Goal: Transaction & Acquisition: Purchase product/service

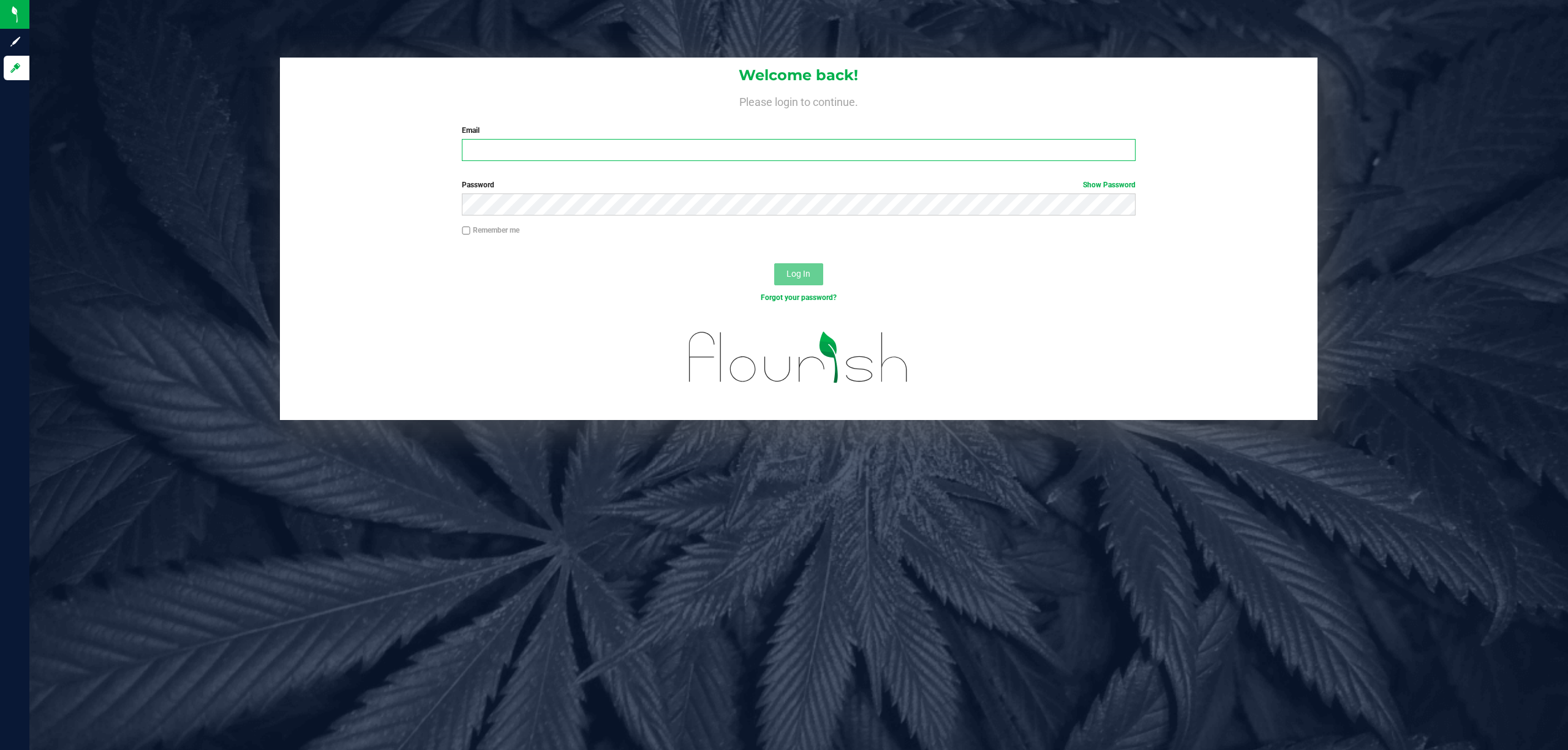
click at [622, 155] on input "Email" at bounding box center [798, 150] width 673 height 22
type input "cstutz@Liveparallel.com"
click at [774, 264] on button "Log In" at bounding box center [799, 275] width 49 height 22
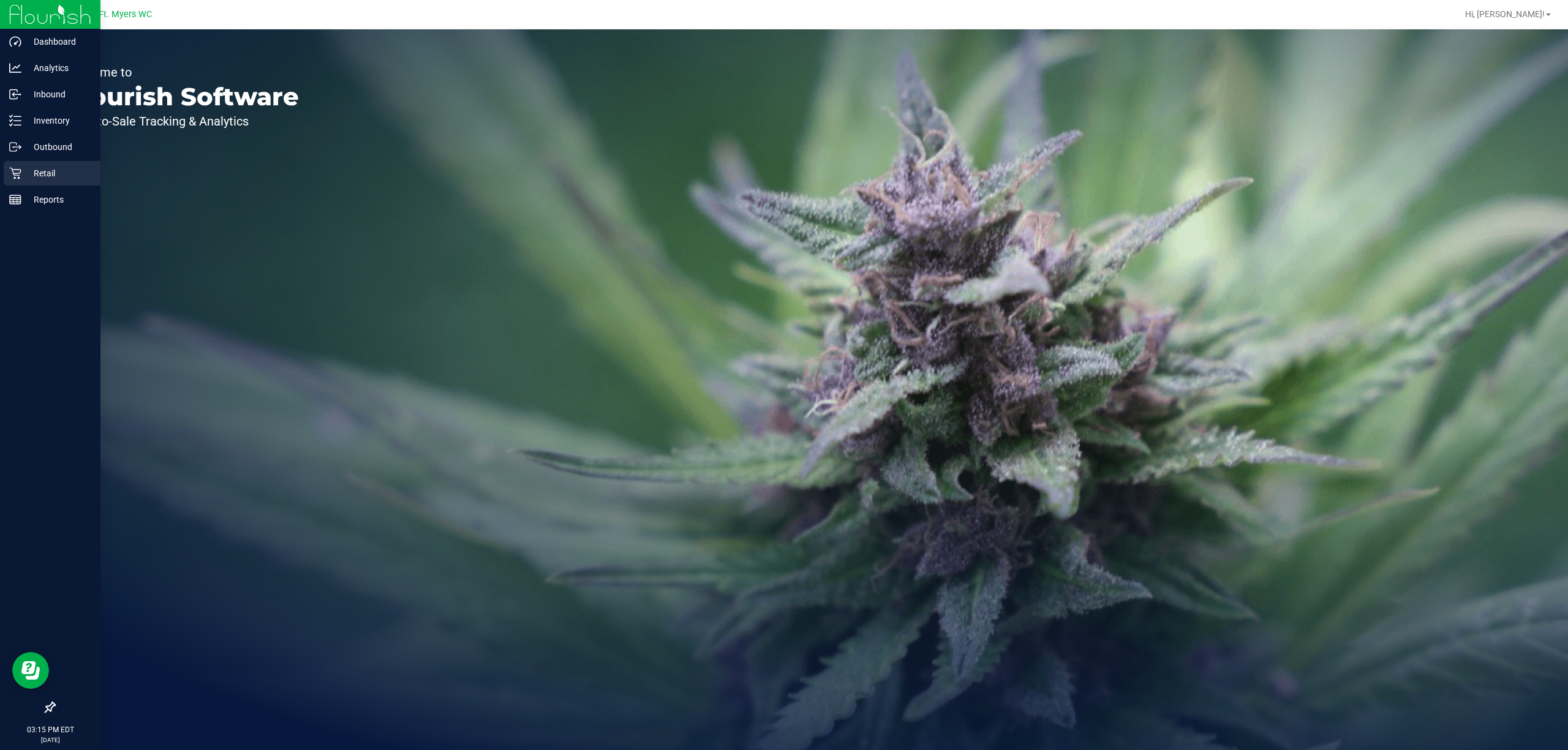
click at [45, 171] on p "Retail" at bounding box center [58, 173] width 74 height 15
click at [13, 175] on icon at bounding box center [15, 174] width 12 height 12
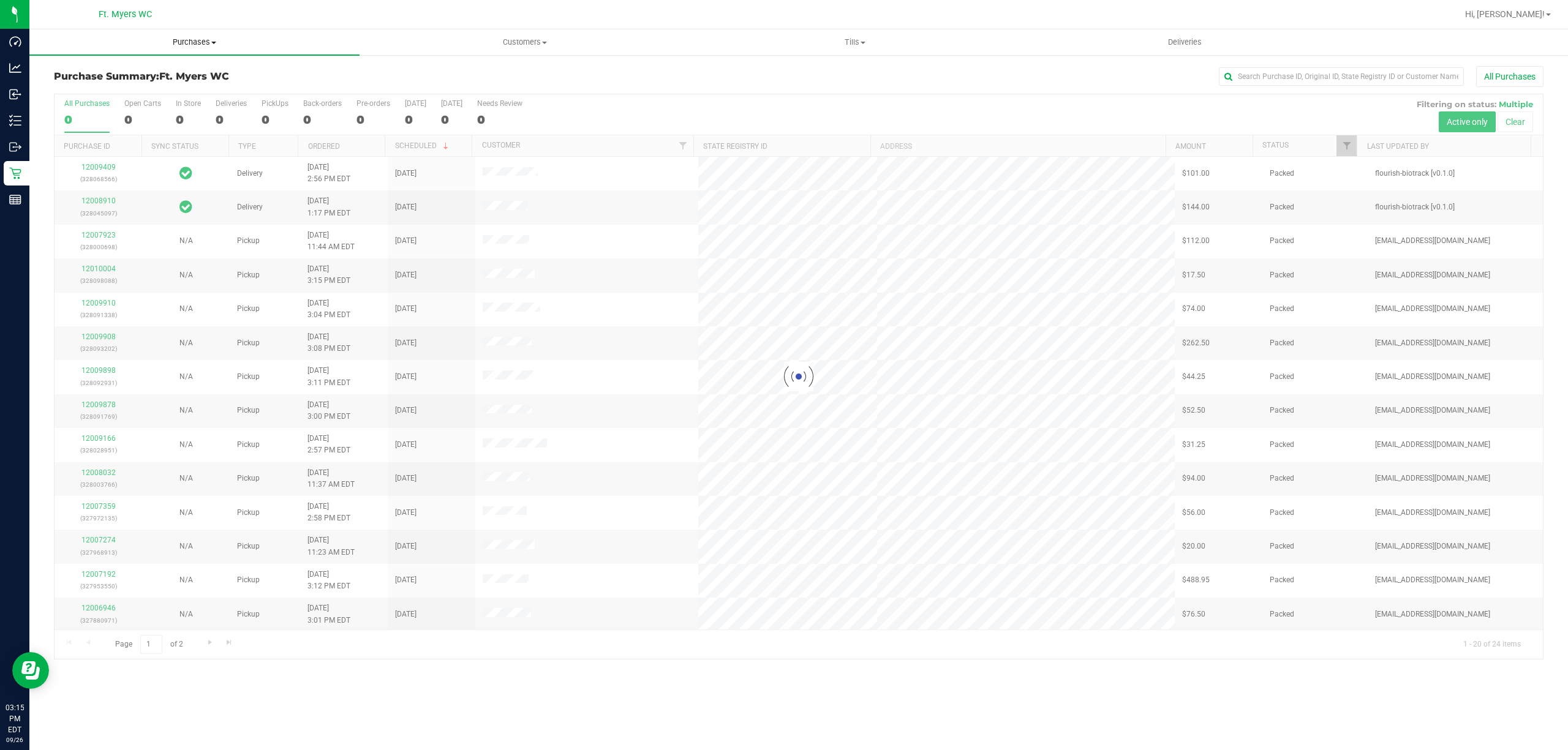
click at [226, 38] on span "Purchases" at bounding box center [194, 41] width 330 height 11
click at [203, 89] on li "Fulfillment" at bounding box center [194, 88] width 330 height 15
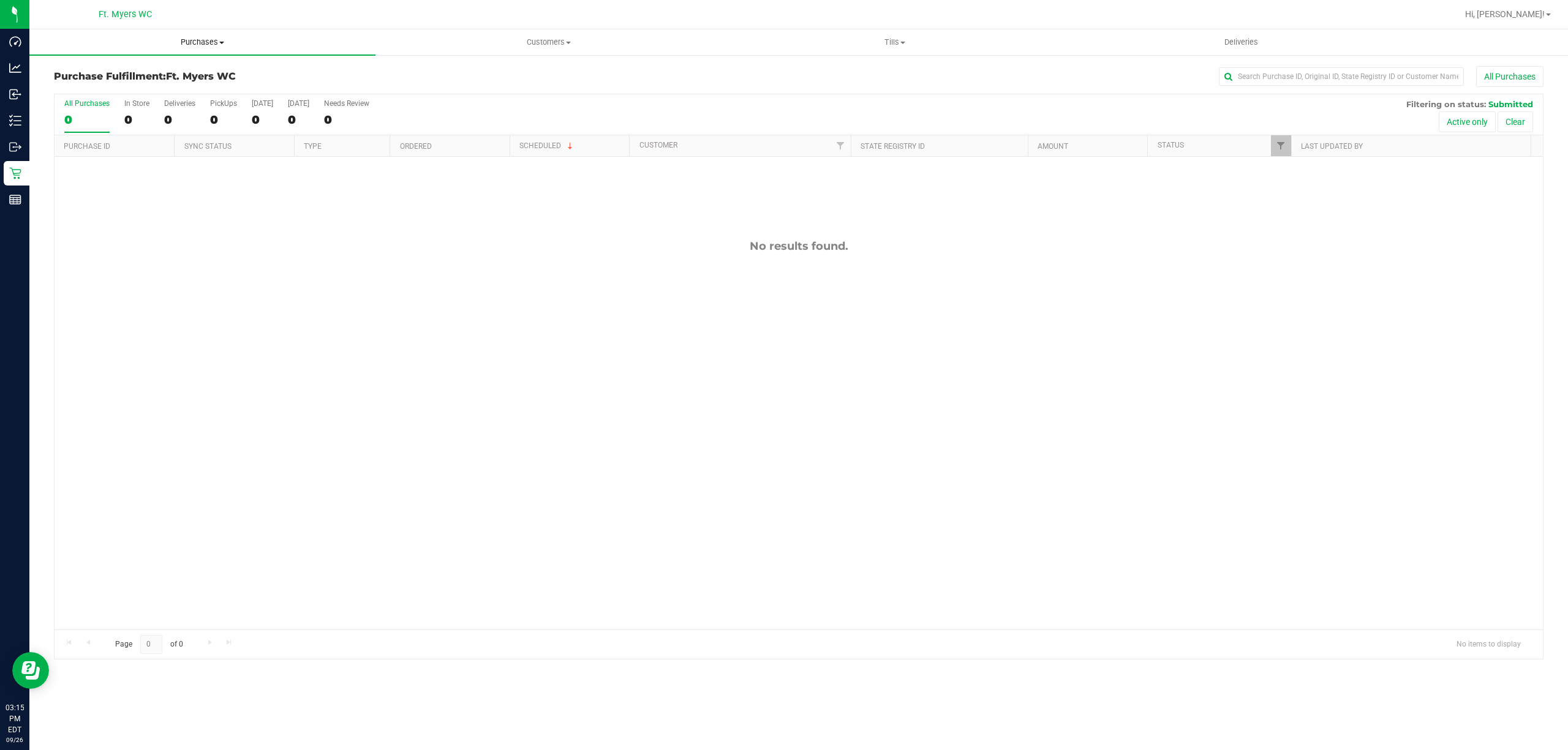
click at [274, 30] on uib-tab-heading "Purchases Summary of purchases Fulfillment All purchases" at bounding box center [202, 42] width 346 height 25
click at [235, 72] on li "Summary of purchases" at bounding box center [202, 74] width 346 height 15
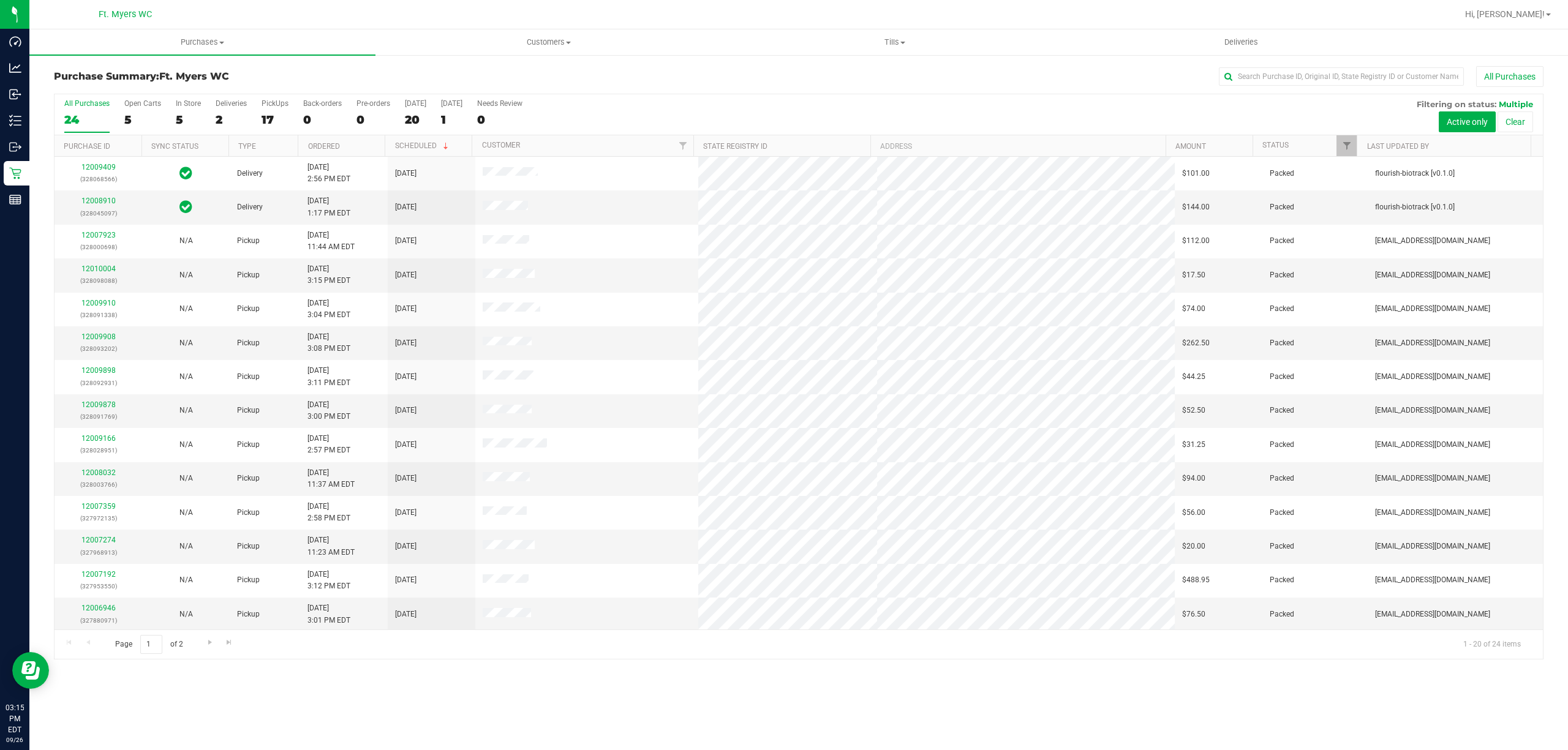
click at [267, 55] on ul "Purchases Summary of purchases Fulfillment All purchases Customers All customer…" at bounding box center [813, 42] width 1568 height 26
click at [258, 49] on uib-tab-heading "Purchases Summary of purchases Fulfillment All purchases" at bounding box center [202, 42] width 346 height 25
click at [219, 94] on li "Fulfillment" at bounding box center [202, 88] width 346 height 15
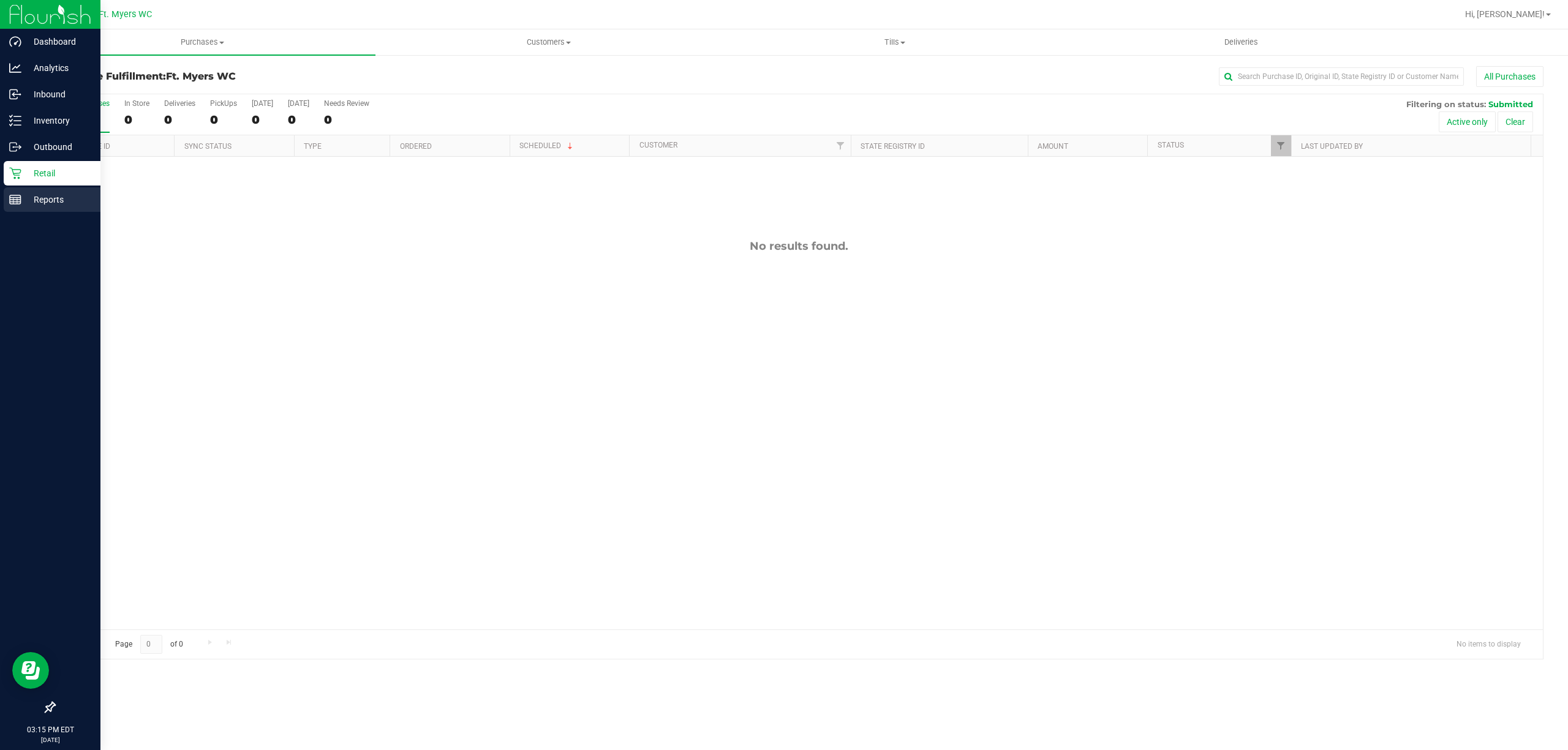
click at [15, 201] on icon at bounding box center [15, 199] width 12 height 12
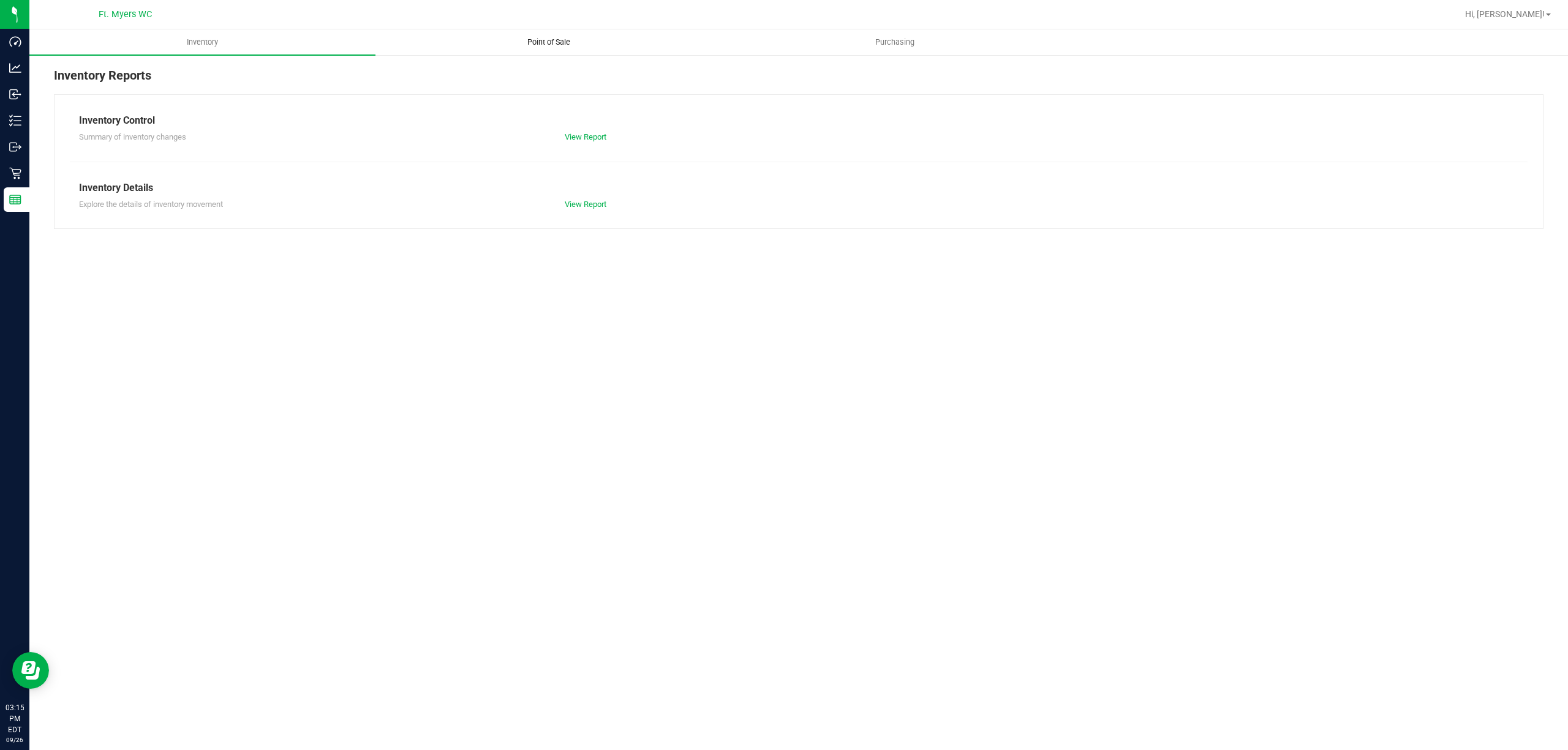
click at [591, 42] on uib-tab-heading "Point of Sale" at bounding box center [549, 42] width 345 height 25
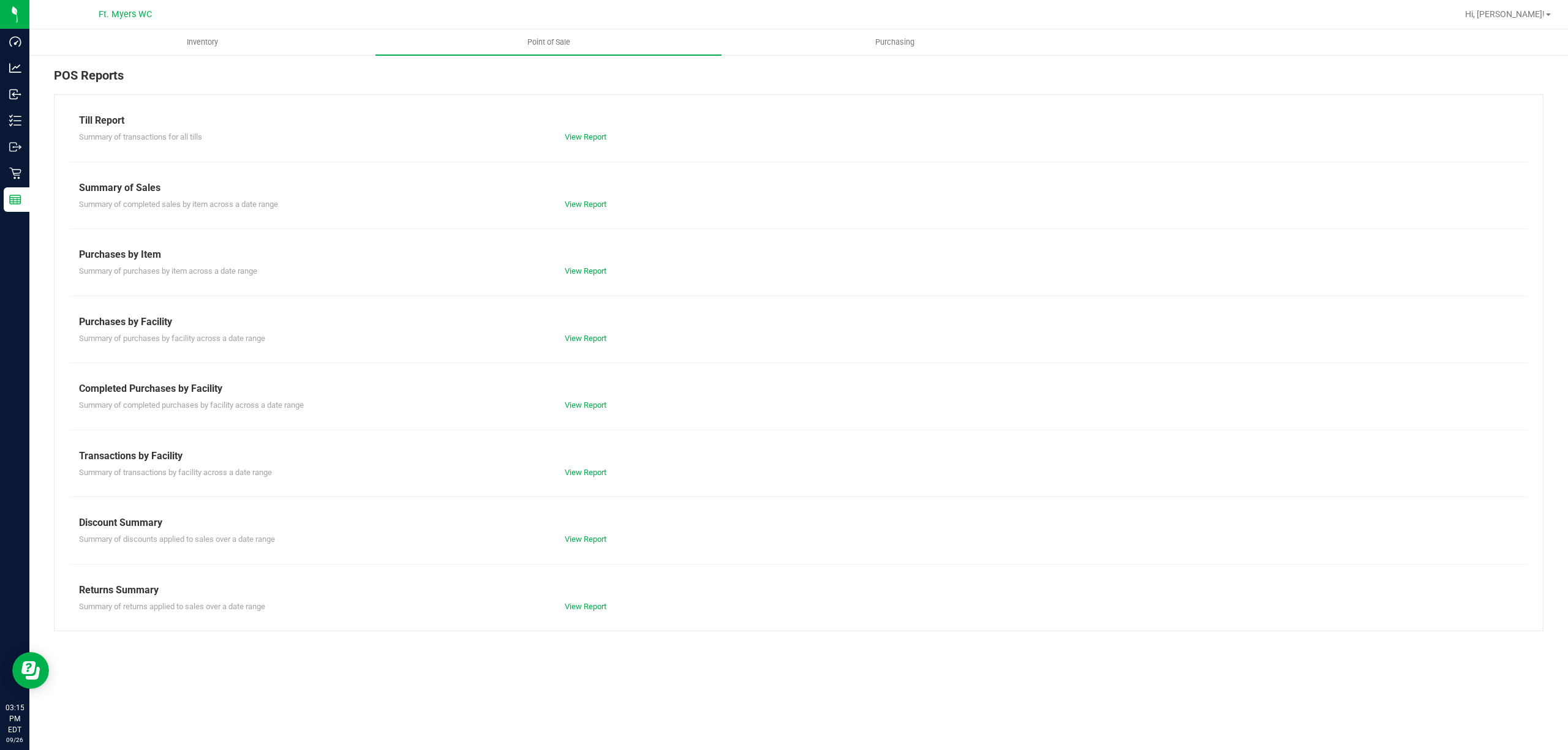
click at [589, 466] on div "Summary of transactions by facility across a date range View Report" at bounding box center [798, 472] width 1457 height 16
click at [593, 475] on link "View Report" at bounding box center [585, 472] width 41 height 9
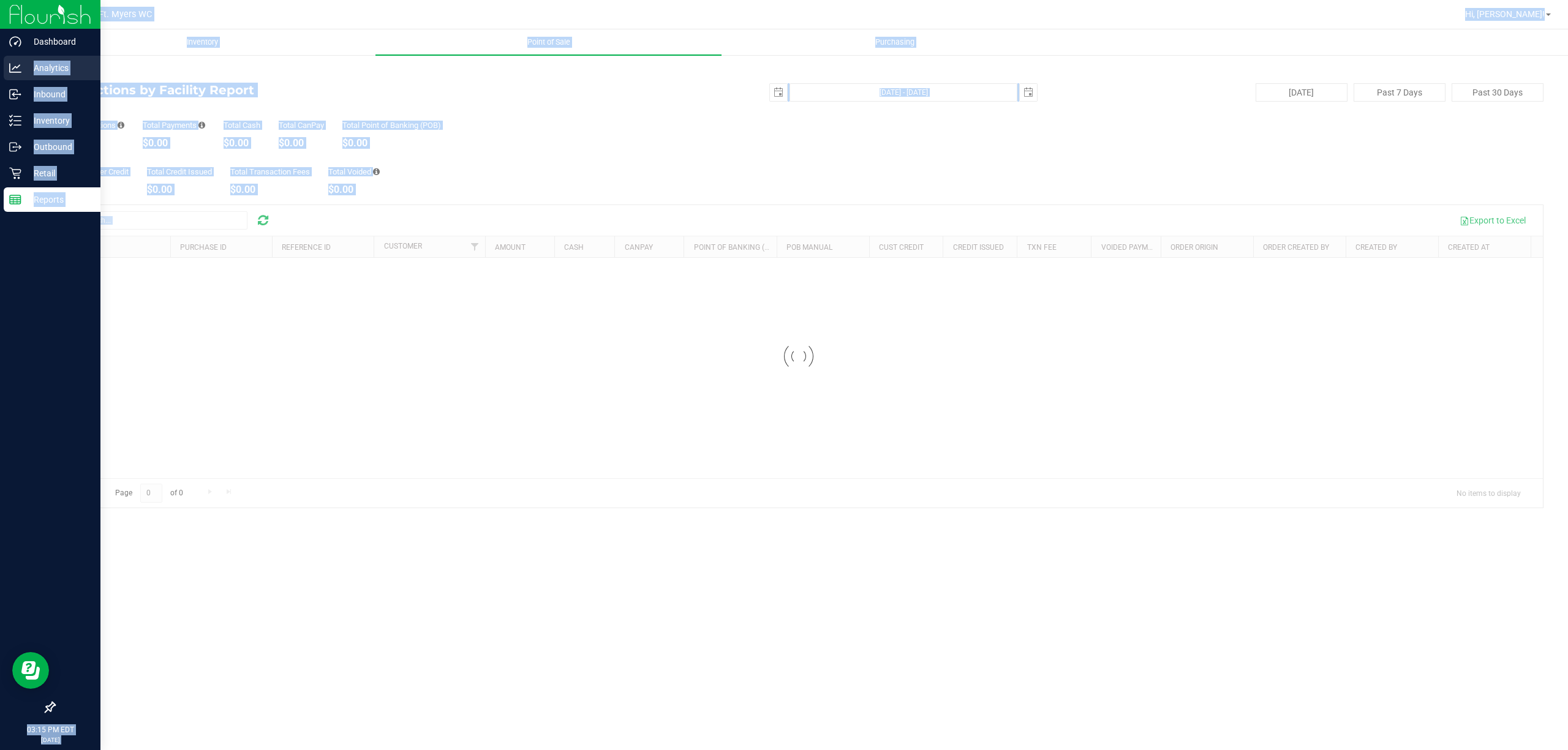
drag, startPoint x: 563, startPoint y: 202, endPoint x: 312, endPoint y: 119, distance: 264.4
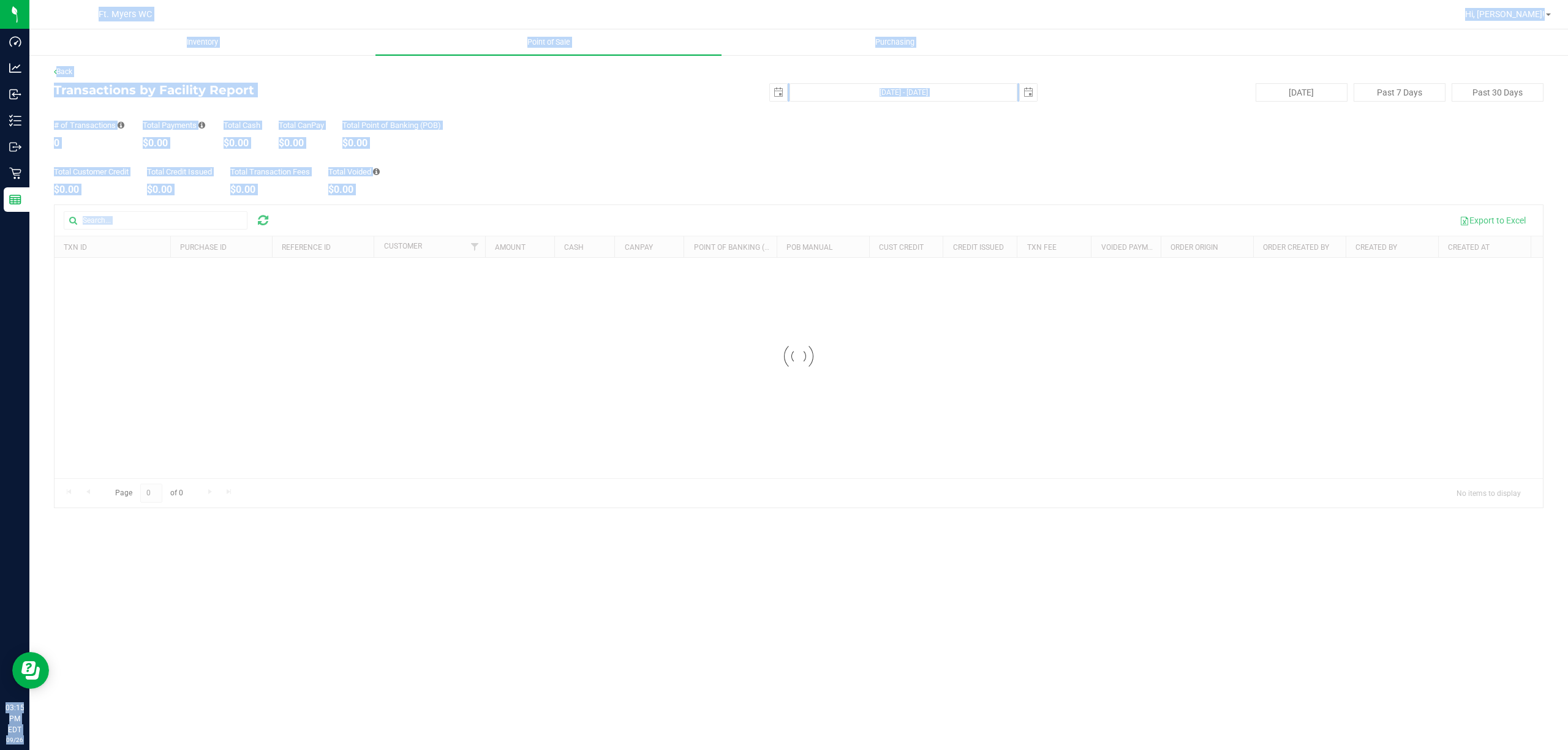
click at [19, 62] on div "Dashboard Analytics Inbound Inventory Outbound Retail Reports 03:15 PM EDT 09/2…" at bounding box center [784, 375] width 1568 height 750
click at [533, 177] on div "Total Customer Credit $0.00 Total Credit Issued $0.00 Total Transaction Fees $0…" at bounding box center [799, 171] width 1490 height 46
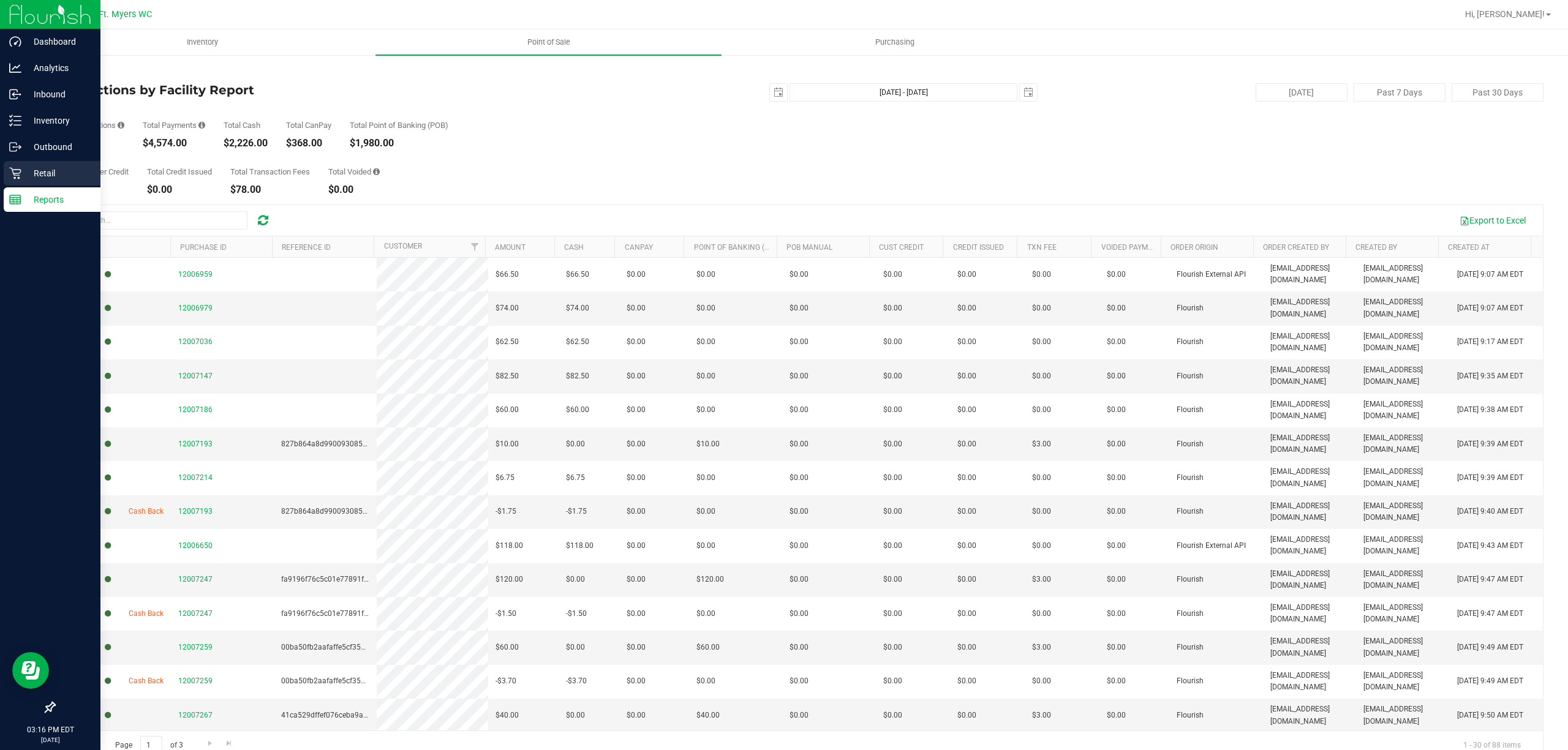
click at [15, 163] on div "Retail" at bounding box center [52, 173] width 97 height 25
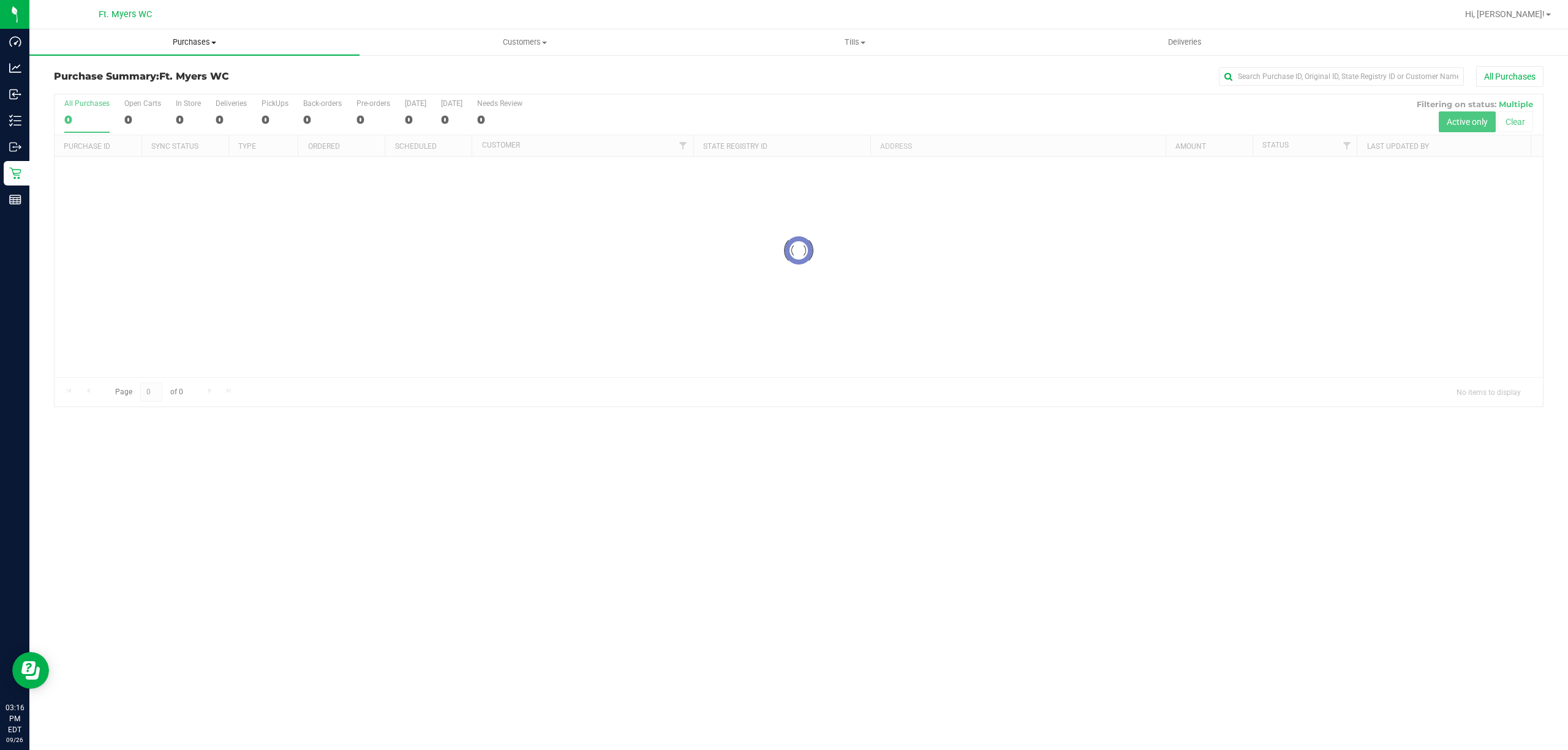
click at [187, 37] on span "Purchases" at bounding box center [194, 41] width 330 height 11
click at [167, 86] on li "Fulfillment" at bounding box center [194, 88] width 330 height 15
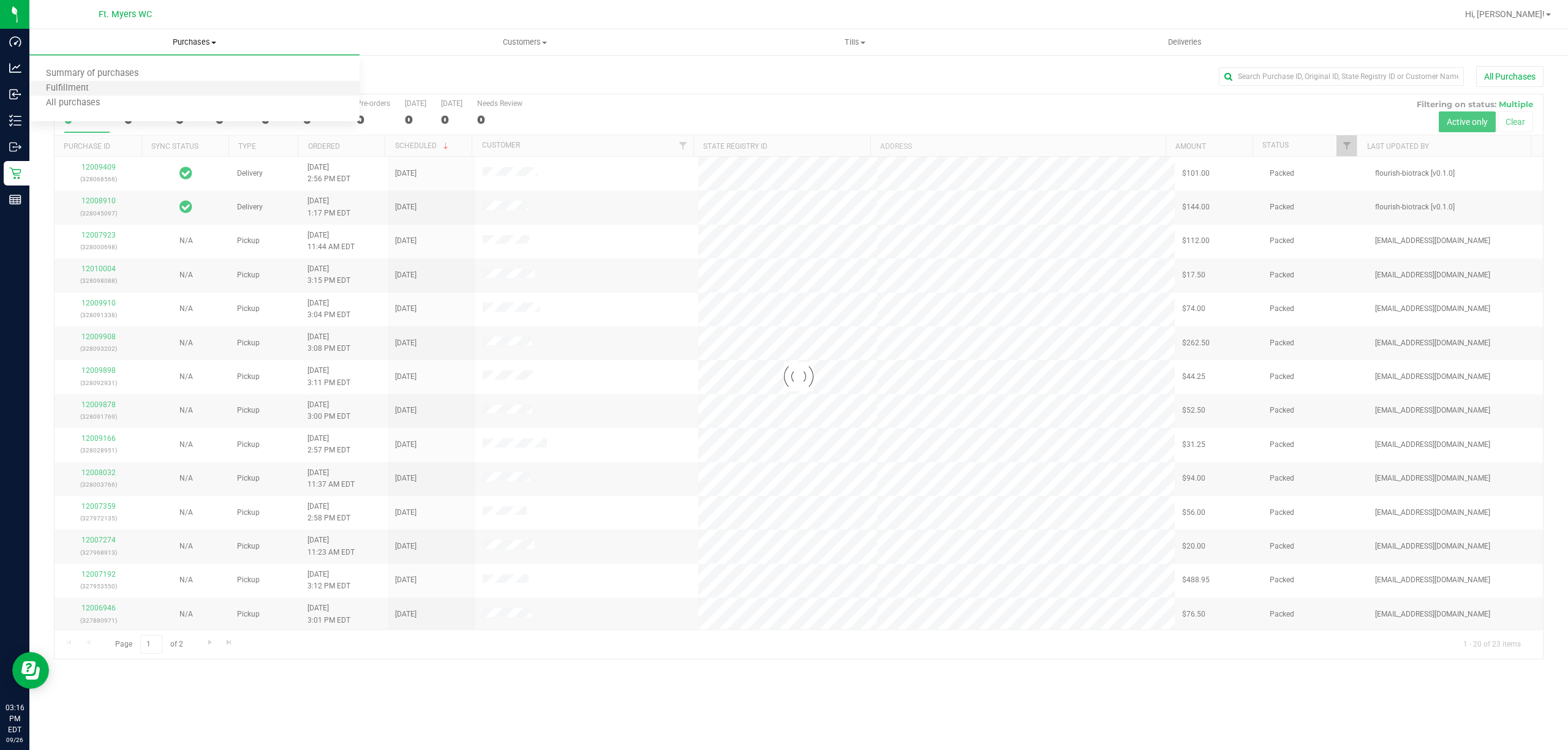
click at [167, 86] on li "Fulfillment" at bounding box center [194, 88] width 330 height 15
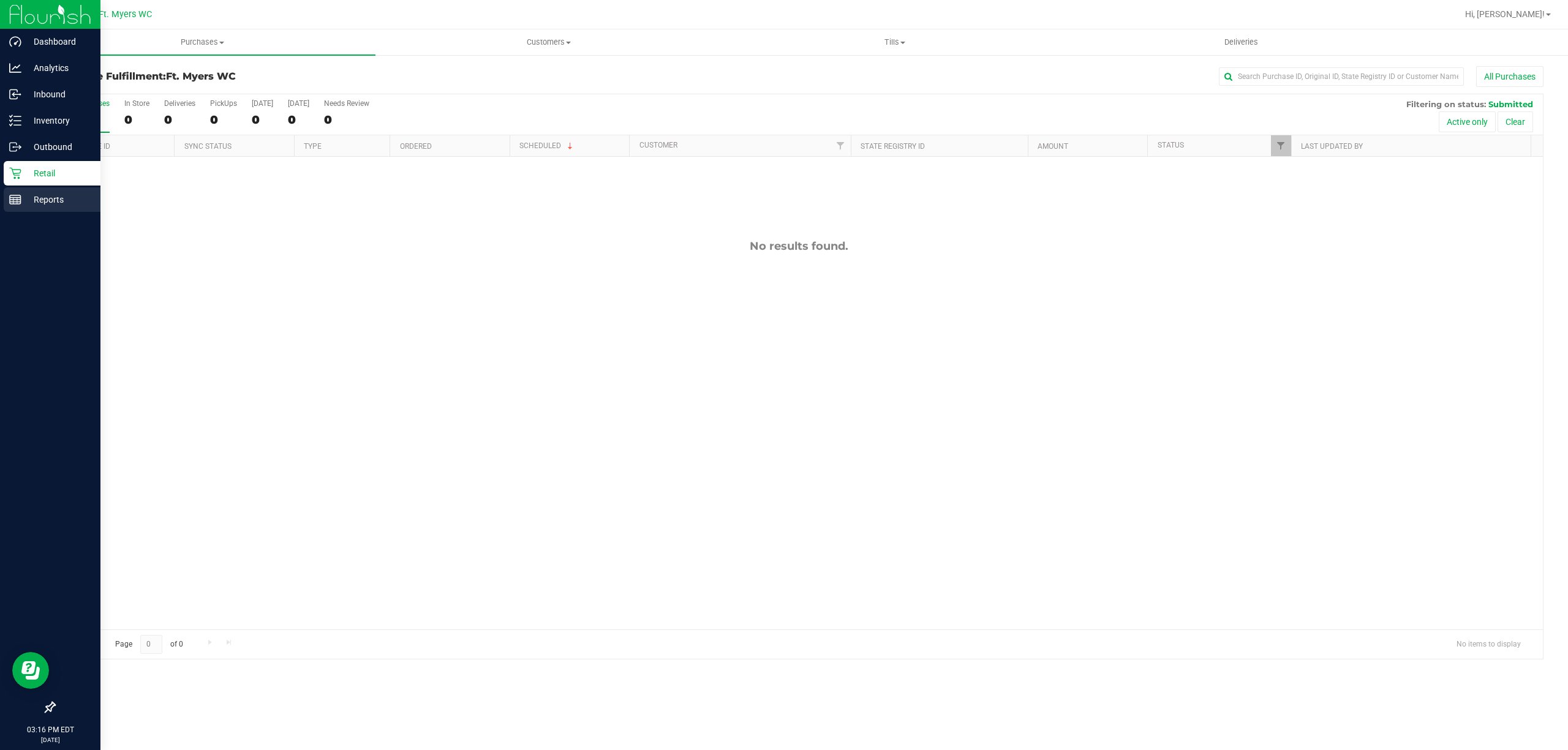
click at [63, 197] on p "Reports" at bounding box center [58, 199] width 74 height 15
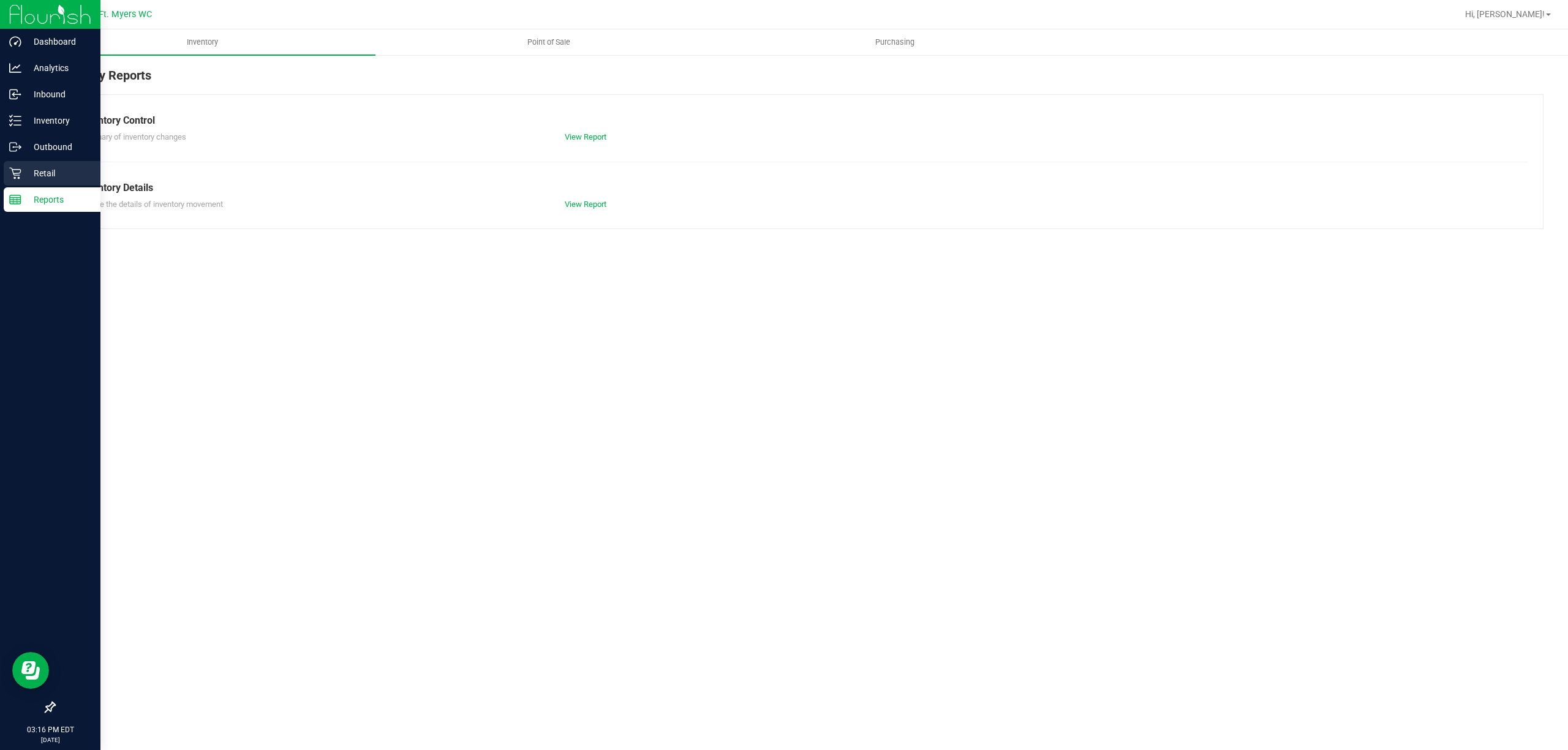
click at [2, 168] on link "Retail" at bounding box center [50, 174] width 100 height 26
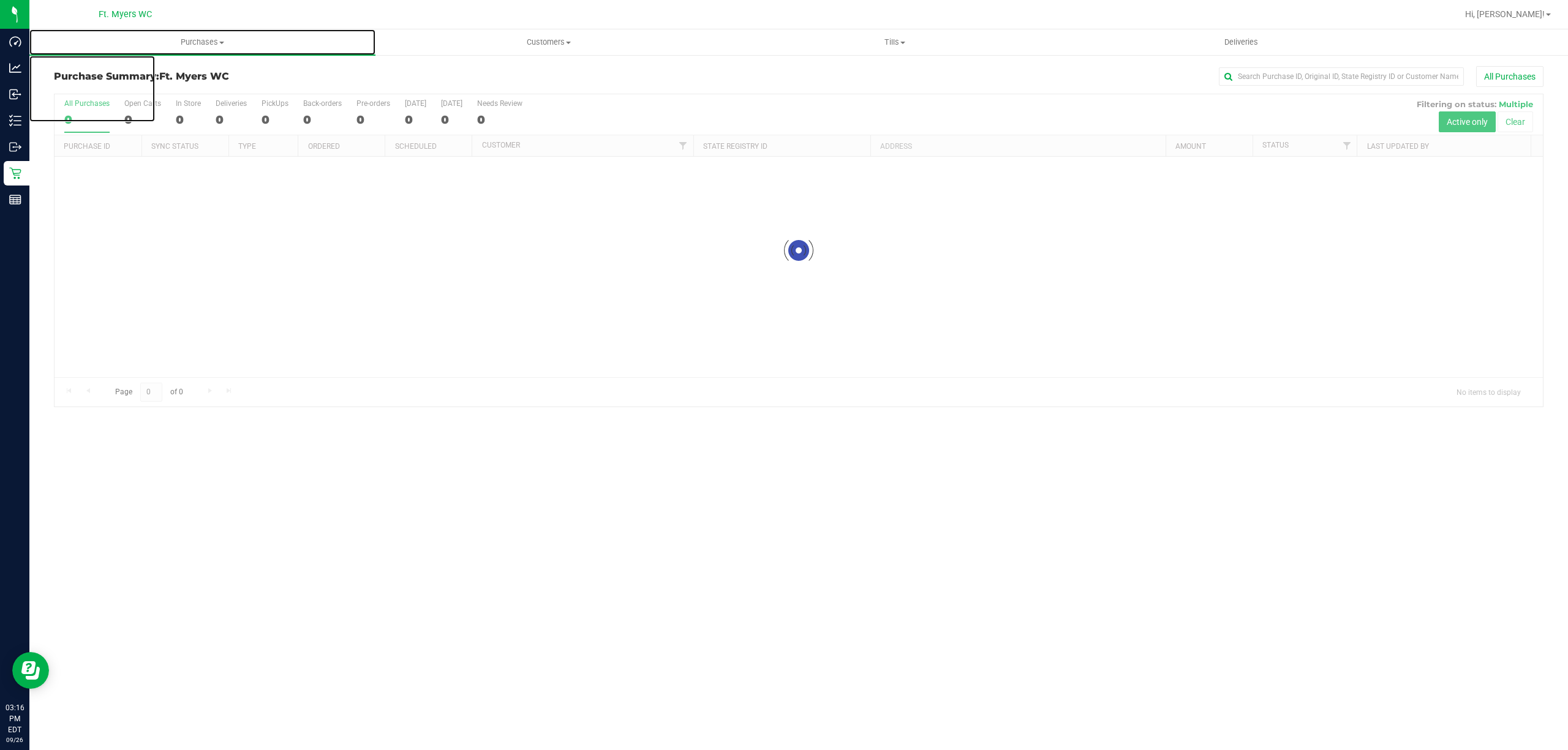
click at [261, 46] on span "Purchases" at bounding box center [202, 41] width 346 height 11
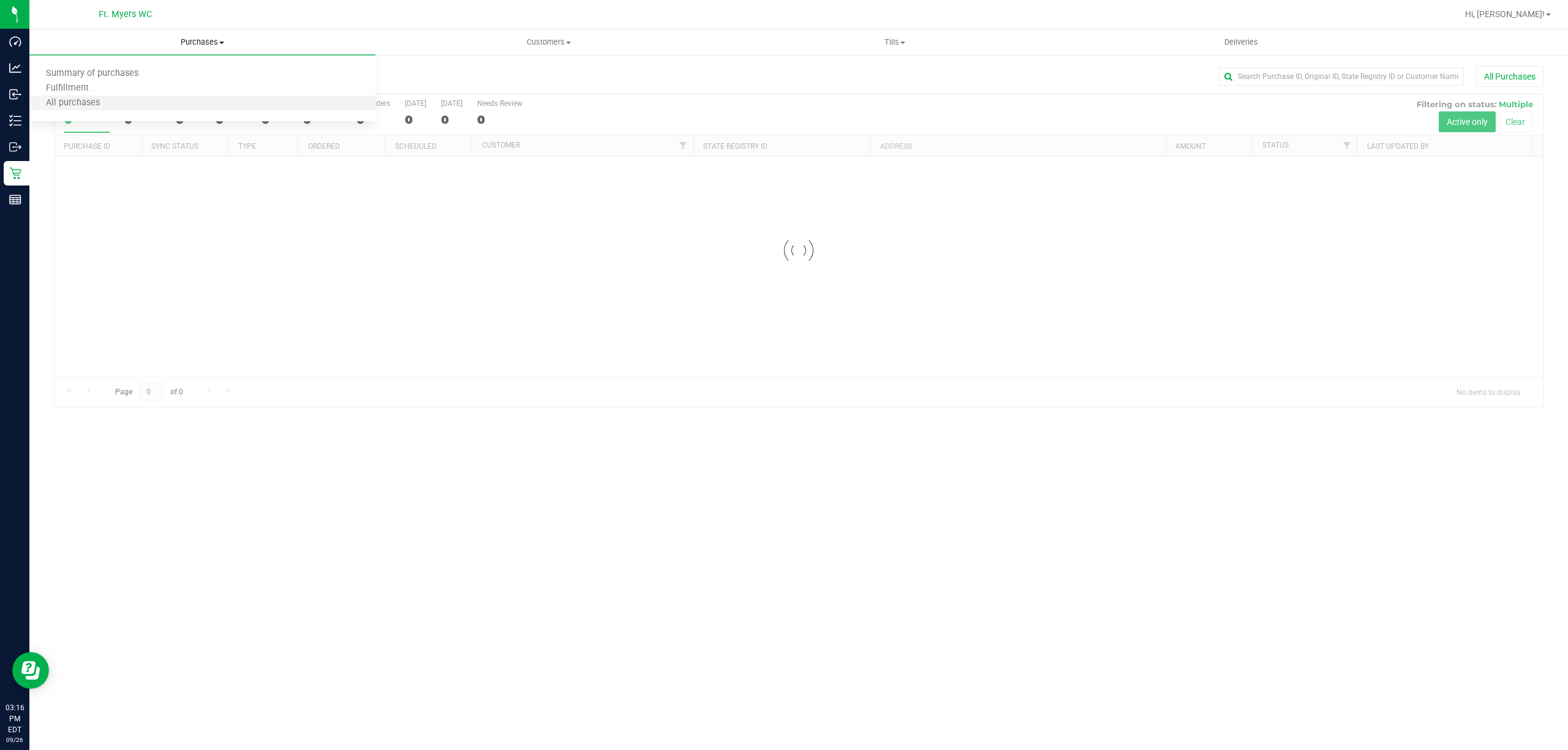
click at [202, 110] on li "All purchases" at bounding box center [202, 103] width 346 height 15
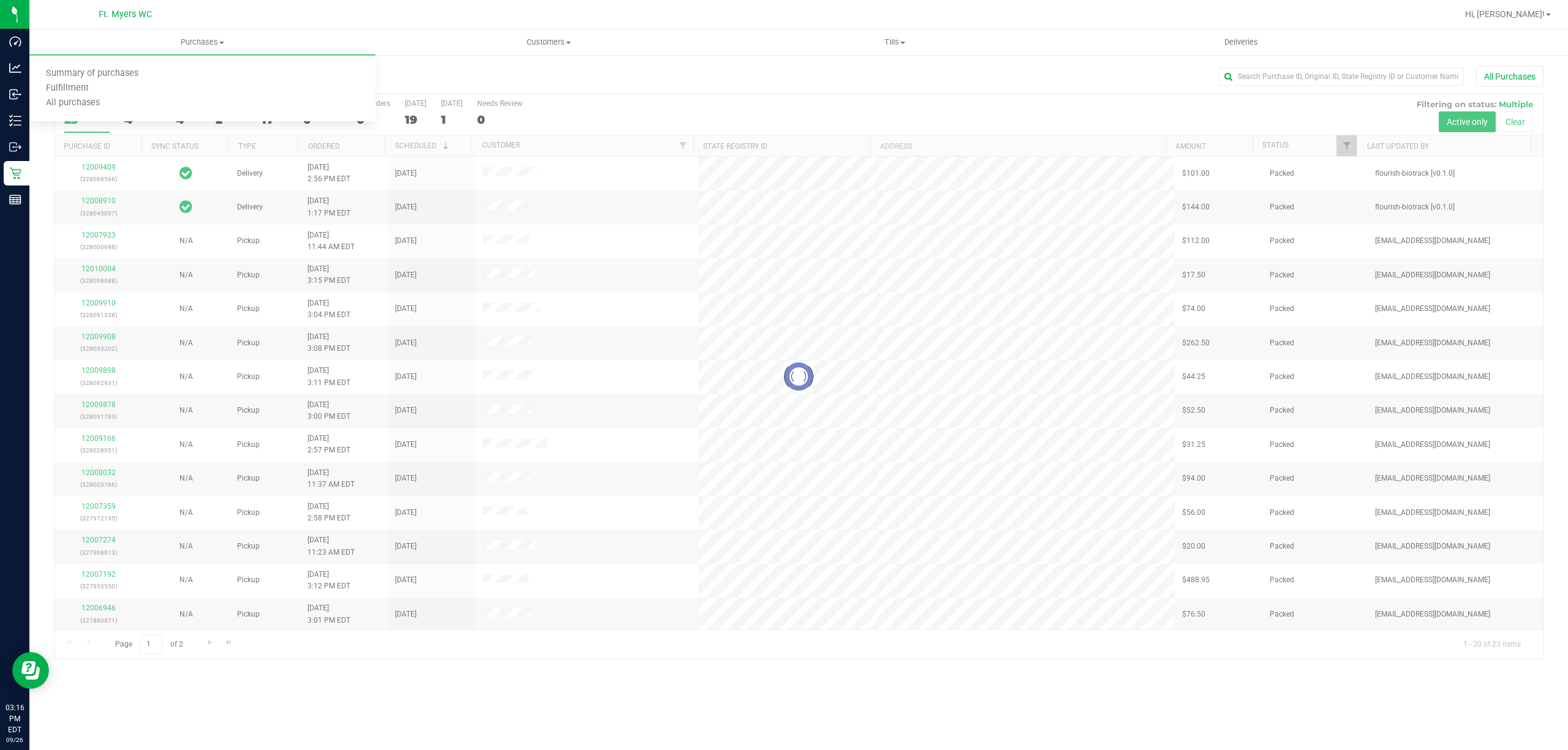
click at [1335, 66] on div "All Purchases" at bounding box center [1047, 75] width 993 height 21
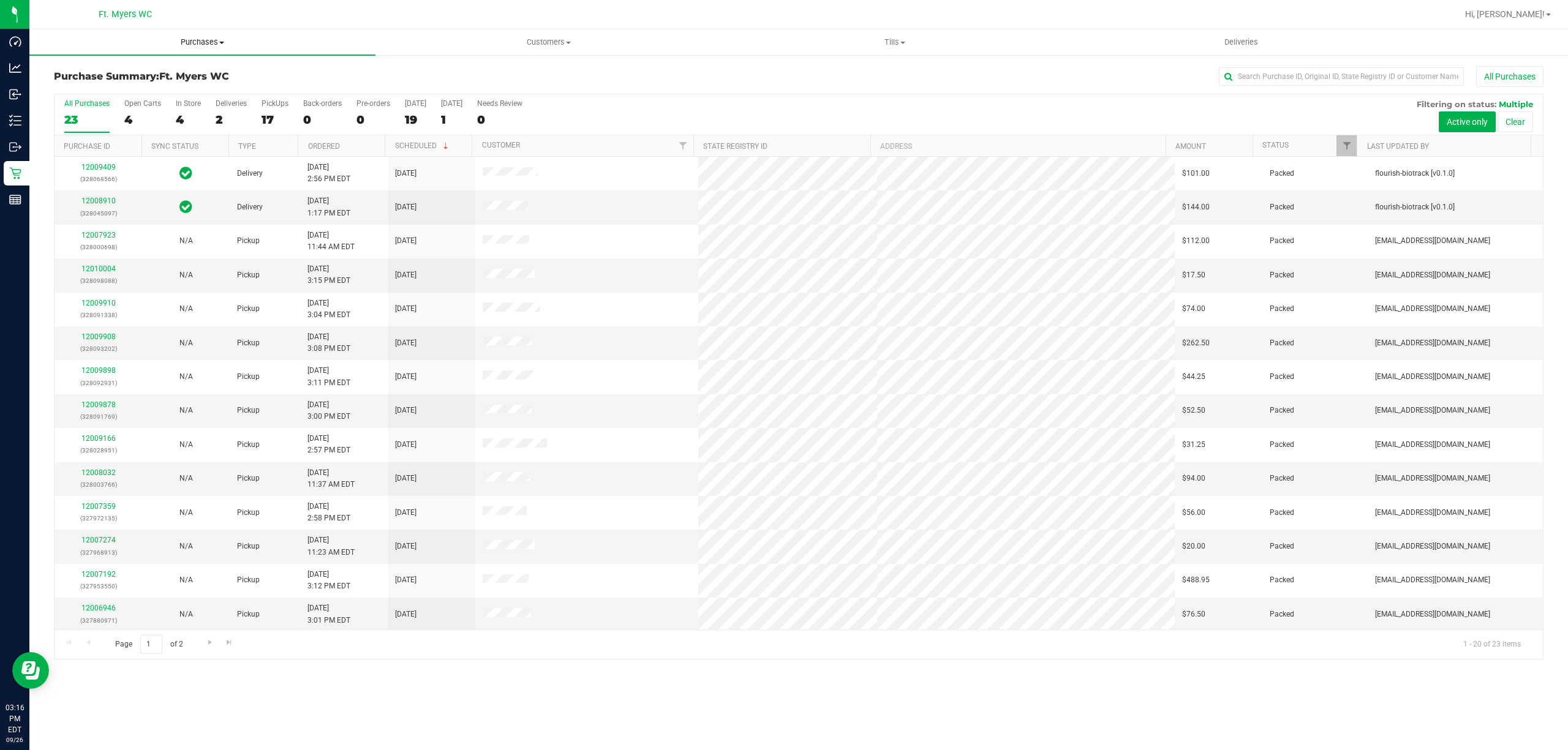
click at [288, 33] on uib-tab-heading "Purchases Summary of purchases Fulfillment All purchases" at bounding box center [202, 42] width 346 height 25
click at [218, 108] on li "All purchases" at bounding box center [202, 103] width 346 height 15
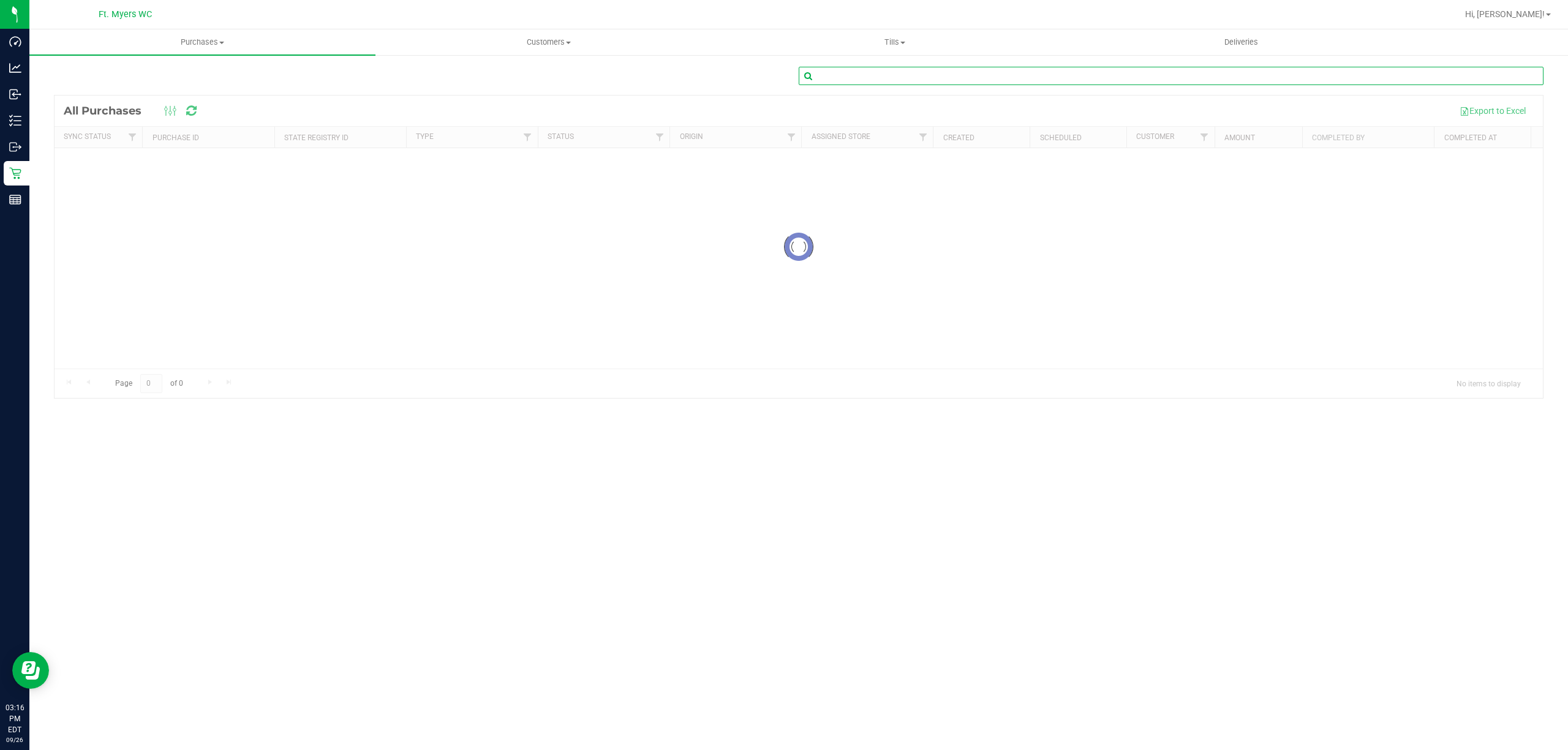
click at [1299, 83] on input "text" at bounding box center [1171, 75] width 745 height 19
type input "meyer"
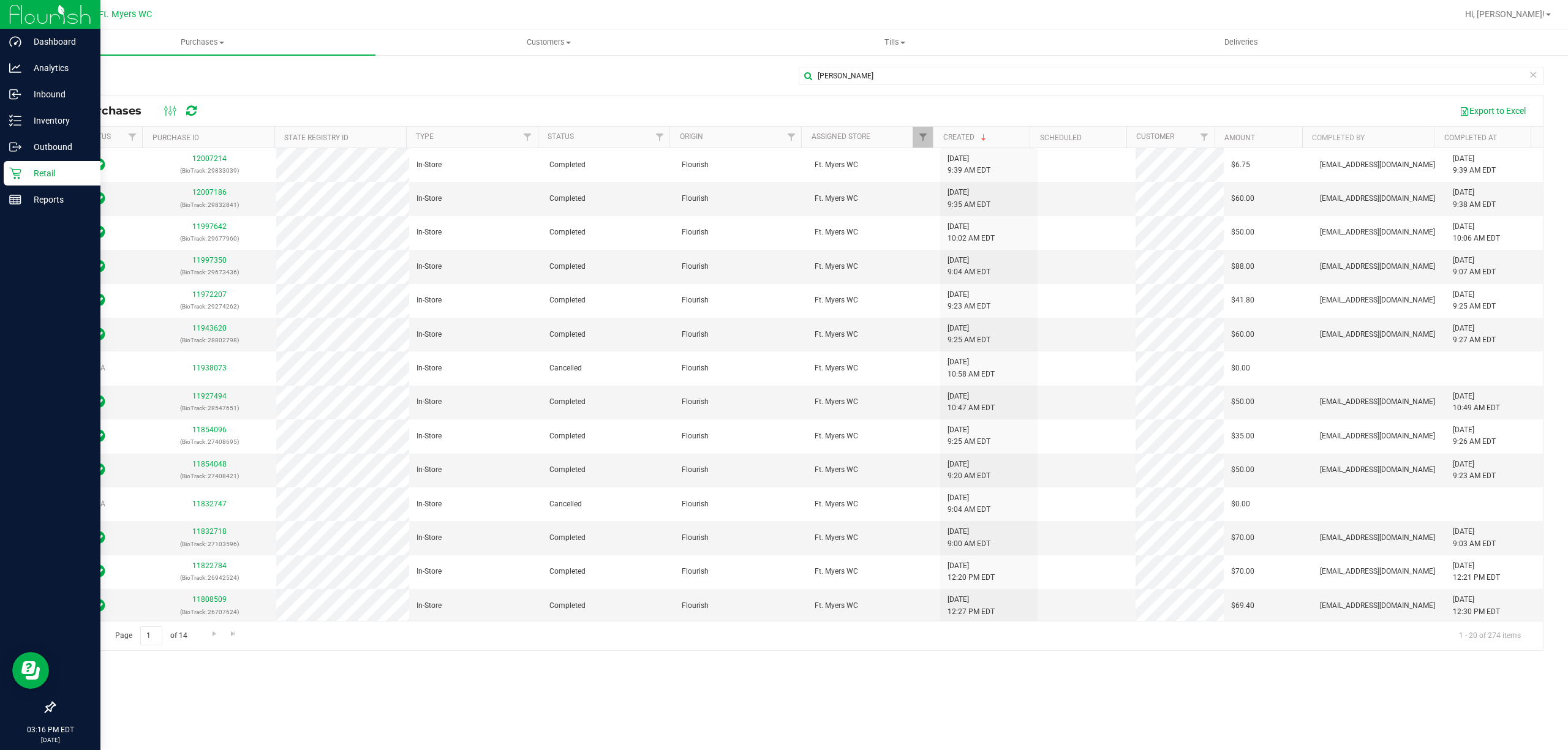
click at [26, 170] on p "Retail" at bounding box center [58, 173] width 74 height 15
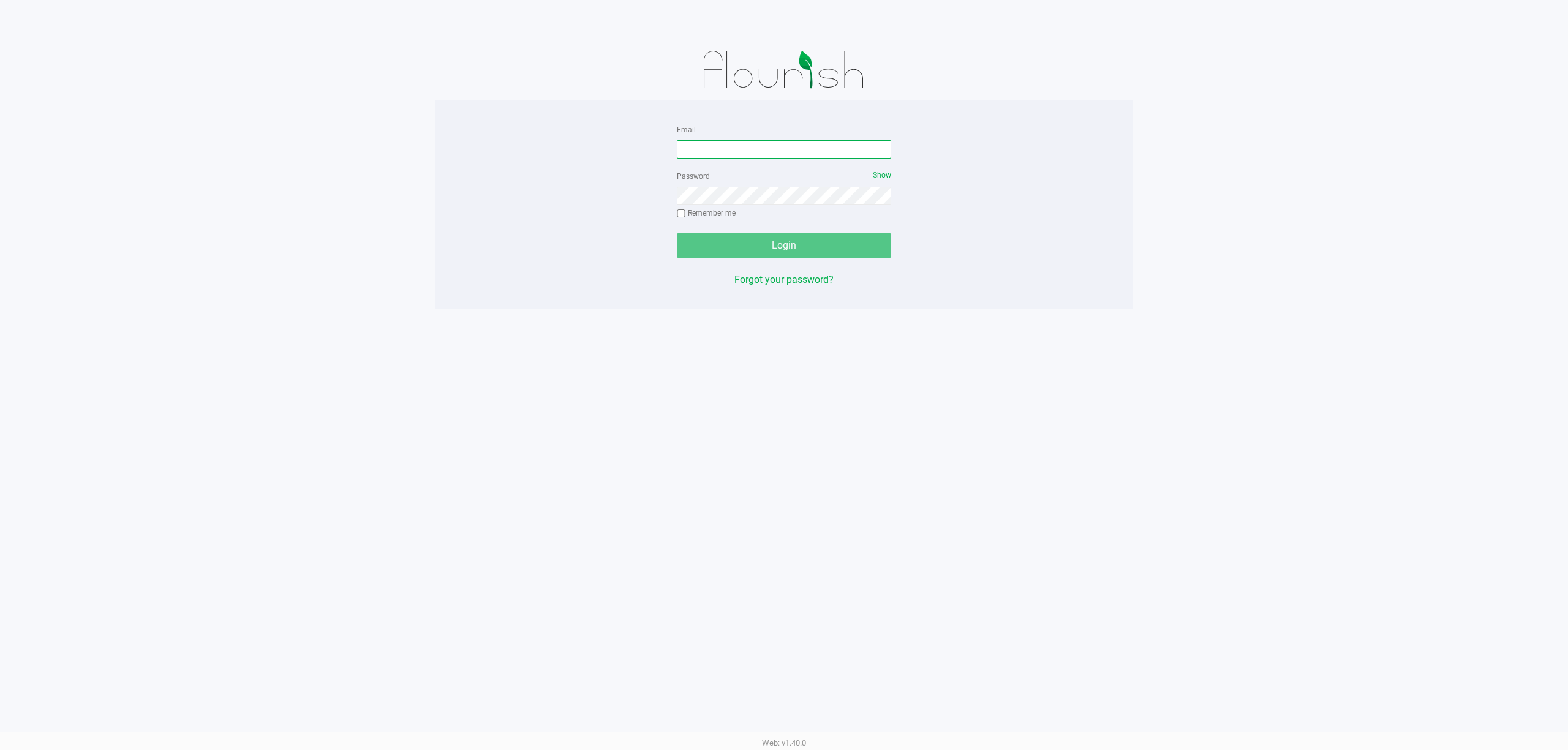
click at [738, 155] on input "Email" at bounding box center [783, 149] width 215 height 19
type input "[EMAIL_ADDRESS][DOMAIN_NAME]"
click at [676, 233] on button "Login" at bounding box center [783, 245] width 215 height 25
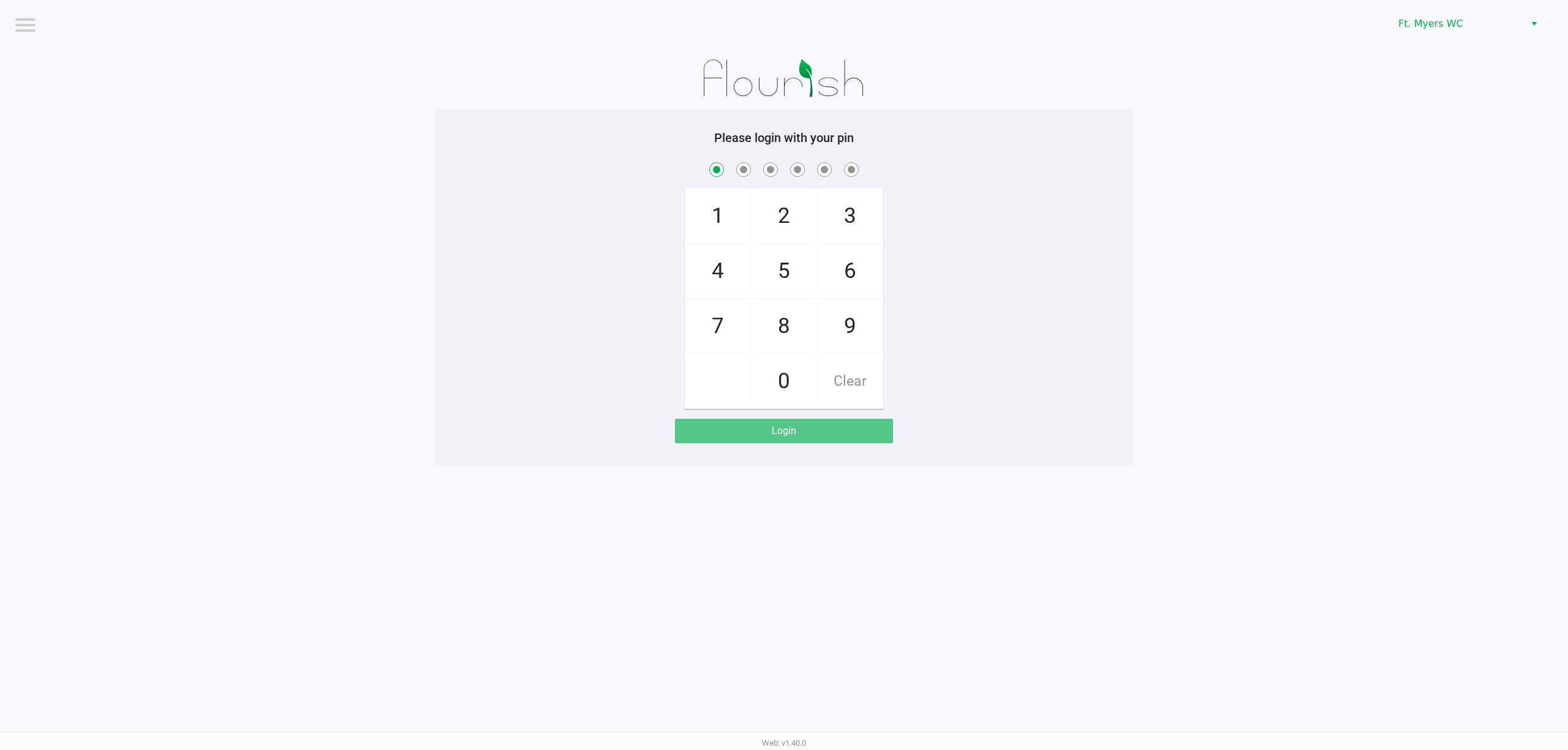
checkbox input "true"
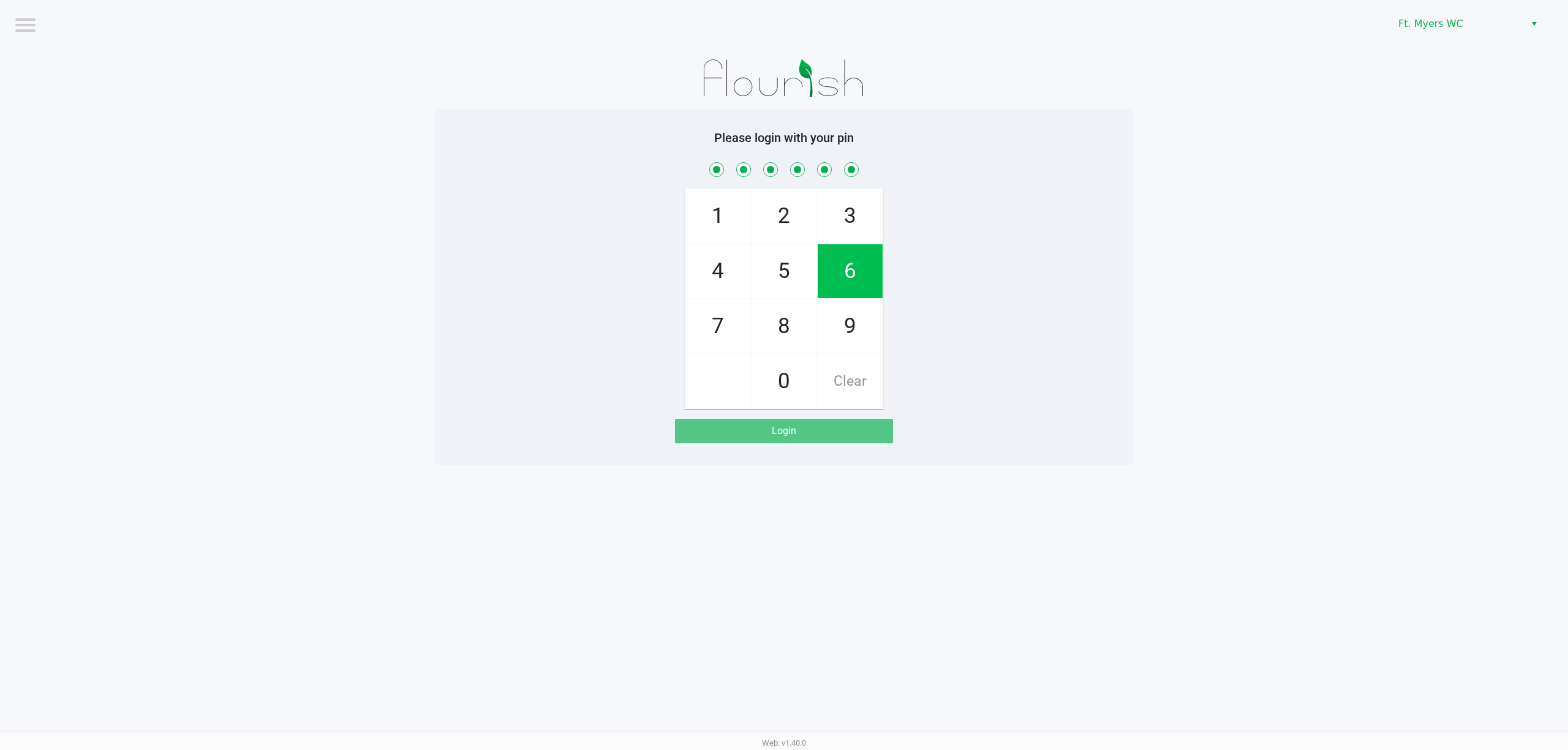
checkbox input "true"
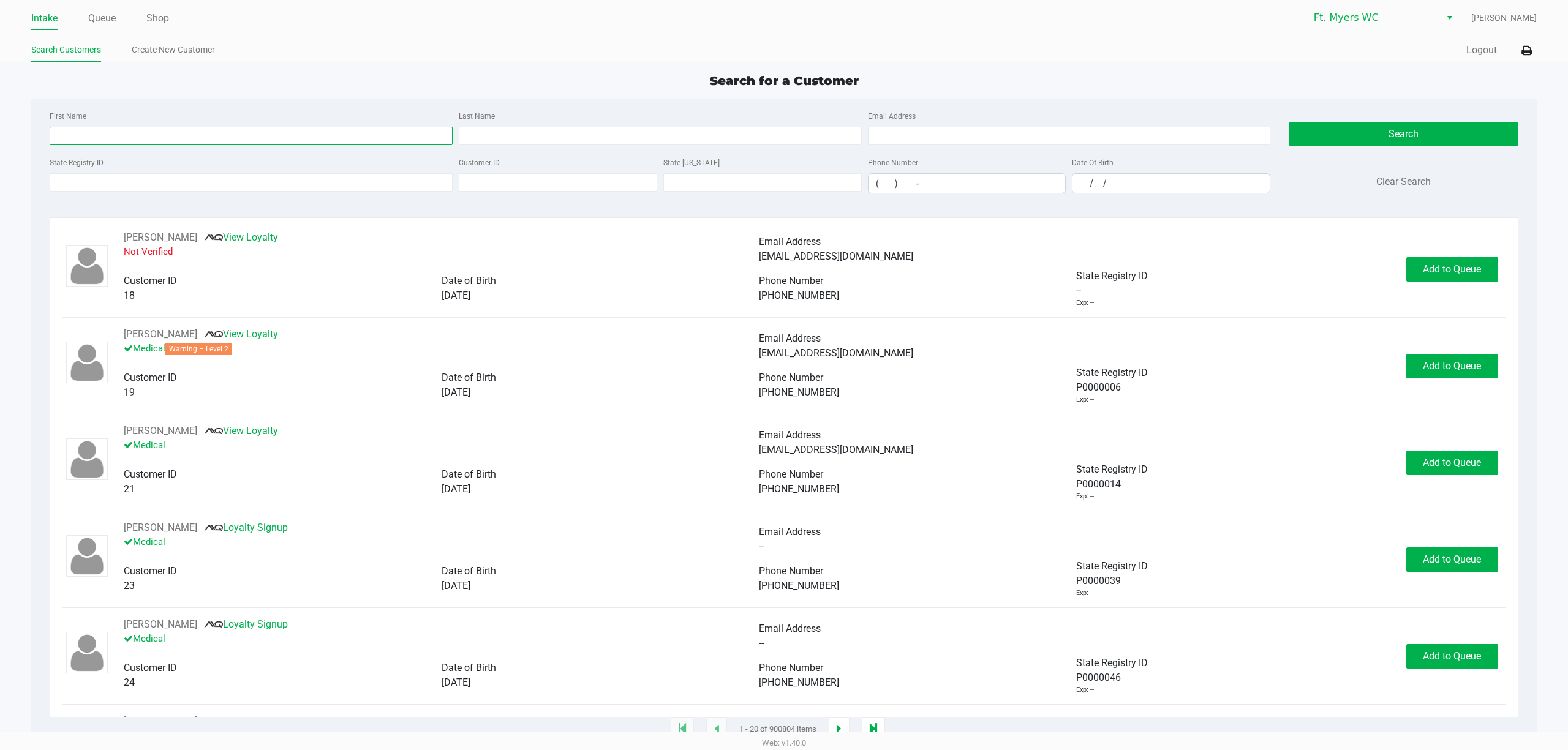
click at [115, 143] on input "First Name" at bounding box center [251, 135] width 403 height 19
type input "[PERSON_NAME]"
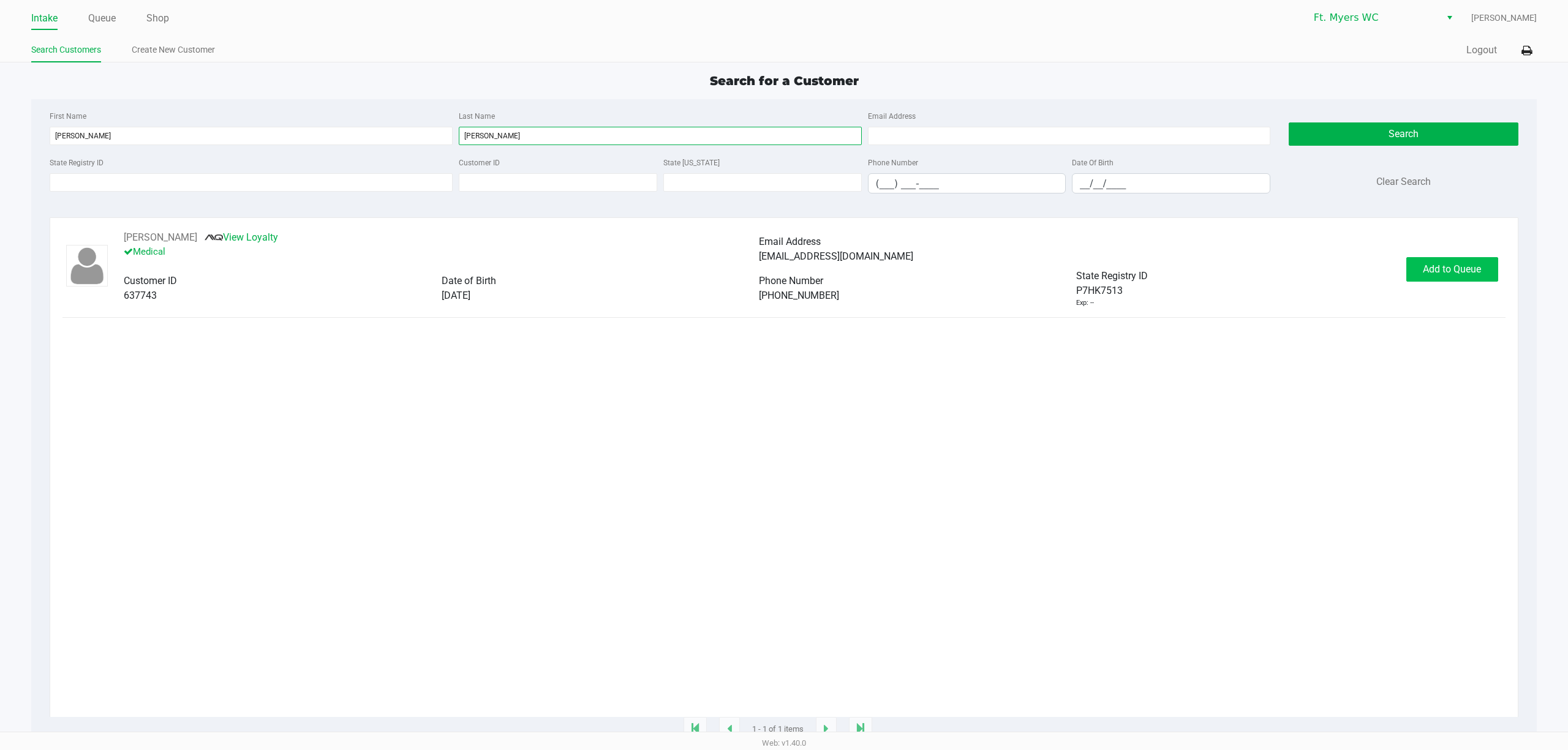
type input "[PERSON_NAME]"
click at [1444, 281] on button "Add to Queue" at bounding box center [1452, 269] width 92 height 25
click at [1444, 281] on button "In [GEOGRAPHIC_DATA]" at bounding box center [1448, 269] width 85 height 25
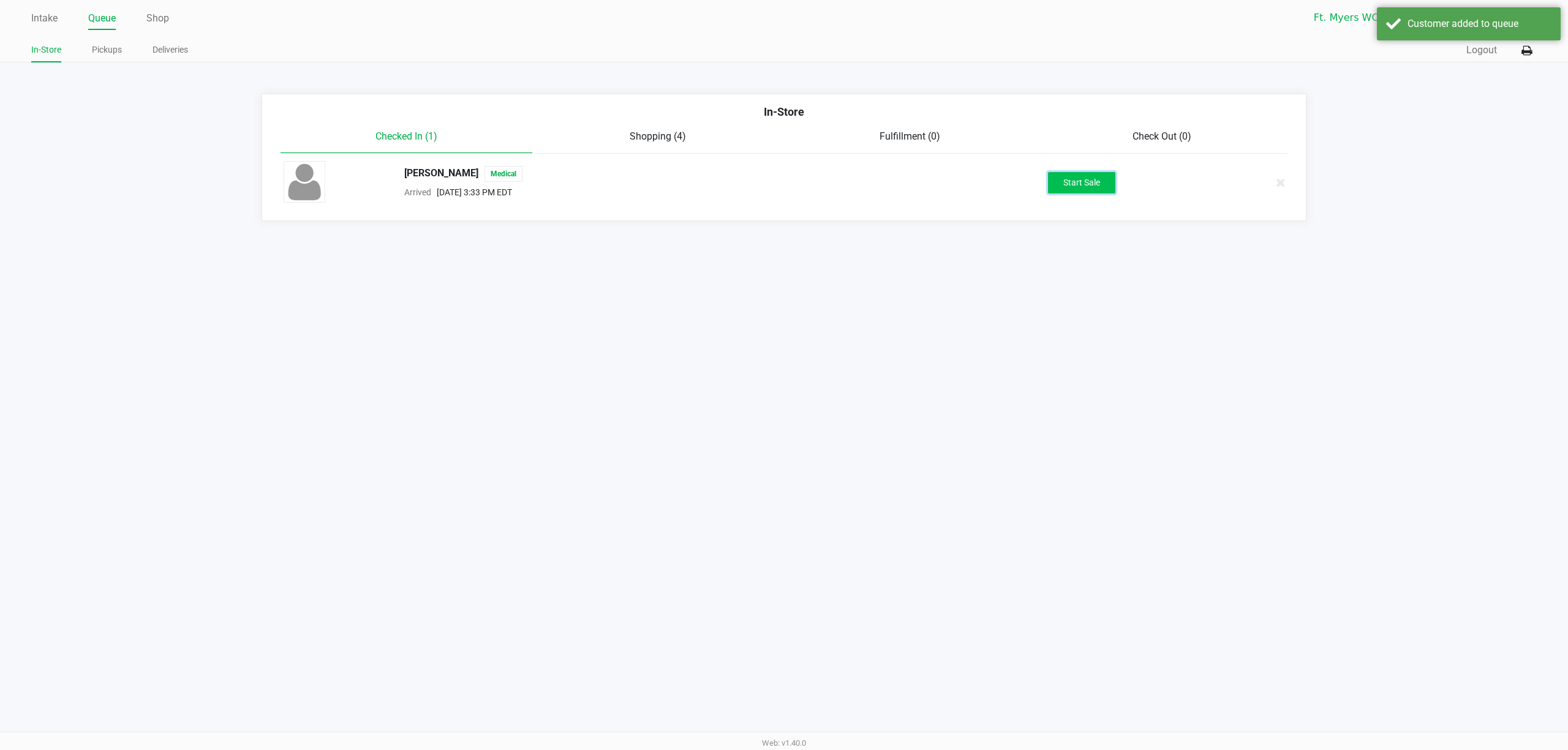
click at [1085, 192] on button "Start Sale" at bounding box center [1081, 183] width 68 height 22
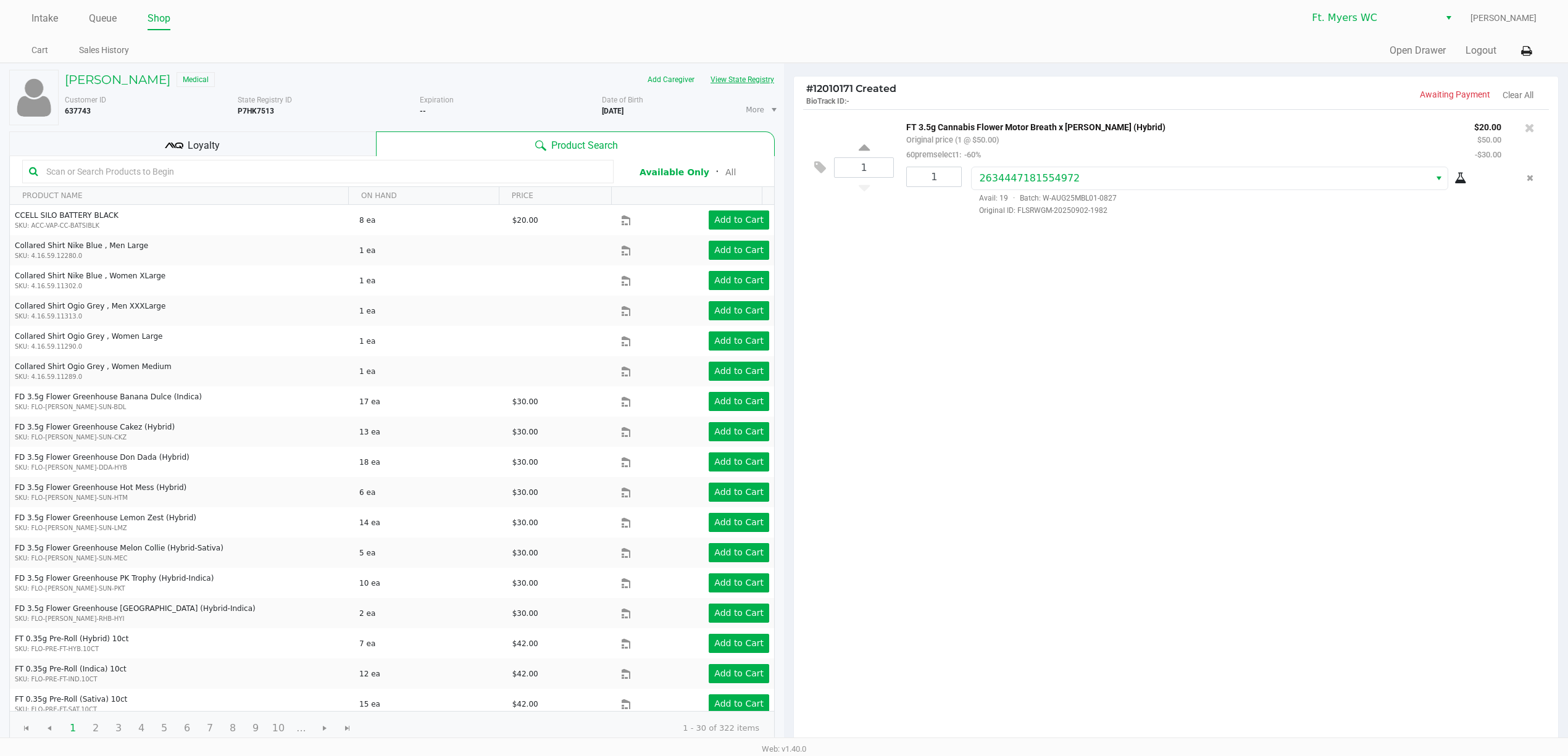
click at [751, 76] on button "View State Registry" at bounding box center [738, 80] width 72 height 20
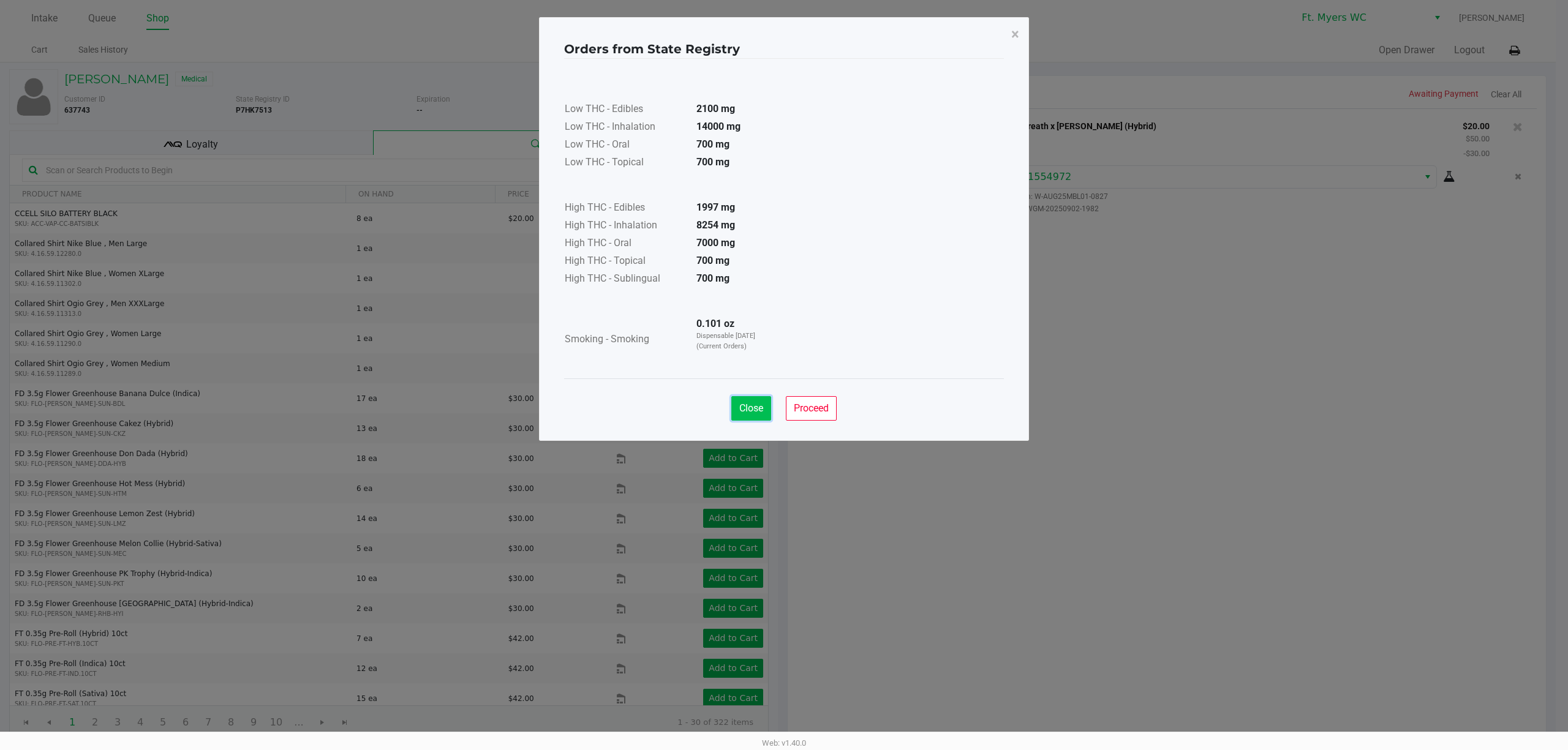
click at [755, 403] on button "Close" at bounding box center [751, 408] width 40 height 25
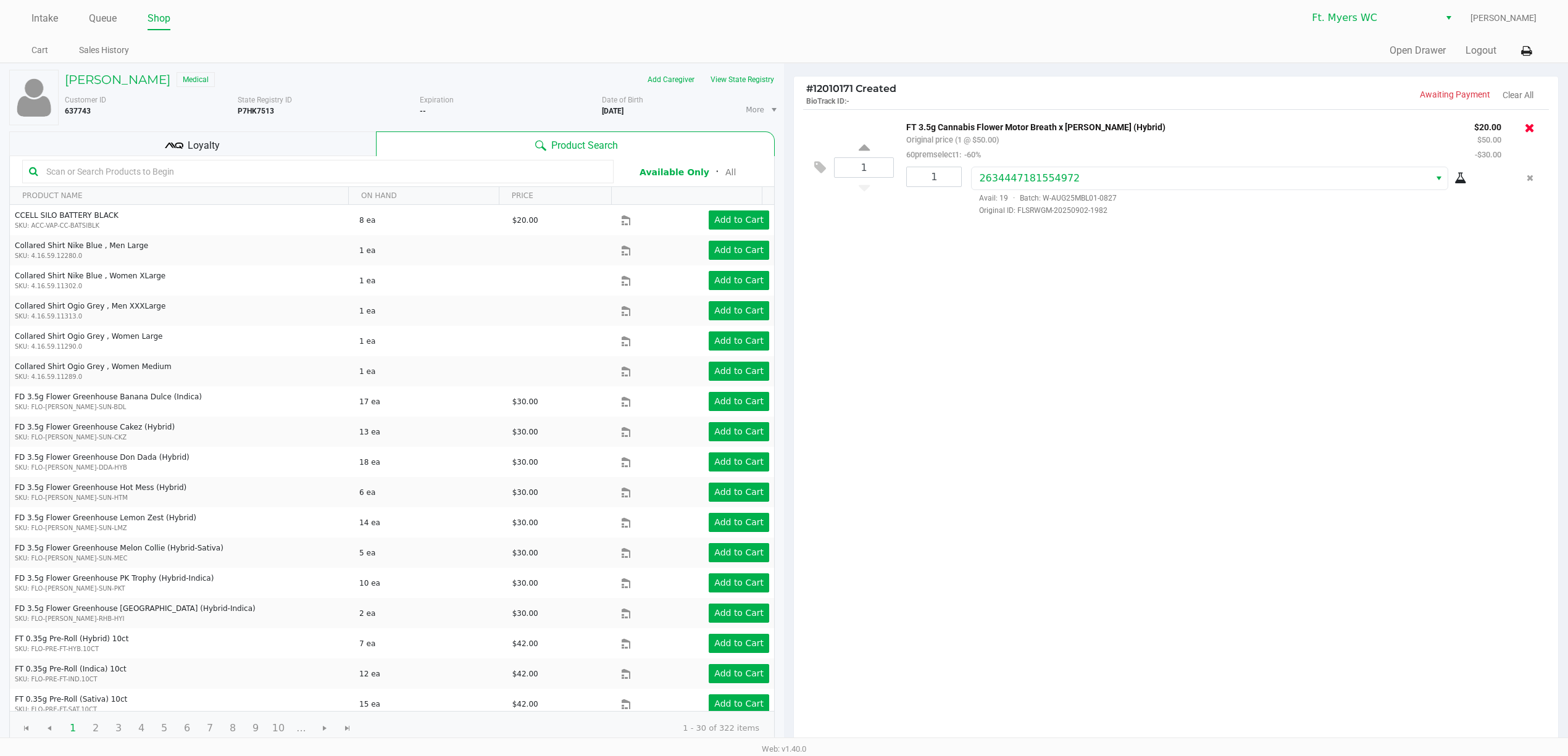
click at [1525, 126] on icon at bounding box center [1529, 127] width 10 height 12
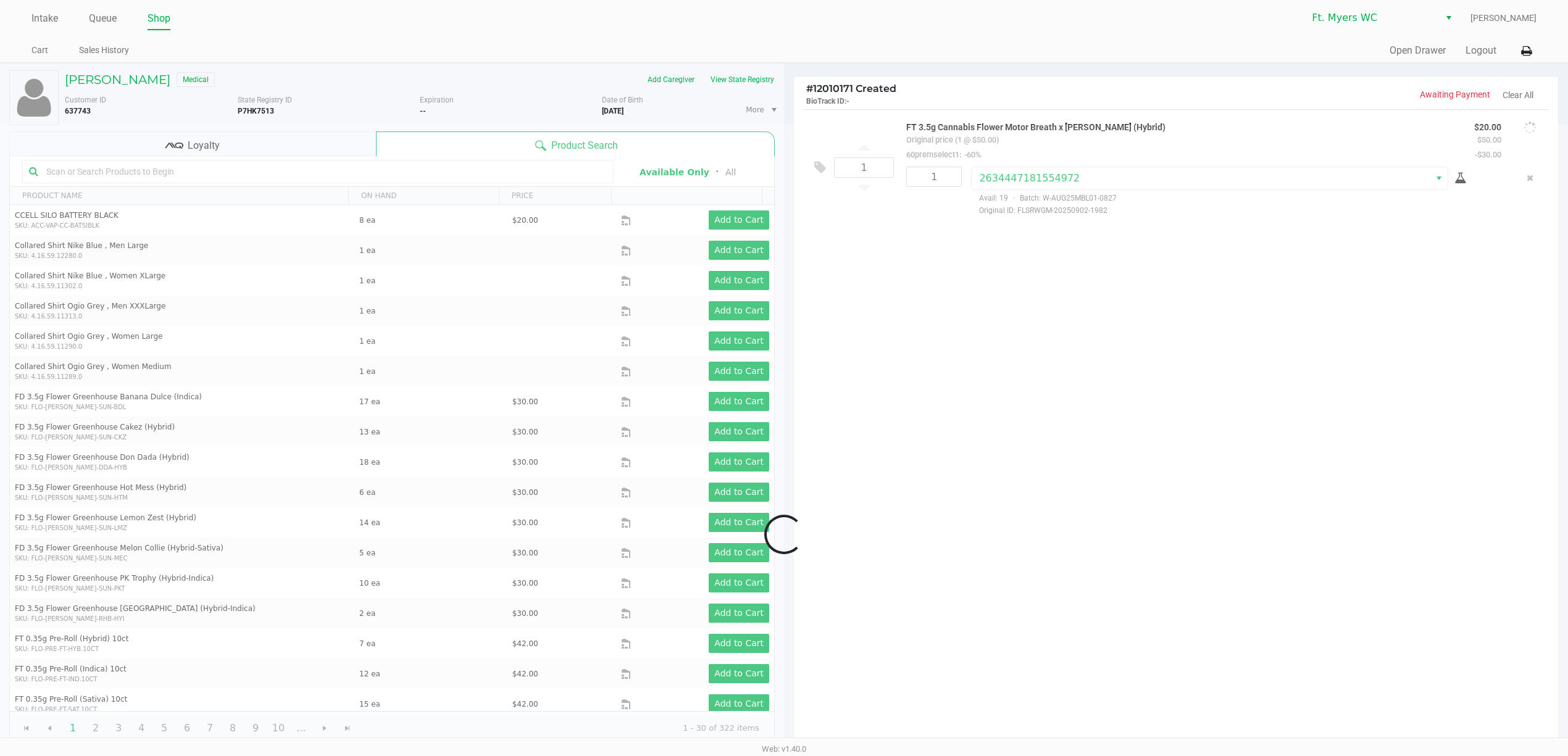
drag, startPoint x: 1452, startPoint y: 353, endPoint x: 1447, endPoint y: 338, distance: 15.8
click at [1455, 352] on div at bounding box center [784, 535] width 1568 height 820
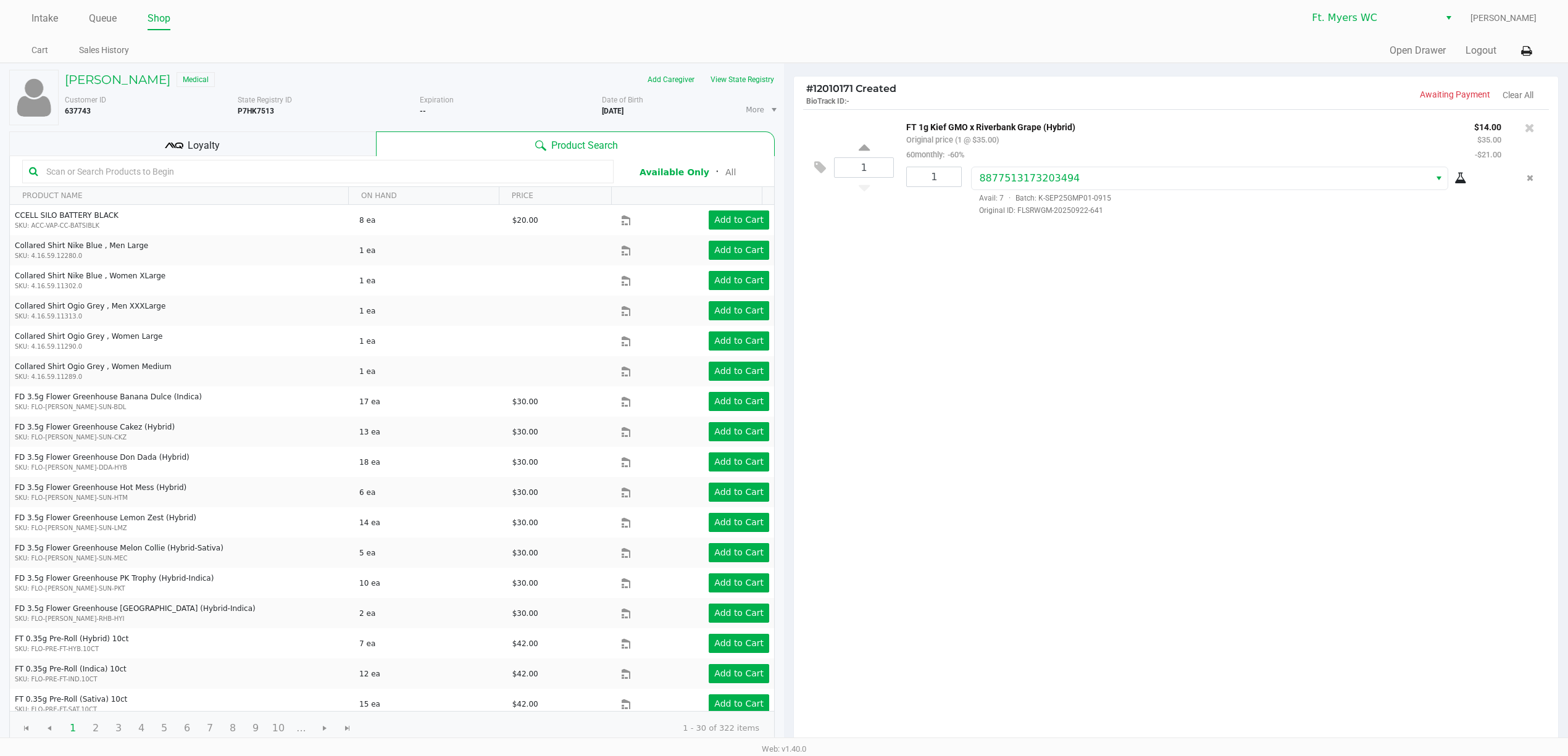
click at [348, 162] on div at bounding box center [317, 172] width 592 height 24
click at [348, 157] on kendo-grid-toolbar "Available Only ᛫ All" at bounding box center [392, 171] width 765 height 31
click at [362, 154] on div "Loyalty" at bounding box center [192, 143] width 367 height 25
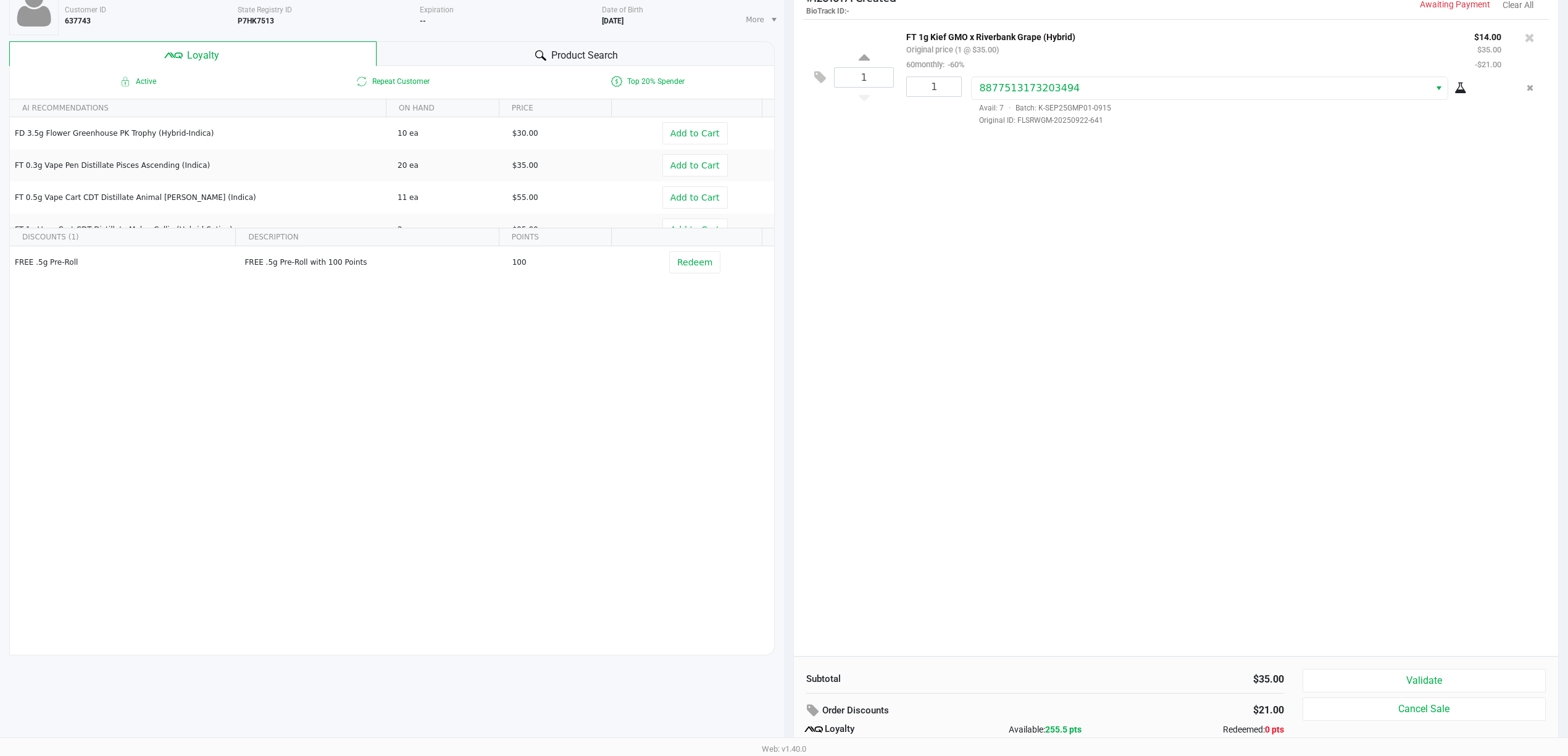
scroll to position [60, 0]
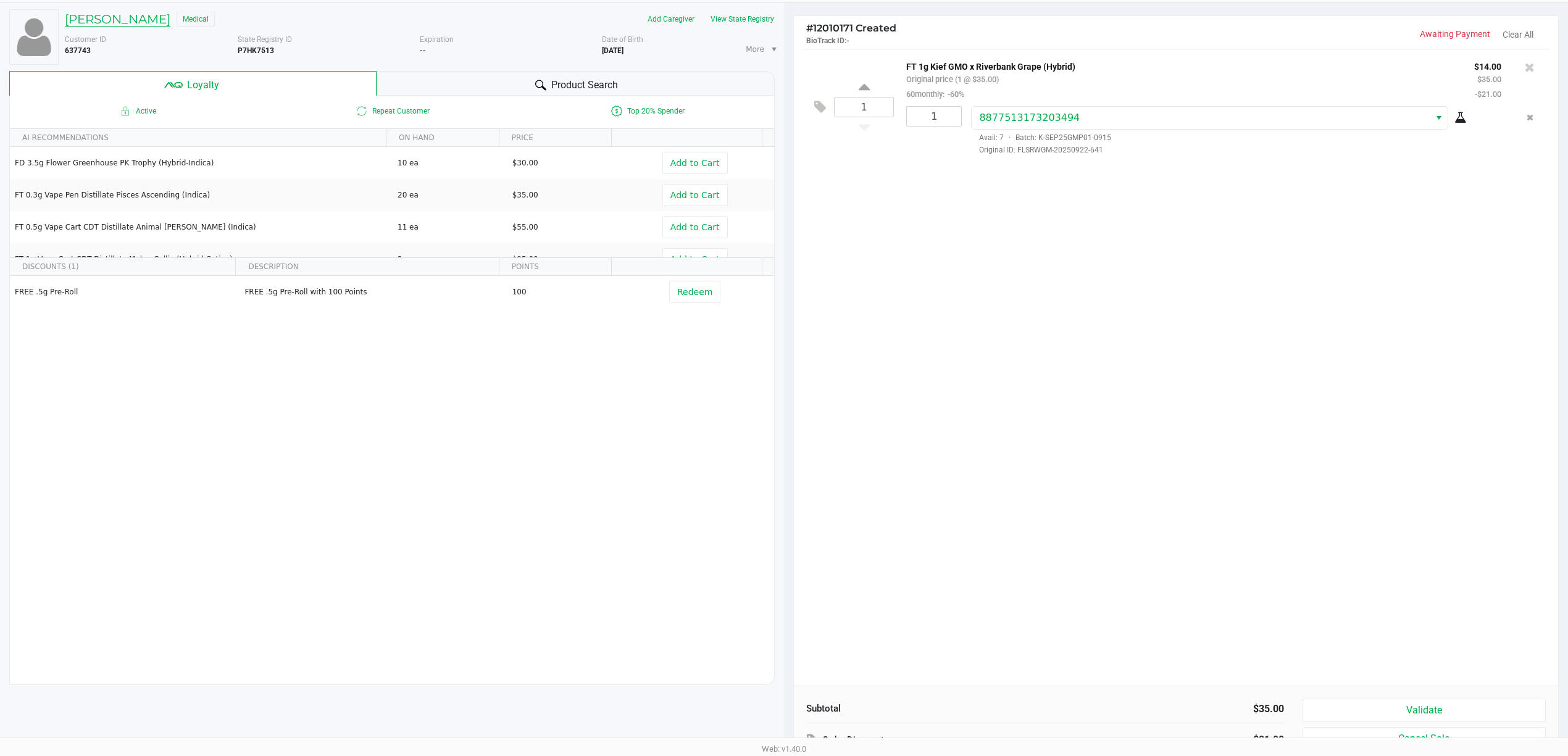
click at [121, 23] on h5 "[PERSON_NAME]" at bounding box center [118, 19] width 106 height 15
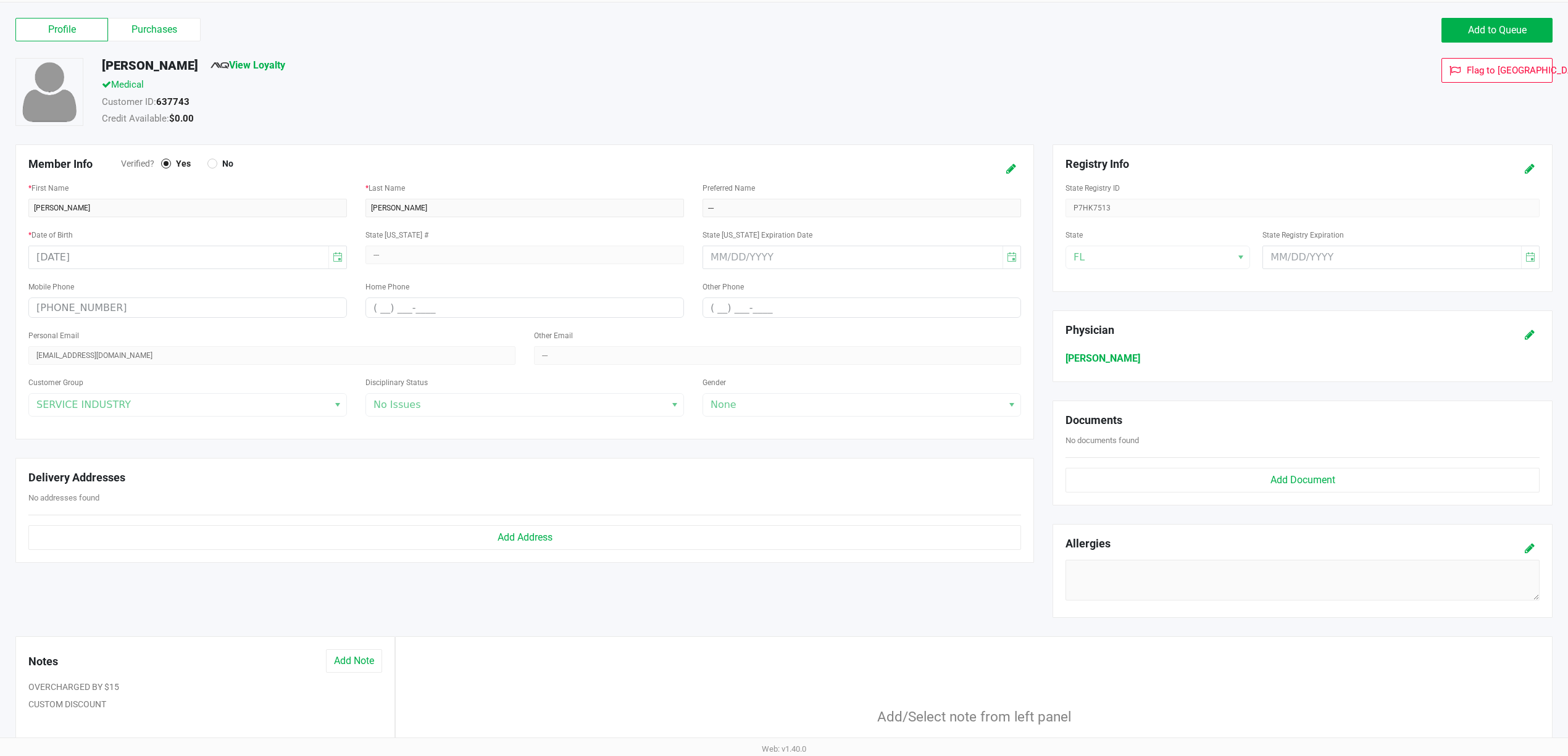
click at [182, 55] on div "Profile Purchases Add to Queue" at bounding box center [784, 37] width 1556 height 43
drag, startPoint x: 163, startPoint y: 27, endPoint x: 163, endPoint y: 39, distance: 12.0
click at [163, 30] on label "Purchases" at bounding box center [154, 30] width 93 height 24
click at [0, 0] on 1 "Purchases" at bounding box center [0, 0] width 0 height 0
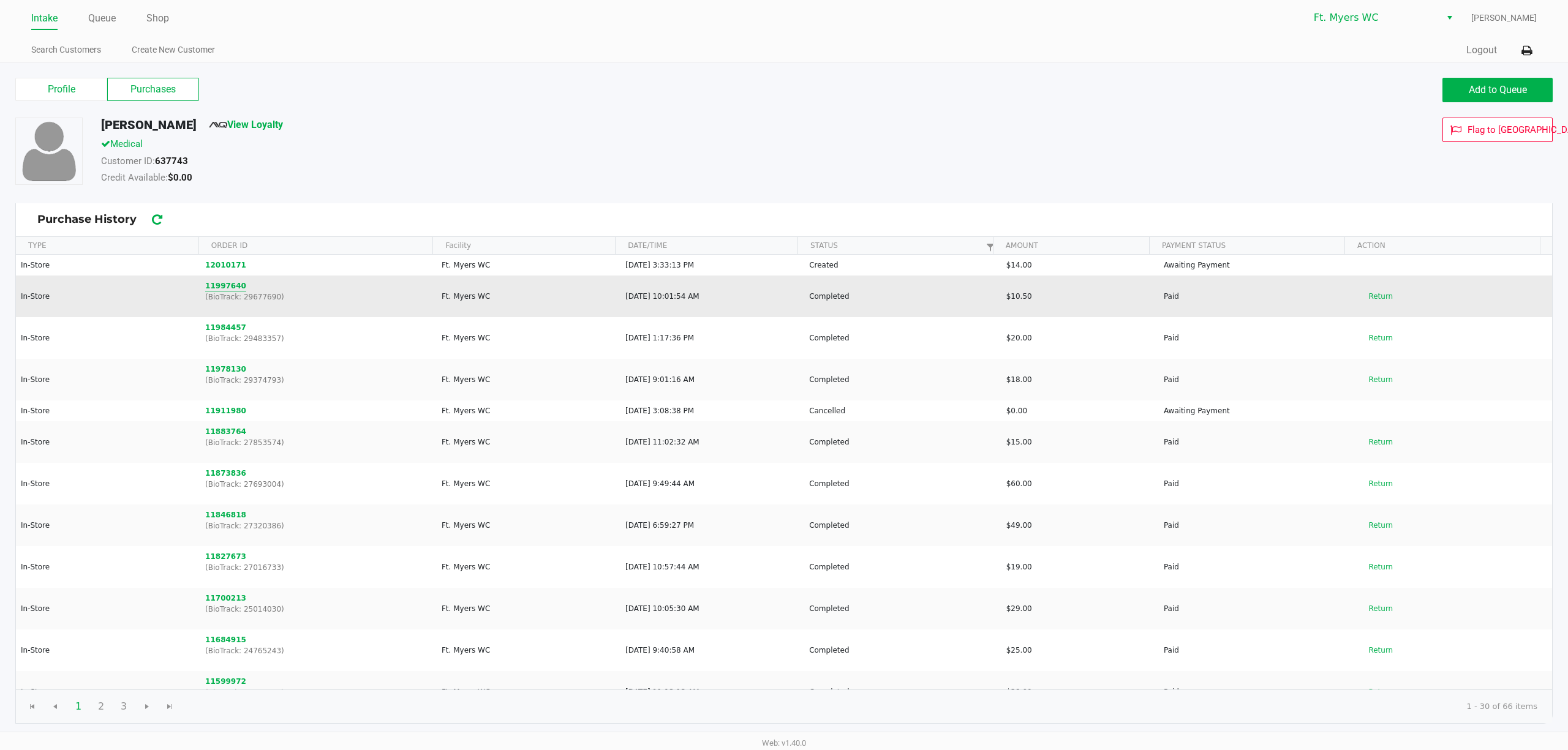
click at [230, 290] on button "11997640" at bounding box center [225, 285] width 41 height 11
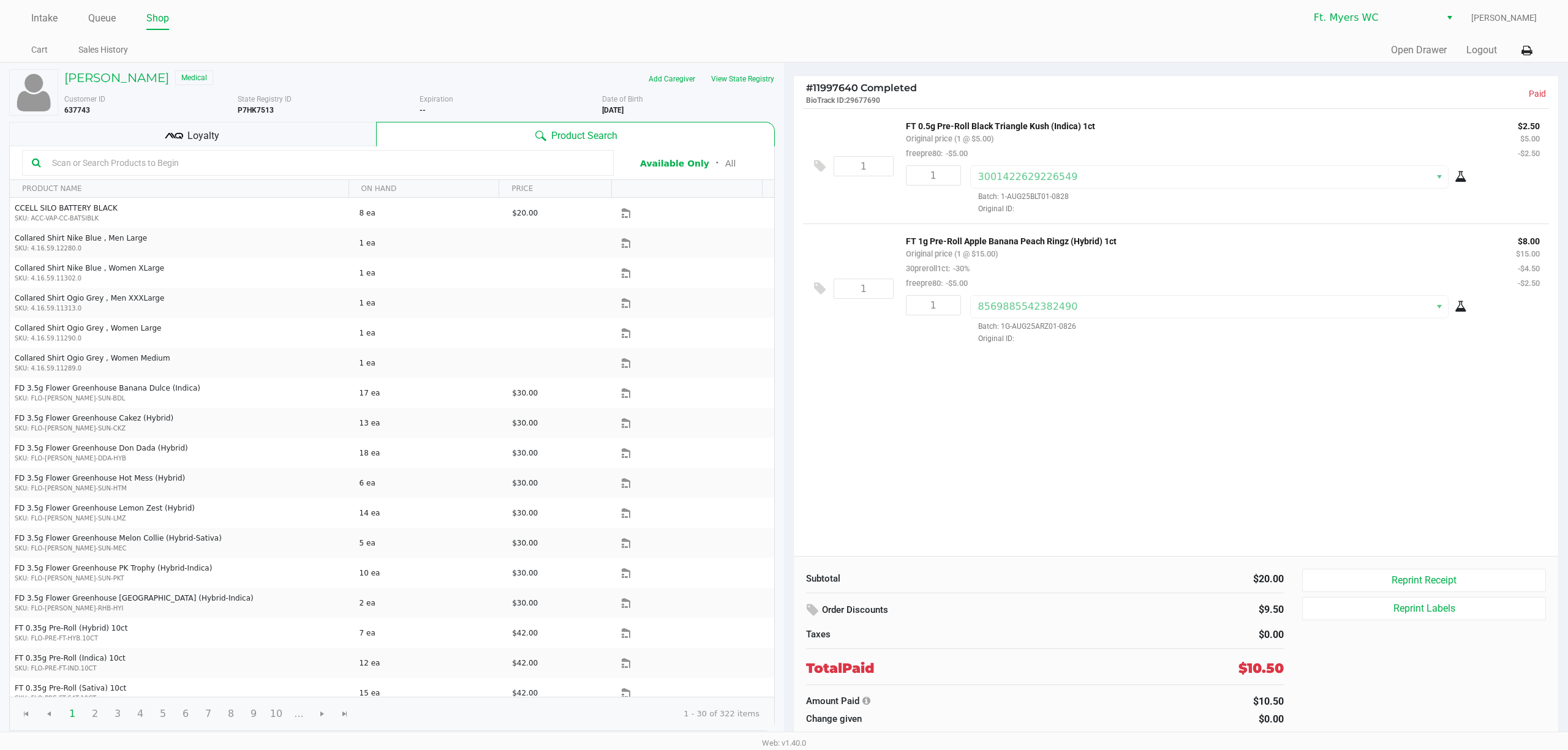
click at [130, 66] on div "[PERSON_NAME] Medical Add Caregiver View State Registry Customer ID 637743 Stat…" at bounding box center [391, 400] width 765 height 675
click at [135, 72] on h5 "[PERSON_NAME]" at bounding box center [117, 77] width 105 height 15
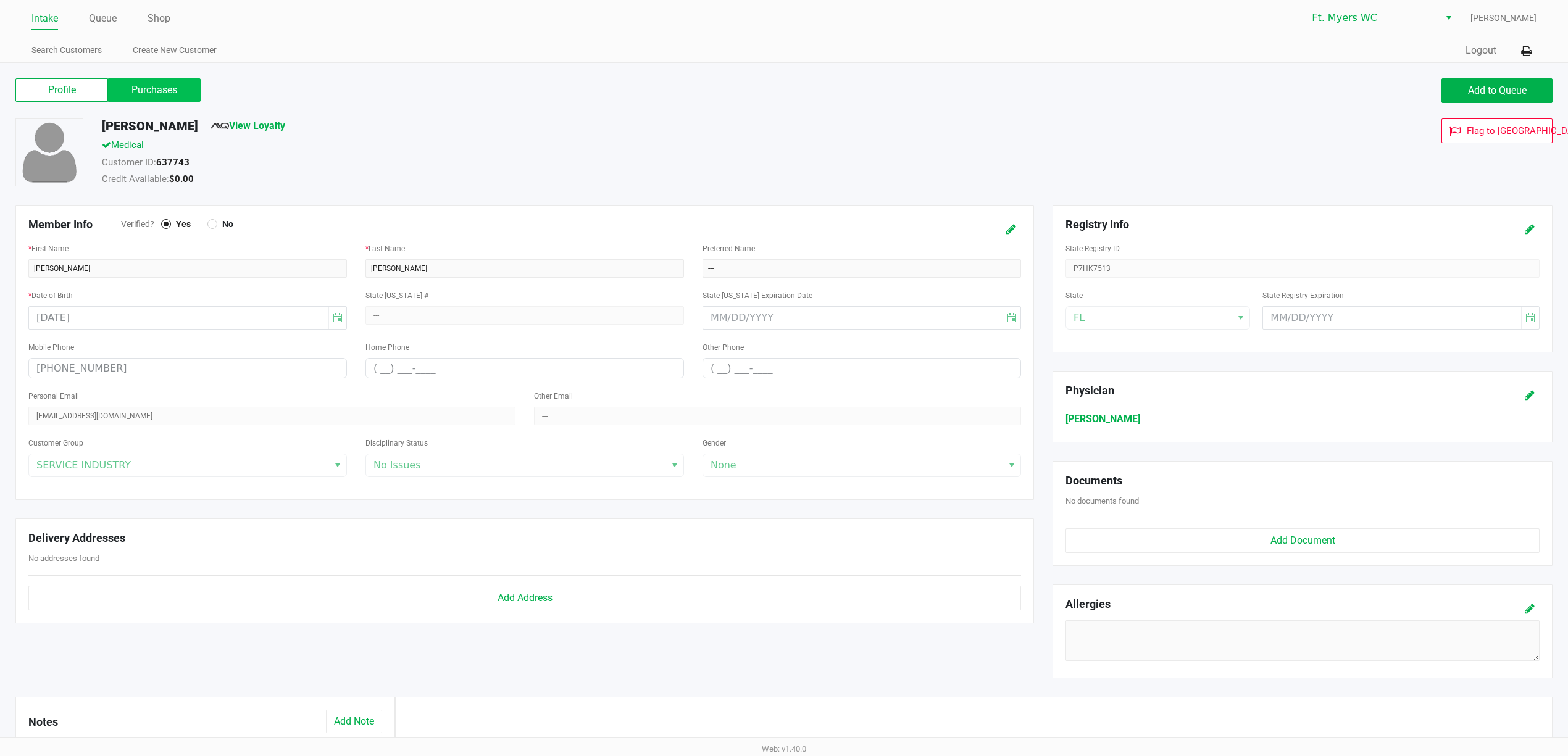
click at [160, 92] on label "Purchases" at bounding box center [154, 90] width 93 height 24
click at [0, 0] on 1 "Purchases" at bounding box center [0, 0] width 0 height 0
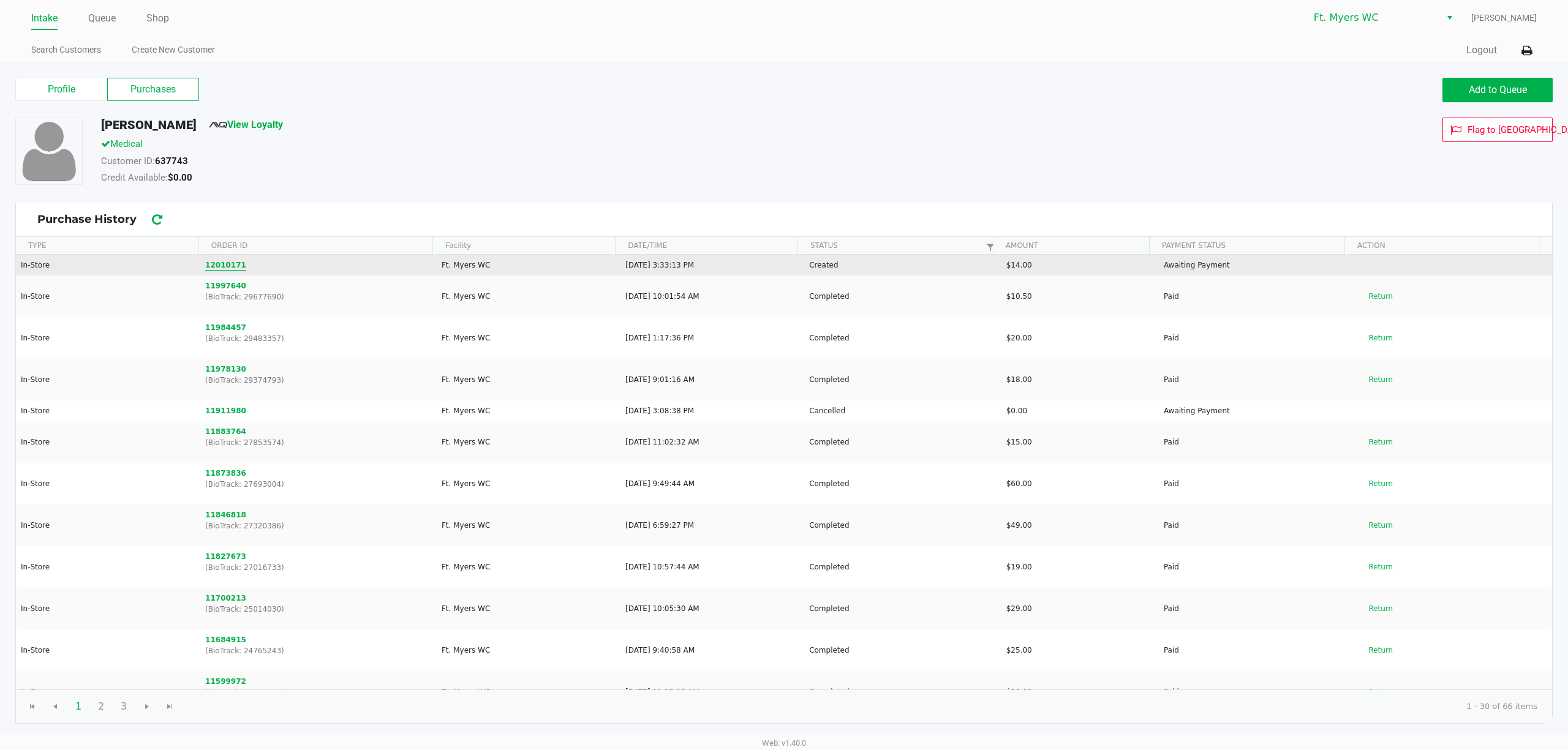
click at [222, 271] on button "12010171" at bounding box center [225, 265] width 41 height 11
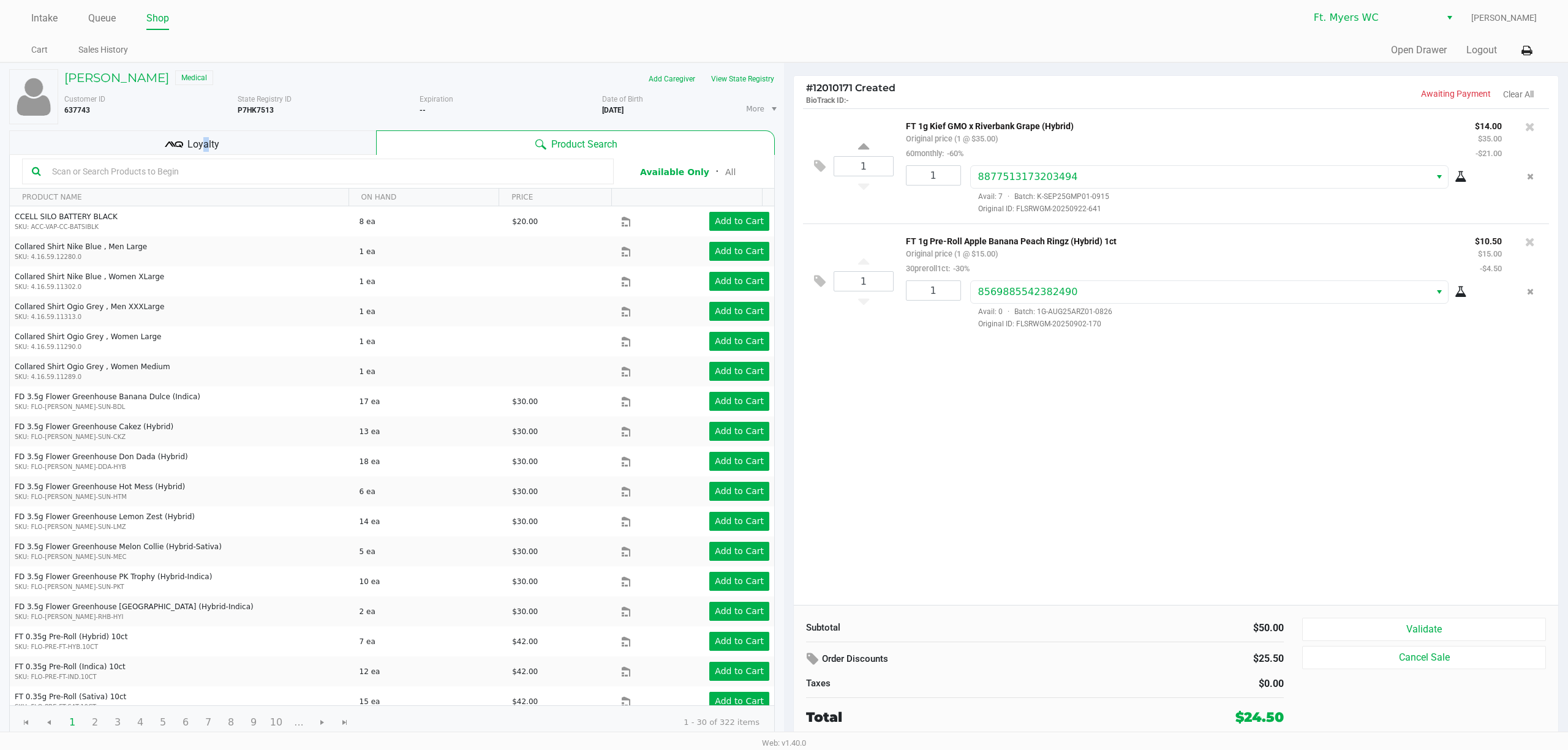
click at [202, 136] on div "Loyalty" at bounding box center [192, 142] width 367 height 25
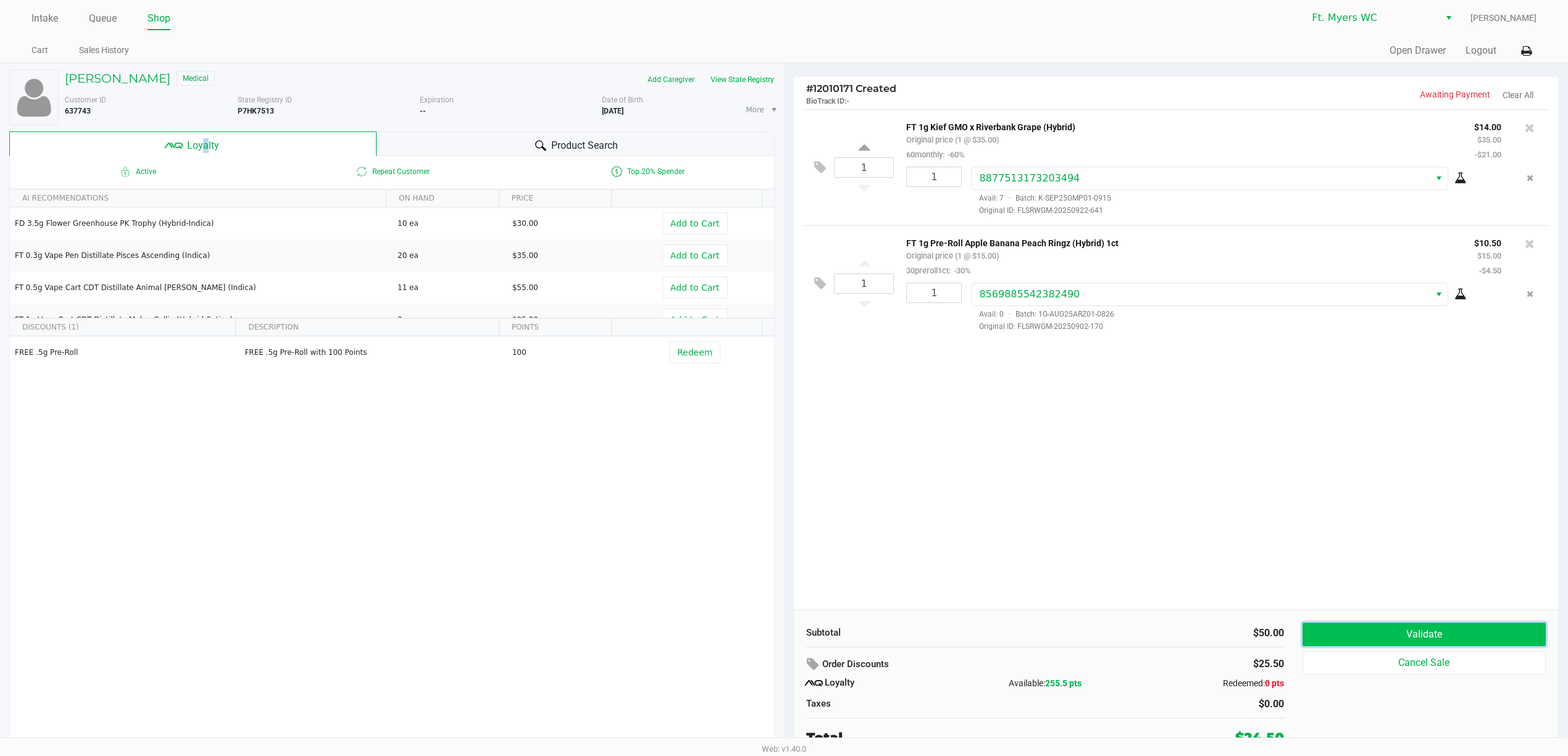
click at [1413, 628] on button "Validate" at bounding box center [1424, 634] width 243 height 24
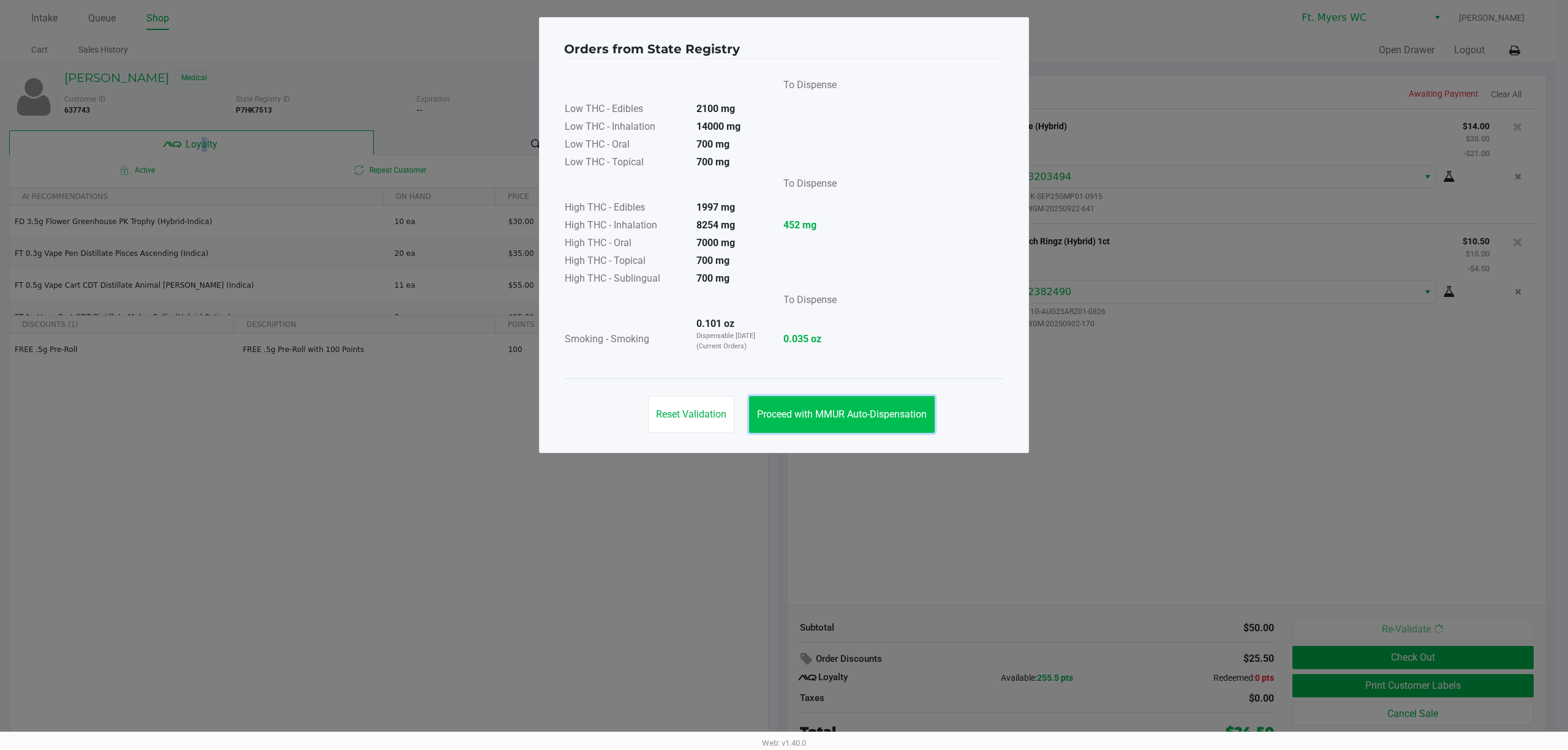
click at [921, 426] on button "Proceed with MMUR Auto-Dispensation" at bounding box center [841, 414] width 185 height 36
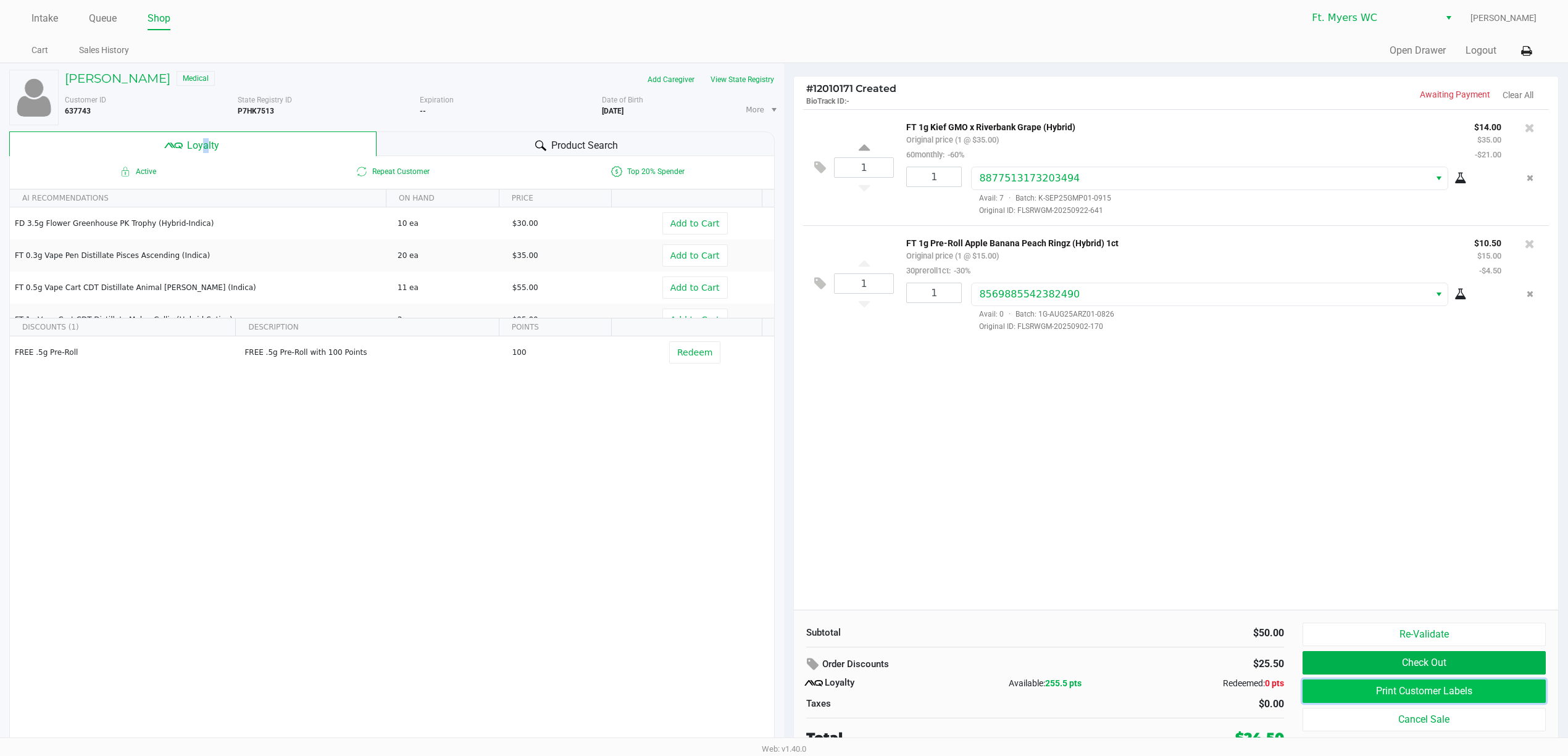
click at [1350, 689] on button "Print Customer Labels" at bounding box center [1424, 692] width 243 height 24
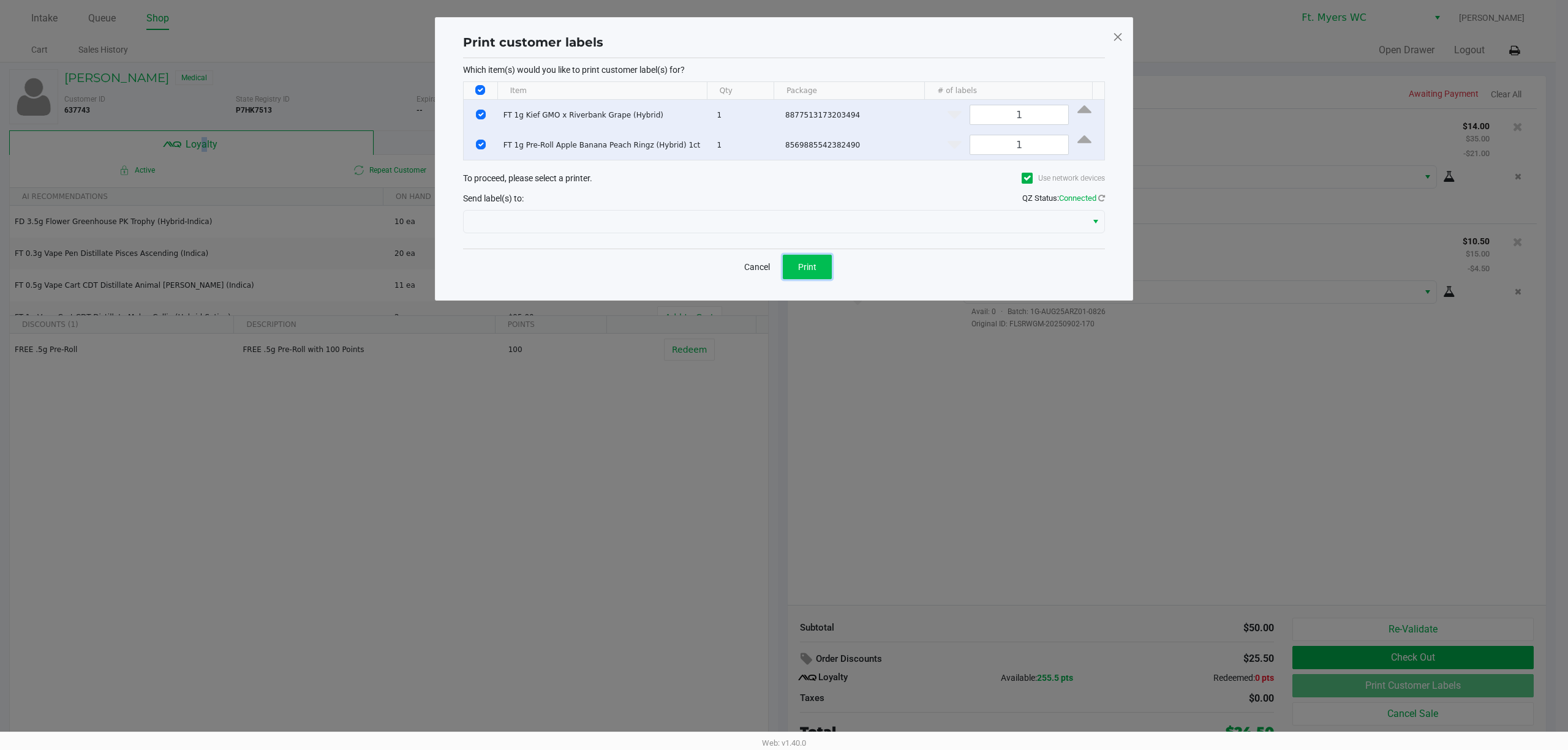
click at [807, 267] on span "Print" at bounding box center [807, 267] width 19 height 10
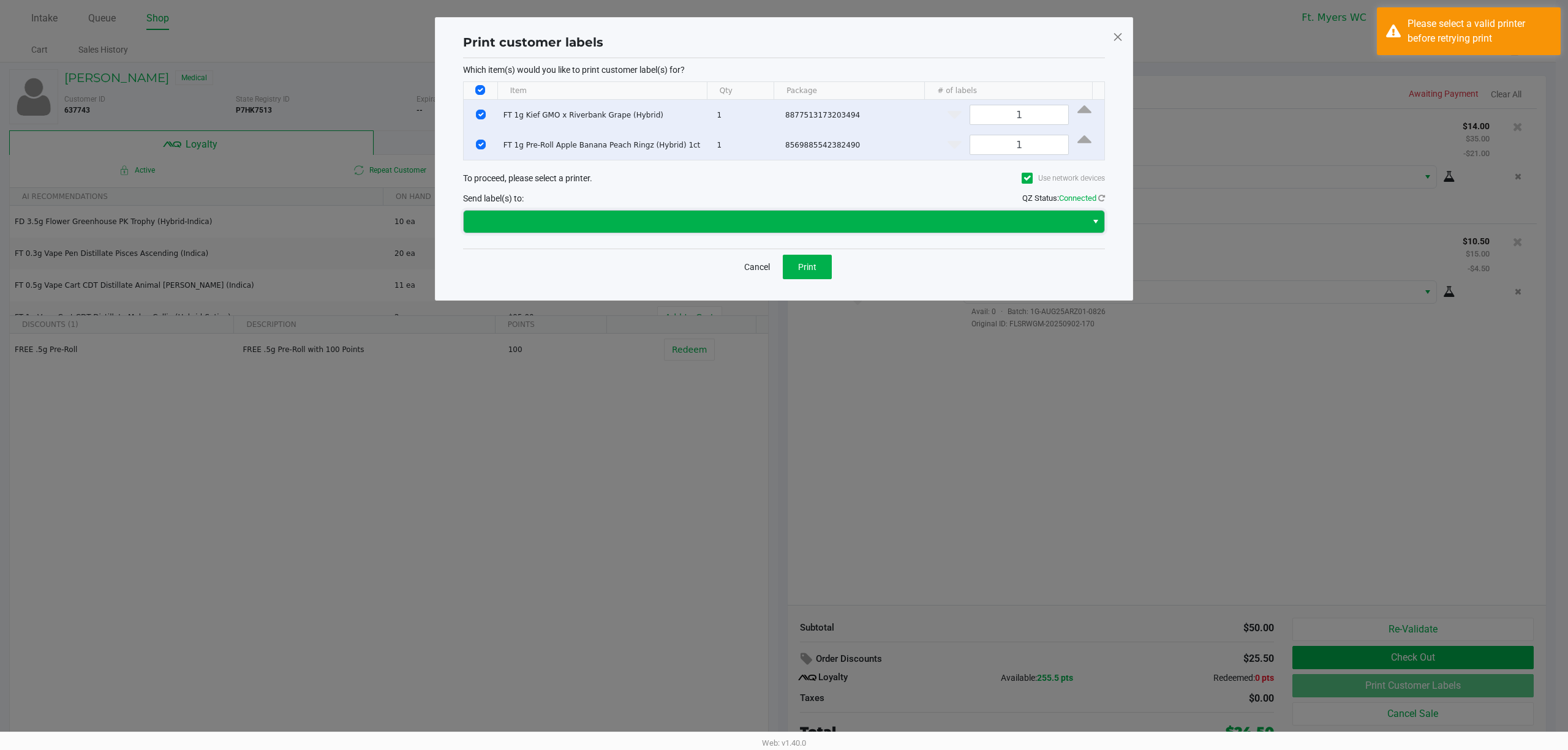
click at [887, 229] on span at bounding box center [774, 222] width 608 height 15
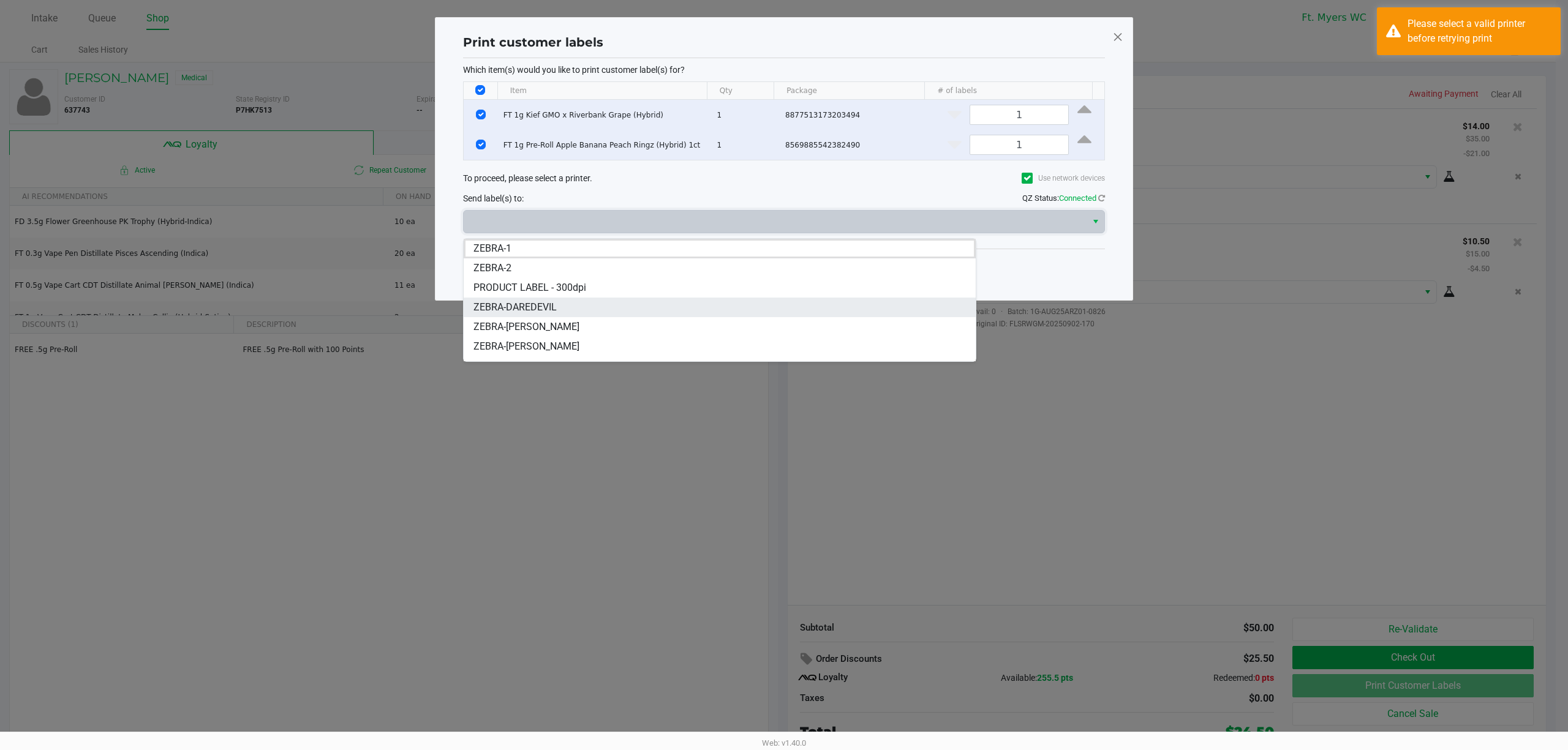
click at [677, 300] on li "ZEBRA-DAREDEVIL" at bounding box center [719, 308] width 512 height 20
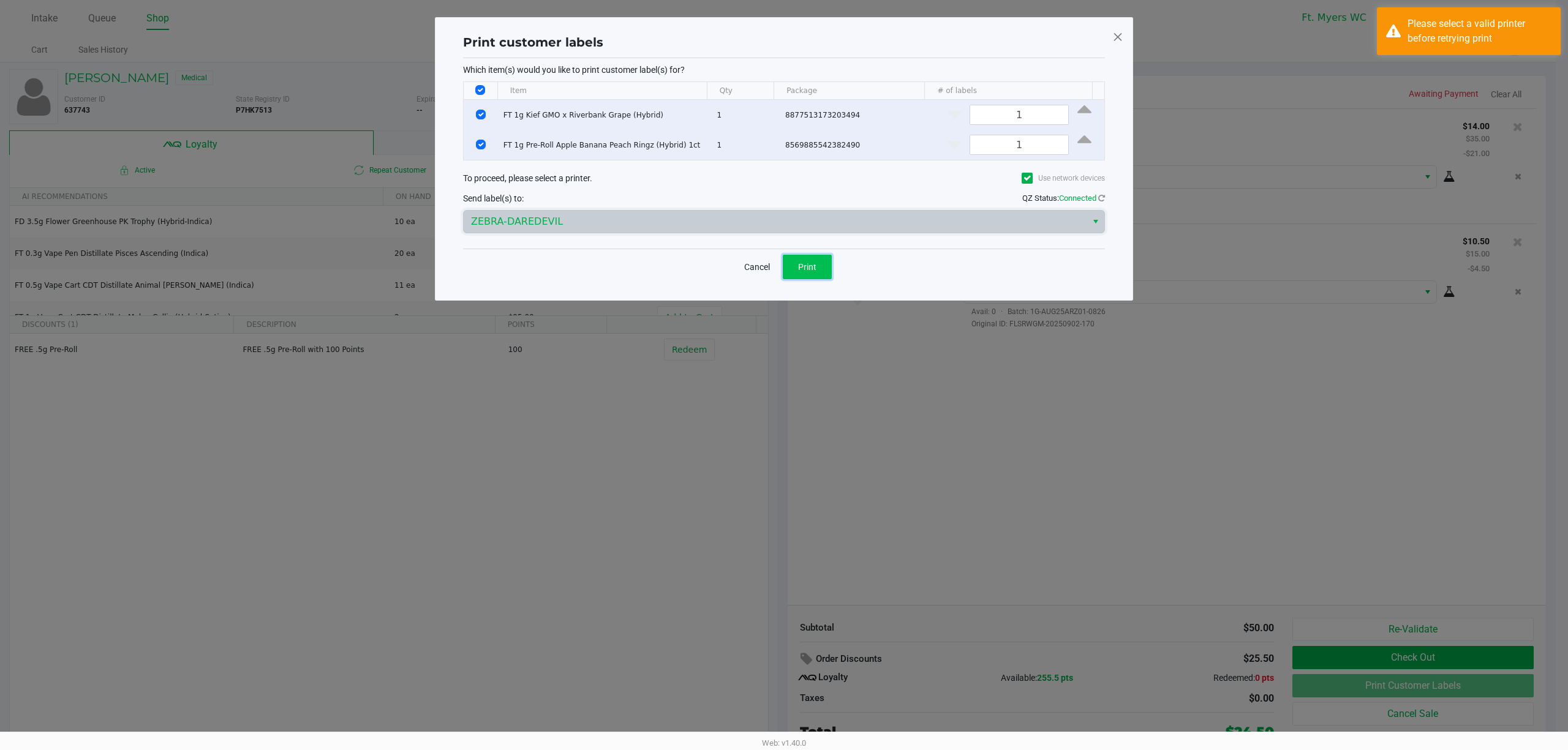
click at [825, 267] on button "Print" at bounding box center [808, 267] width 49 height 25
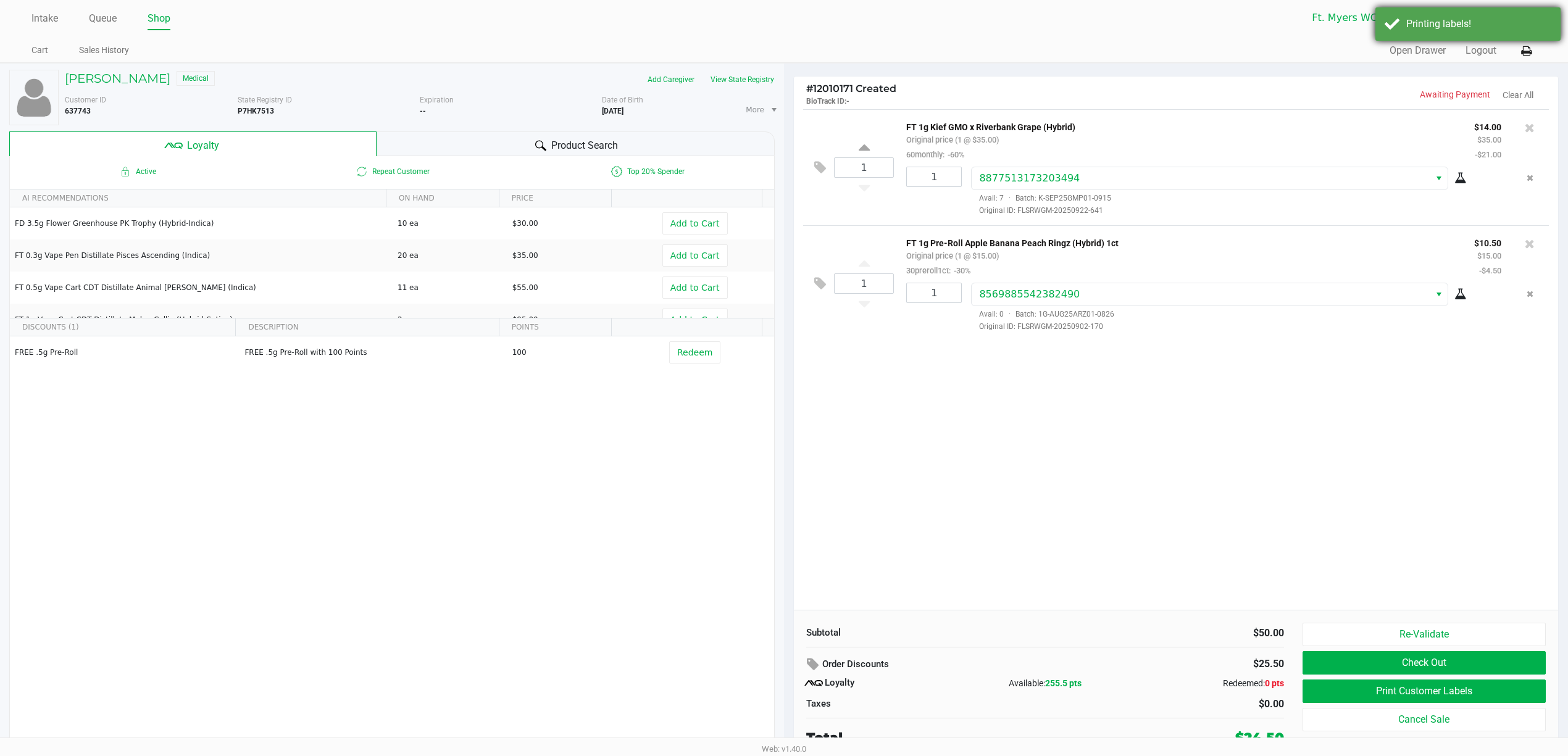
click at [1450, 12] on div "Printing labels!" at bounding box center [1467, 24] width 185 height 34
click at [1524, 49] on icon at bounding box center [1527, 50] width 11 height 9
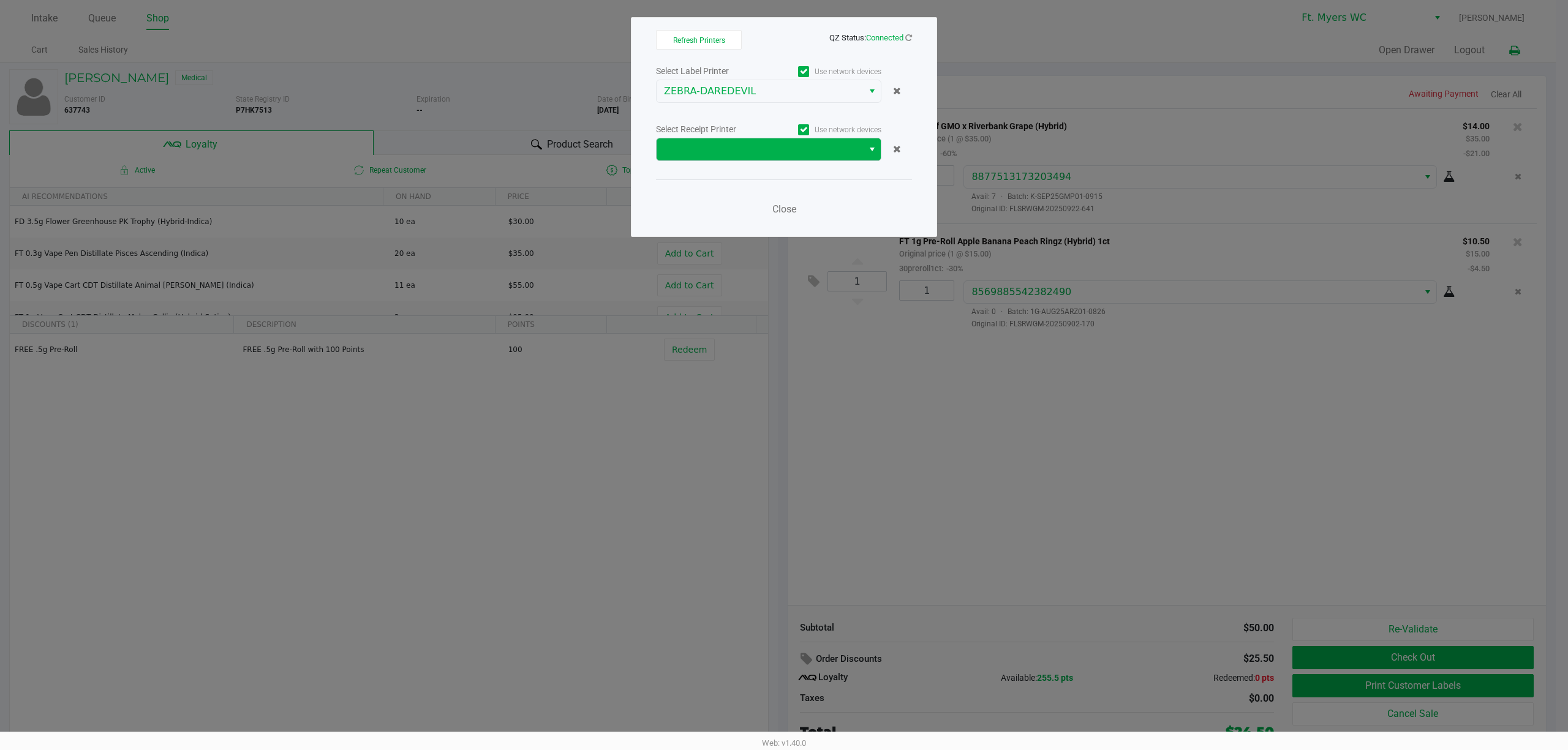
click at [872, 157] on span "Select" at bounding box center [872, 149] width 10 height 15
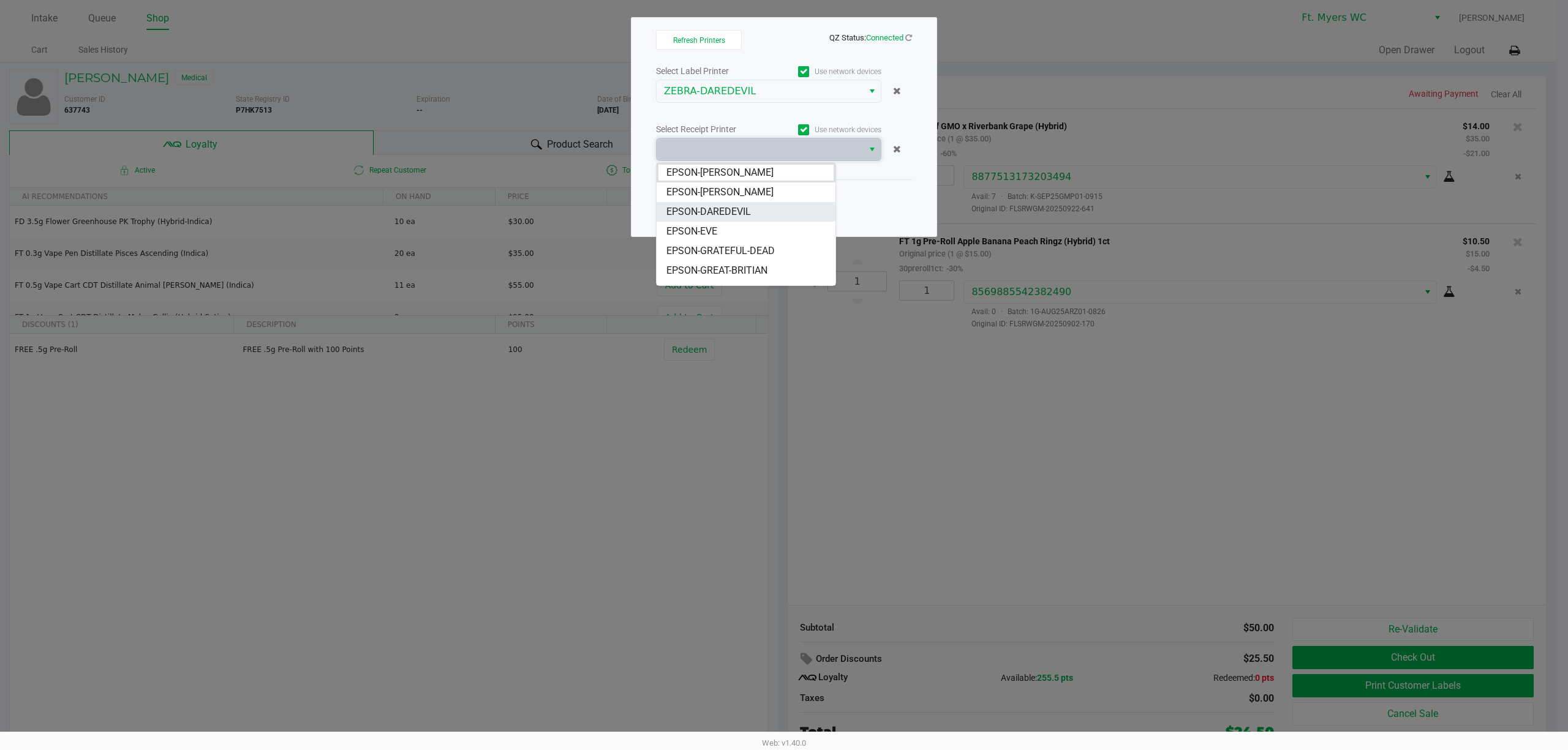
click at [743, 218] on span "EPSON-DAREDEVIL" at bounding box center [709, 212] width 84 height 15
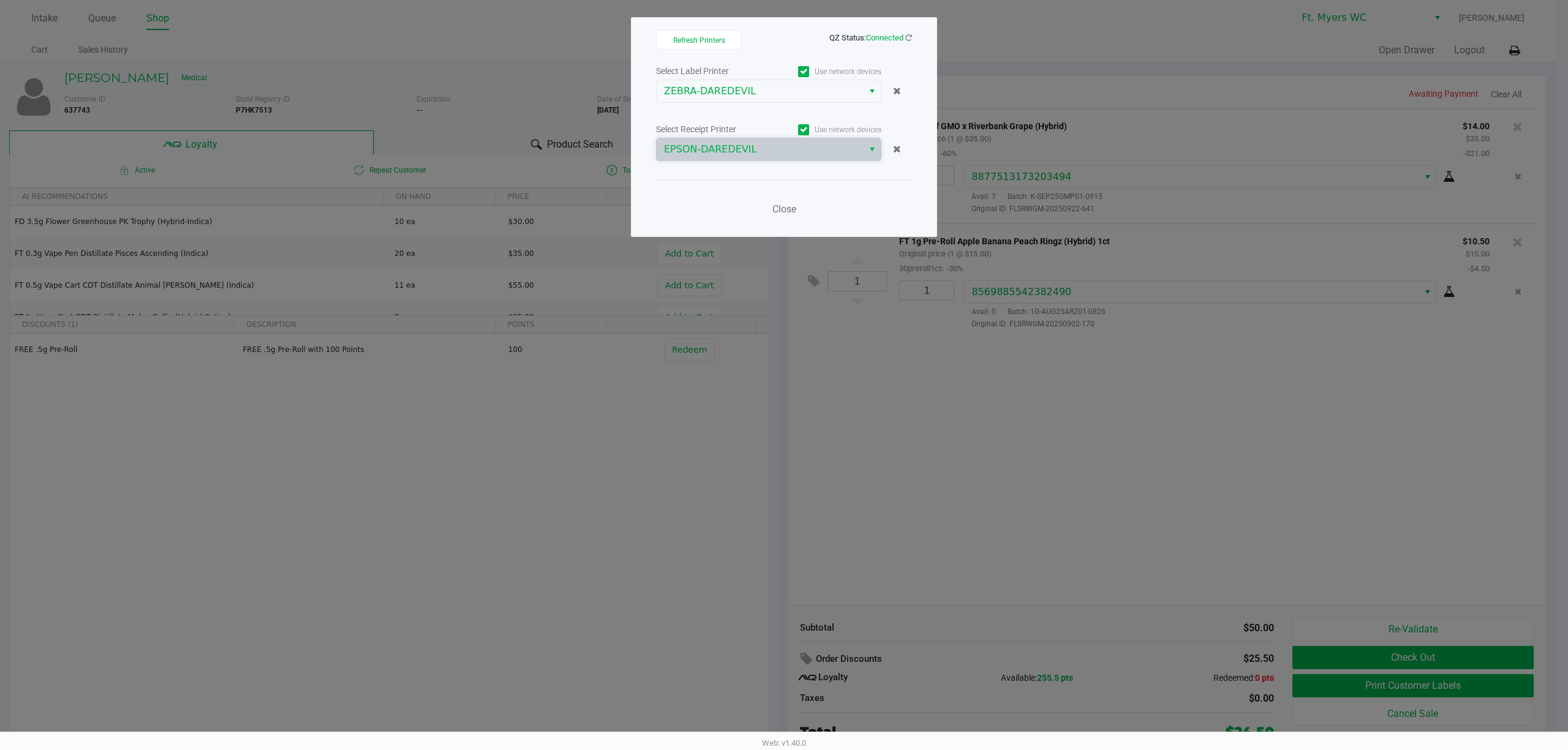
click at [808, 218] on div "Close" at bounding box center [783, 202] width 256 height 45
click at [789, 212] on span "Close" at bounding box center [784, 209] width 24 height 12
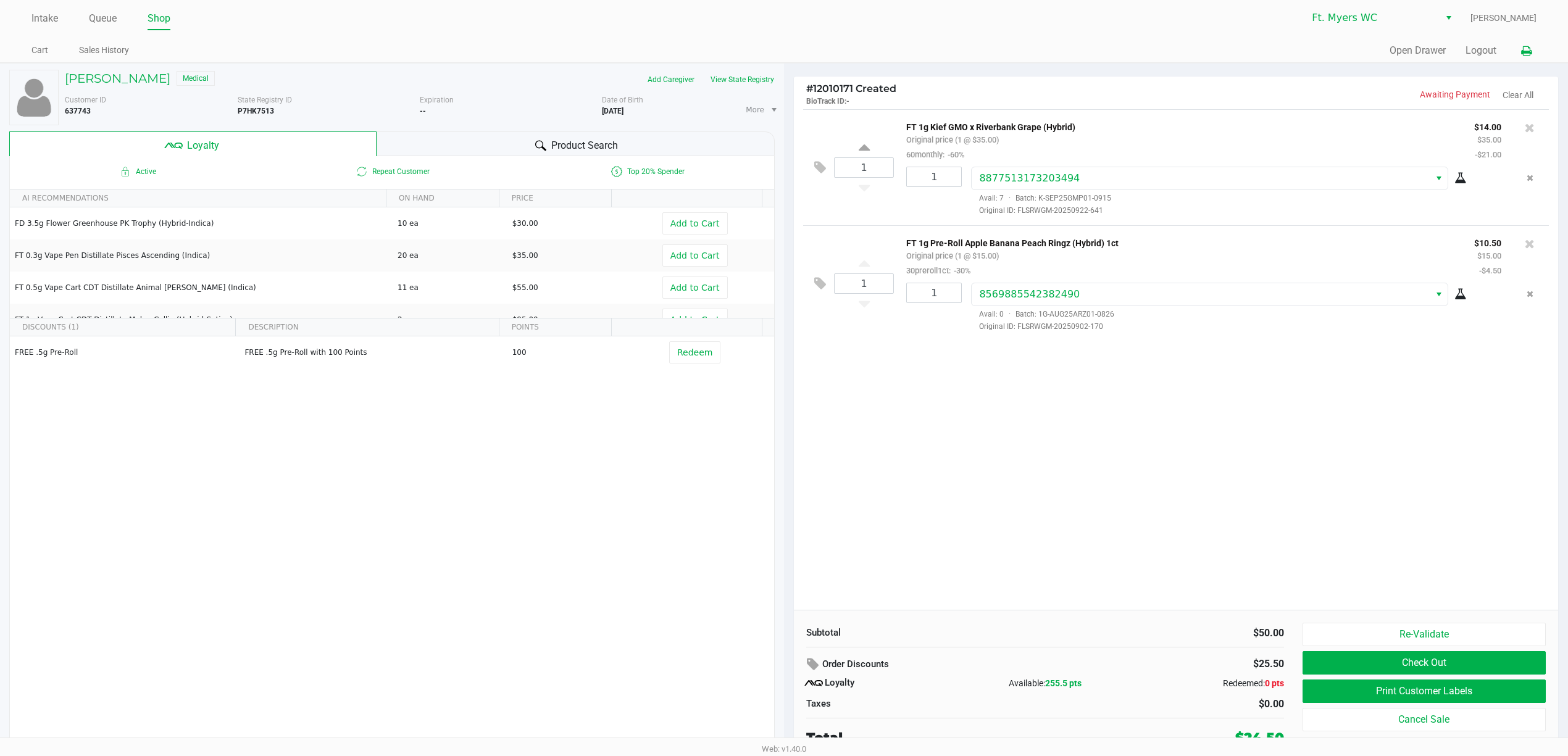
scroll to position [7, 0]
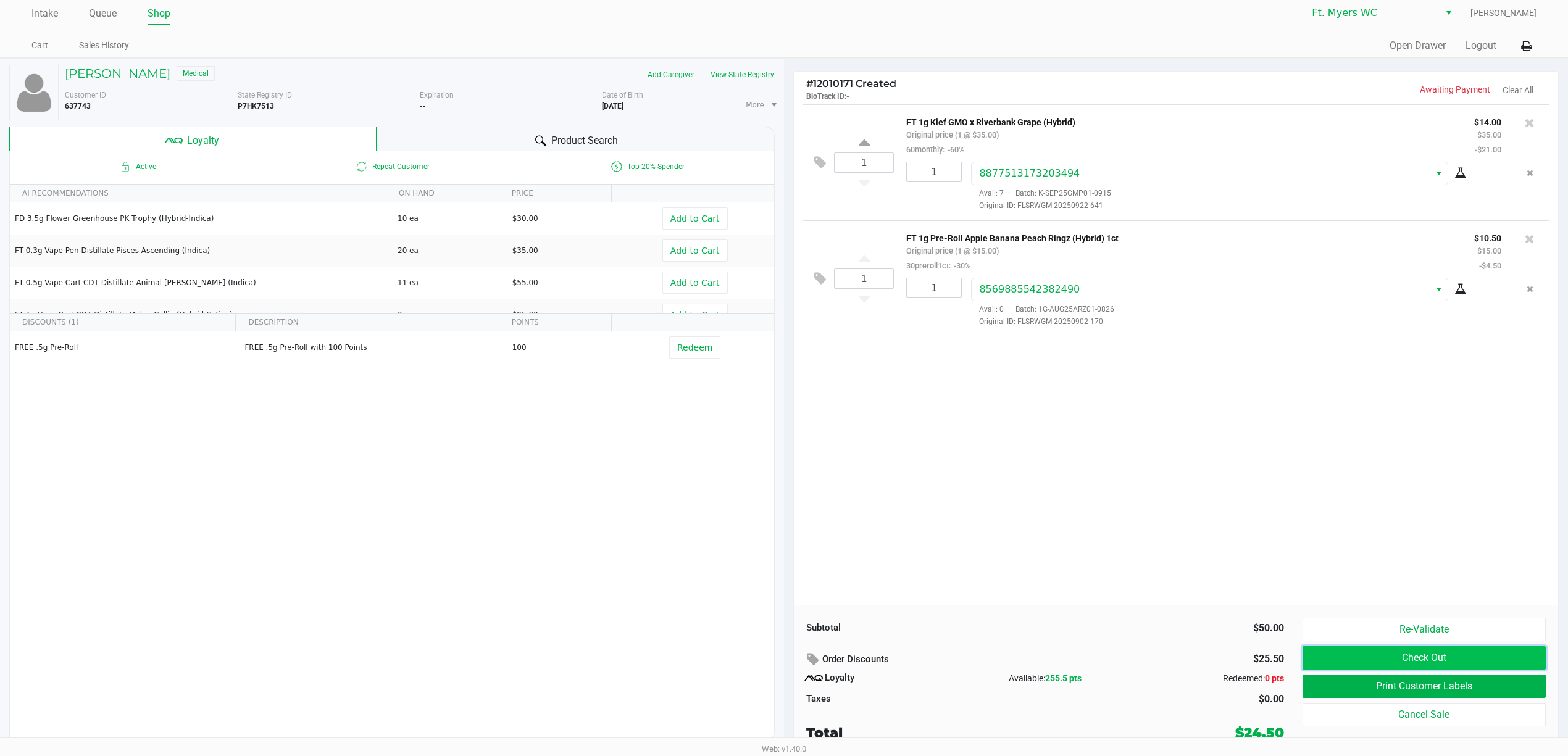
click at [1342, 656] on button "Check Out" at bounding box center [1424, 658] width 243 height 24
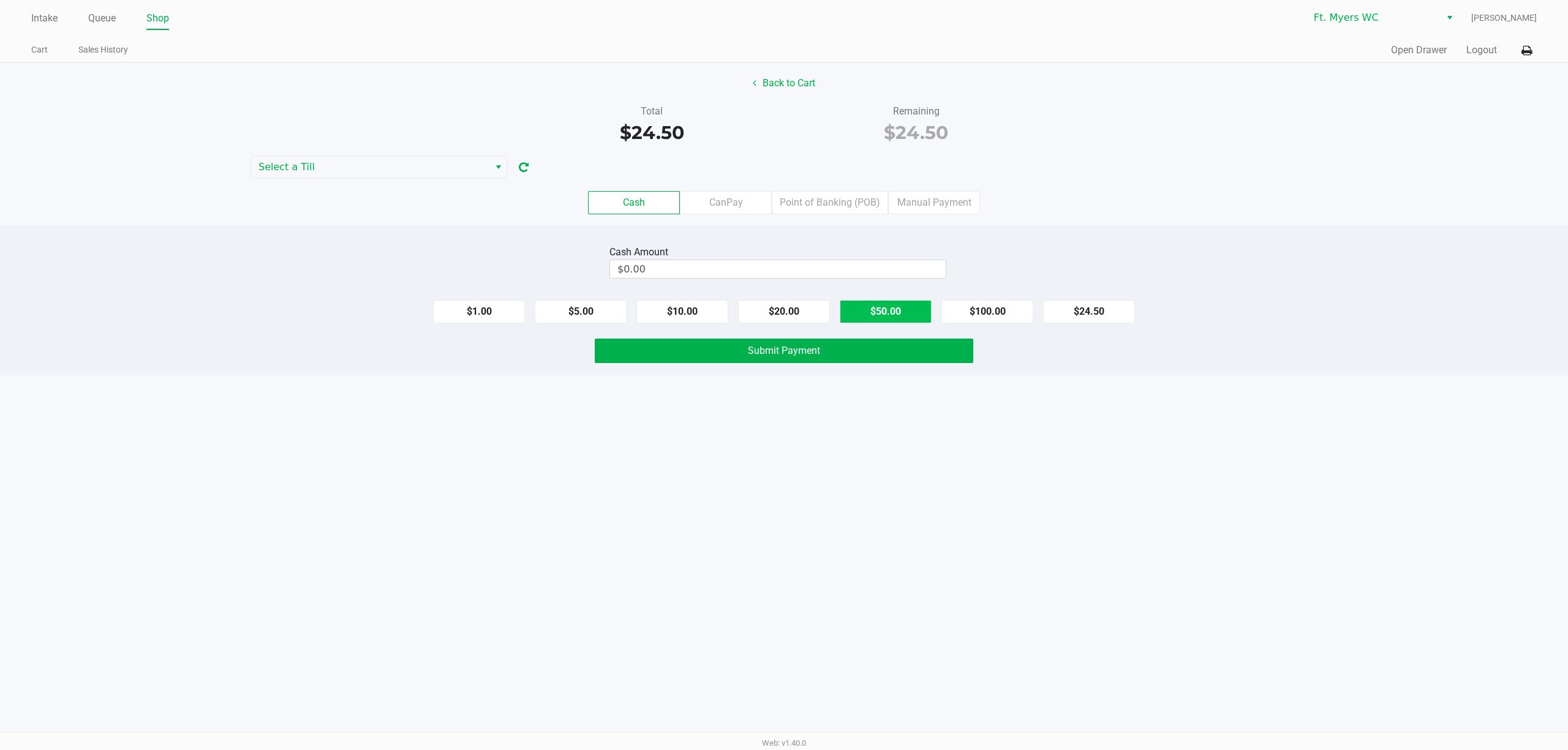
click at [887, 317] on button "$50.00" at bounding box center [886, 312] width 92 height 24
type input "$50.00"
click at [869, 350] on button "Submit Payment" at bounding box center [784, 351] width 378 height 25
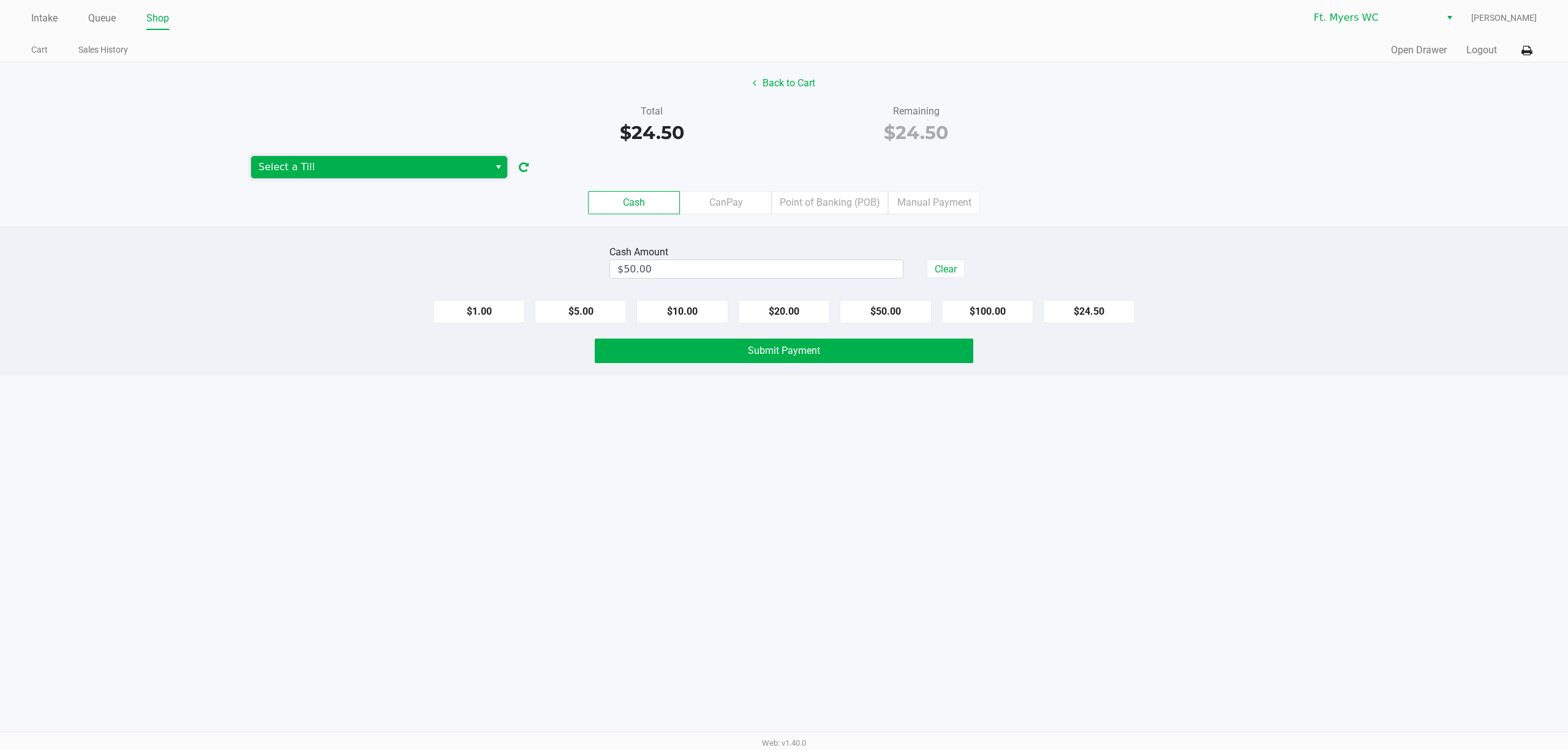
click at [336, 170] on span "Select a Till" at bounding box center [370, 167] width 223 height 15
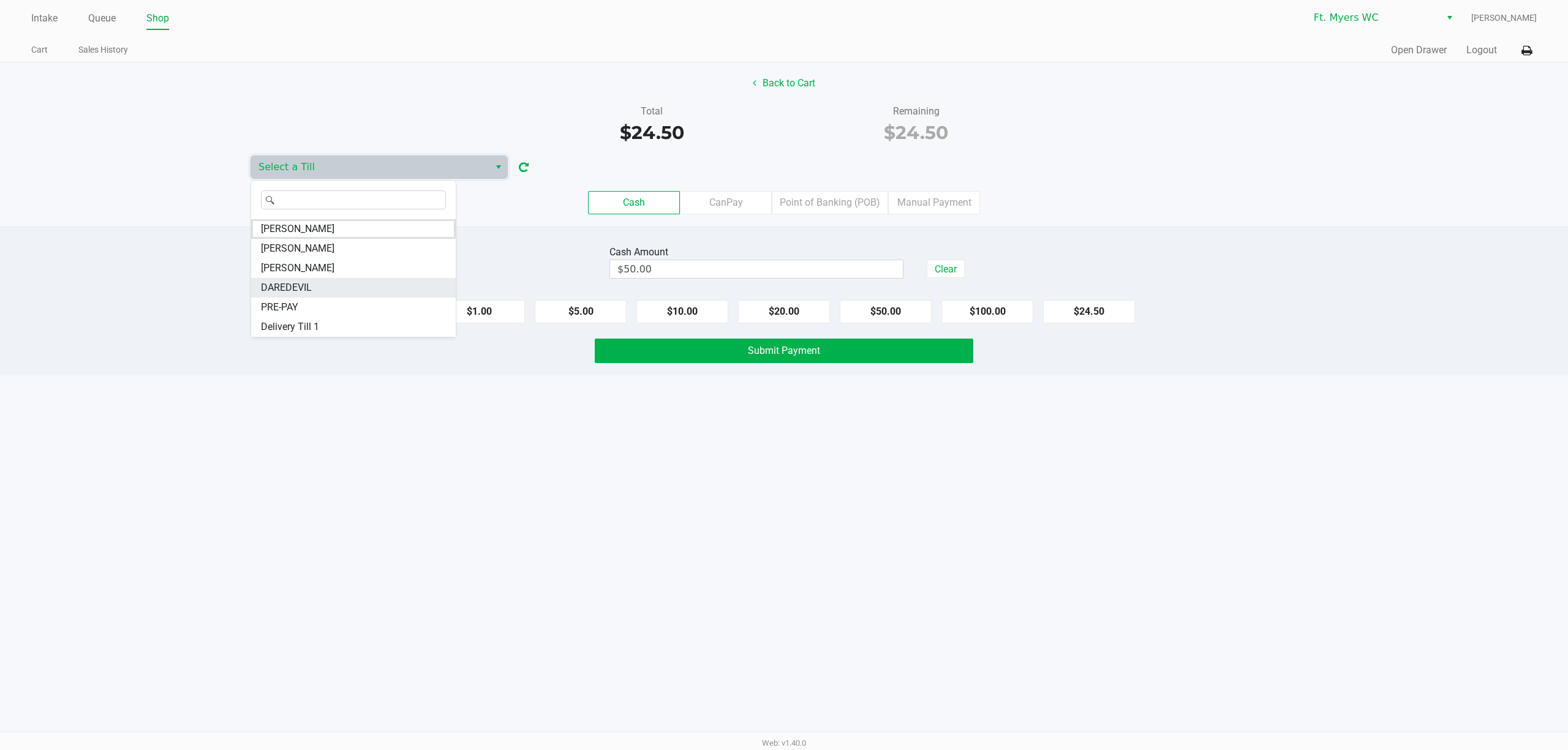
click at [313, 285] on li "DAREDEVIL" at bounding box center [353, 288] width 205 height 20
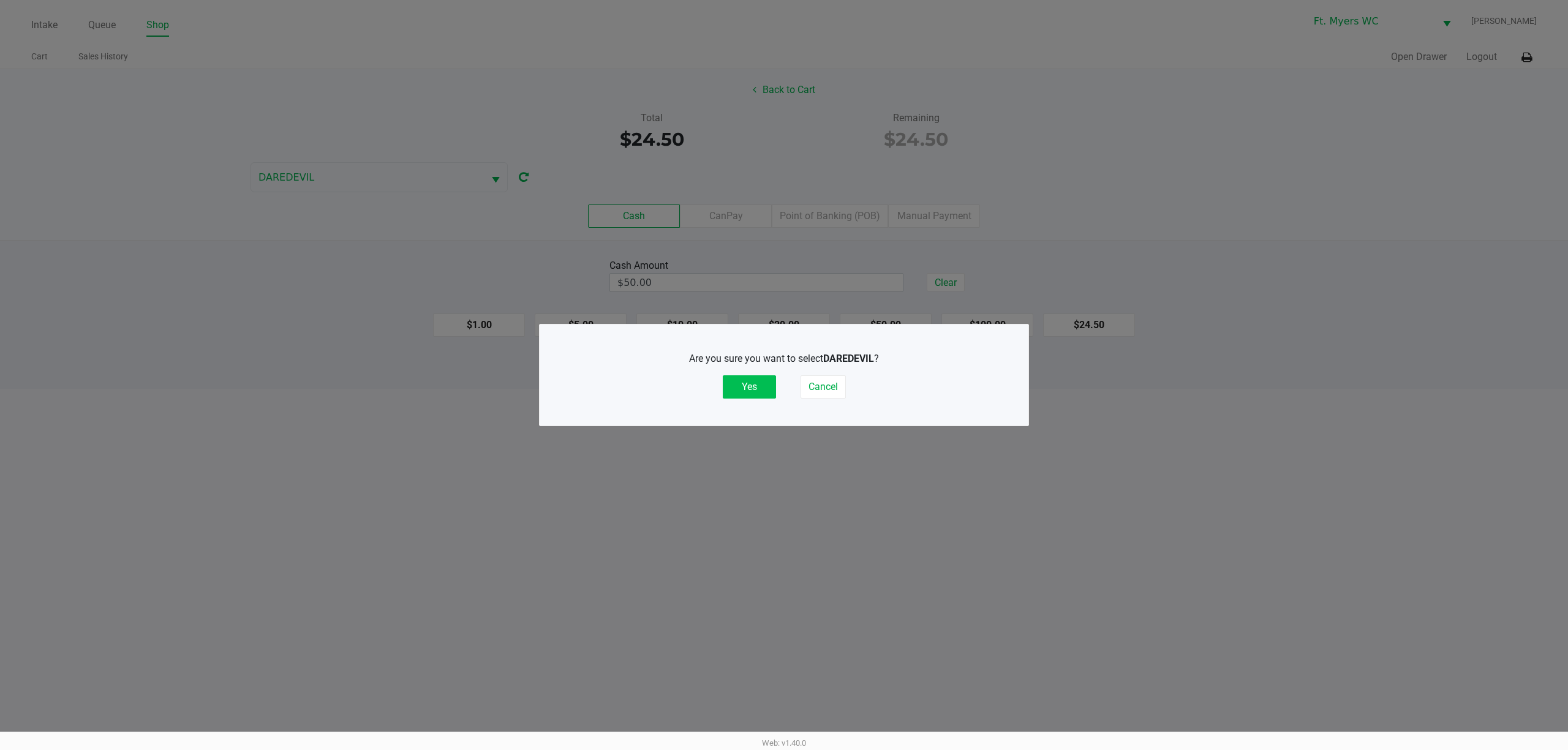
click at [756, 393] on button "Yes" at bounding box center [749, 387] width 53 height 24
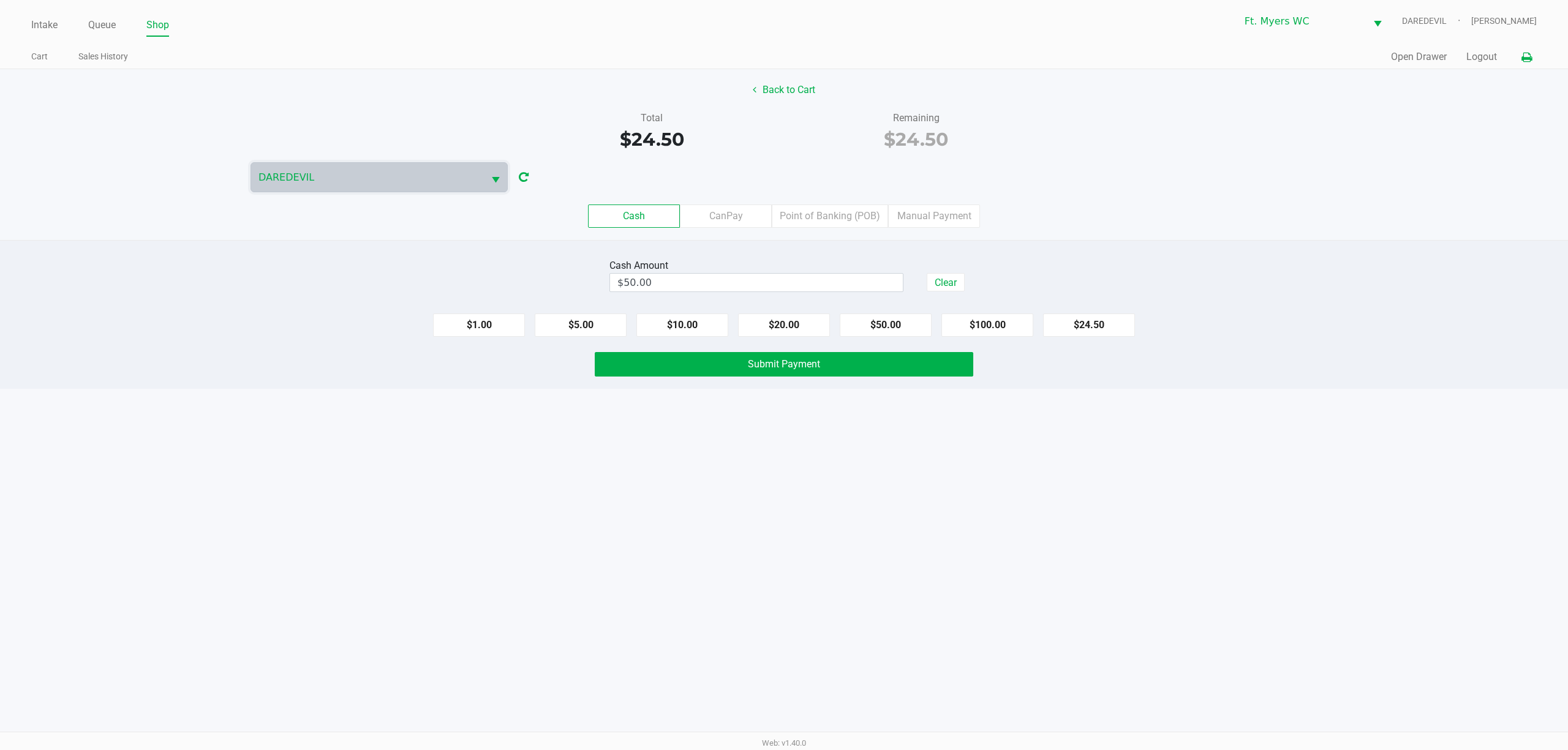
click at [1529, 58] on icon at bounding box center [1526, 57] width 11 height 9
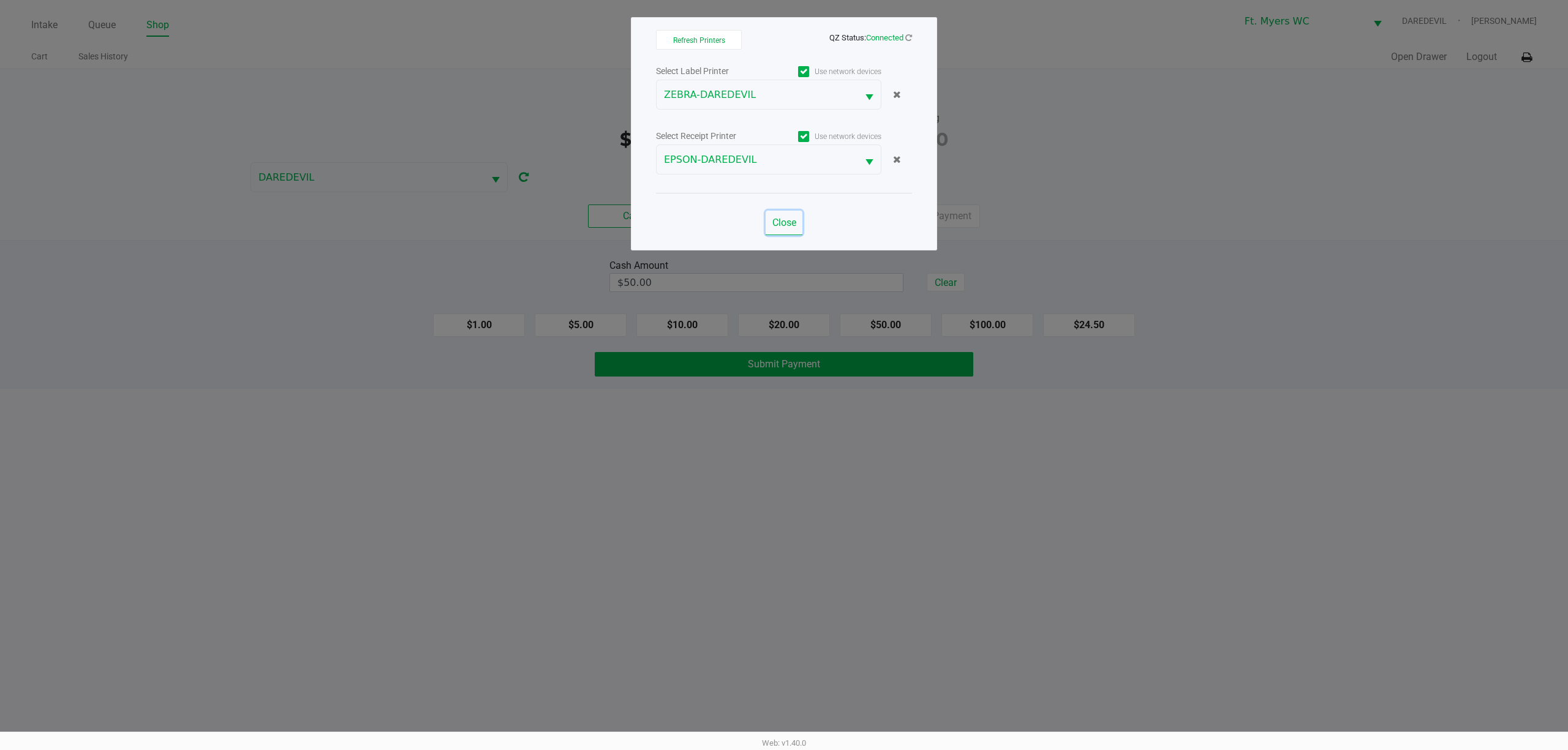
click at [791, 225] on span "Close" at bounding box center [784, 223] width 24 height 12
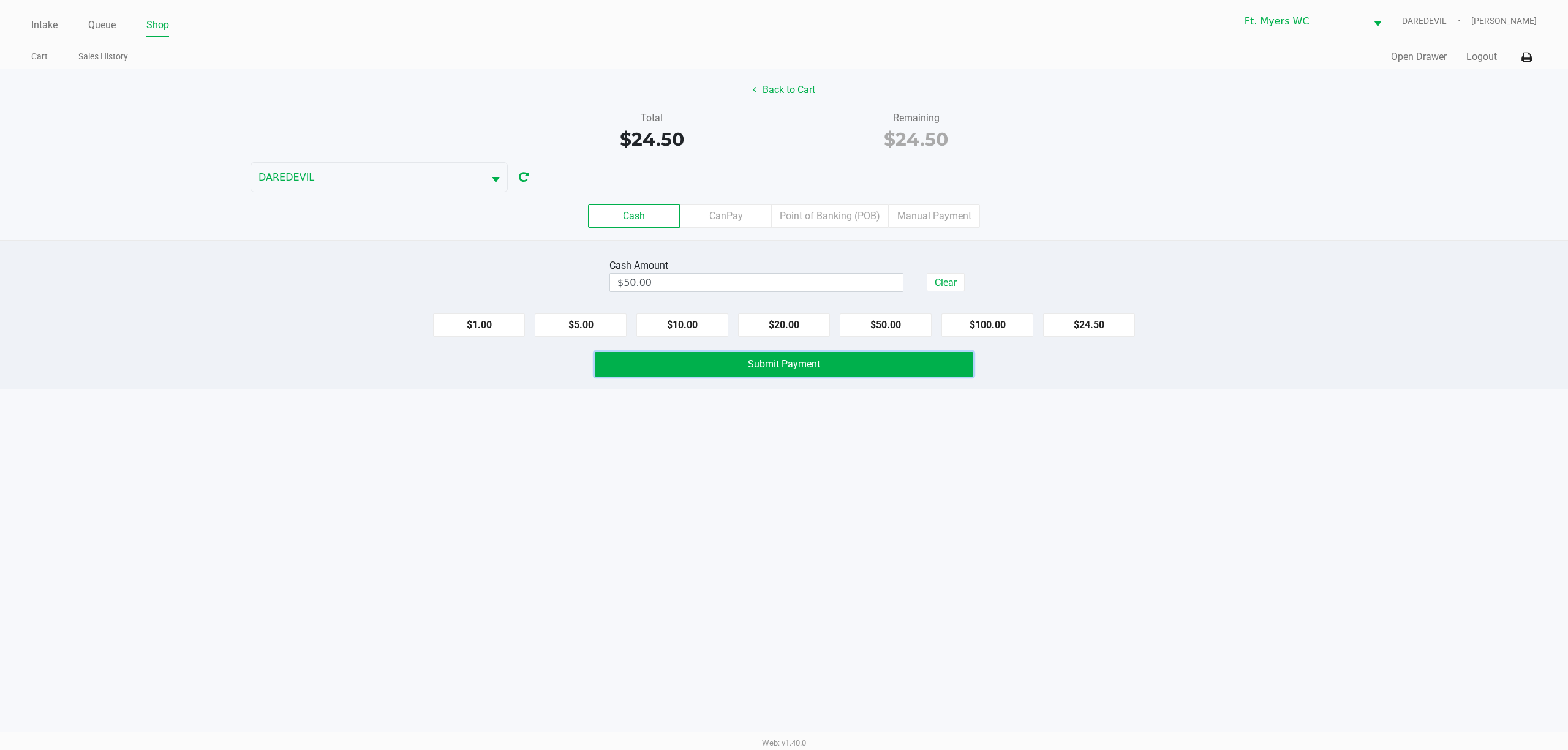
click at [851, 374] on button "Submit Payment" at bounding box center [784, 364] width 378 height 25
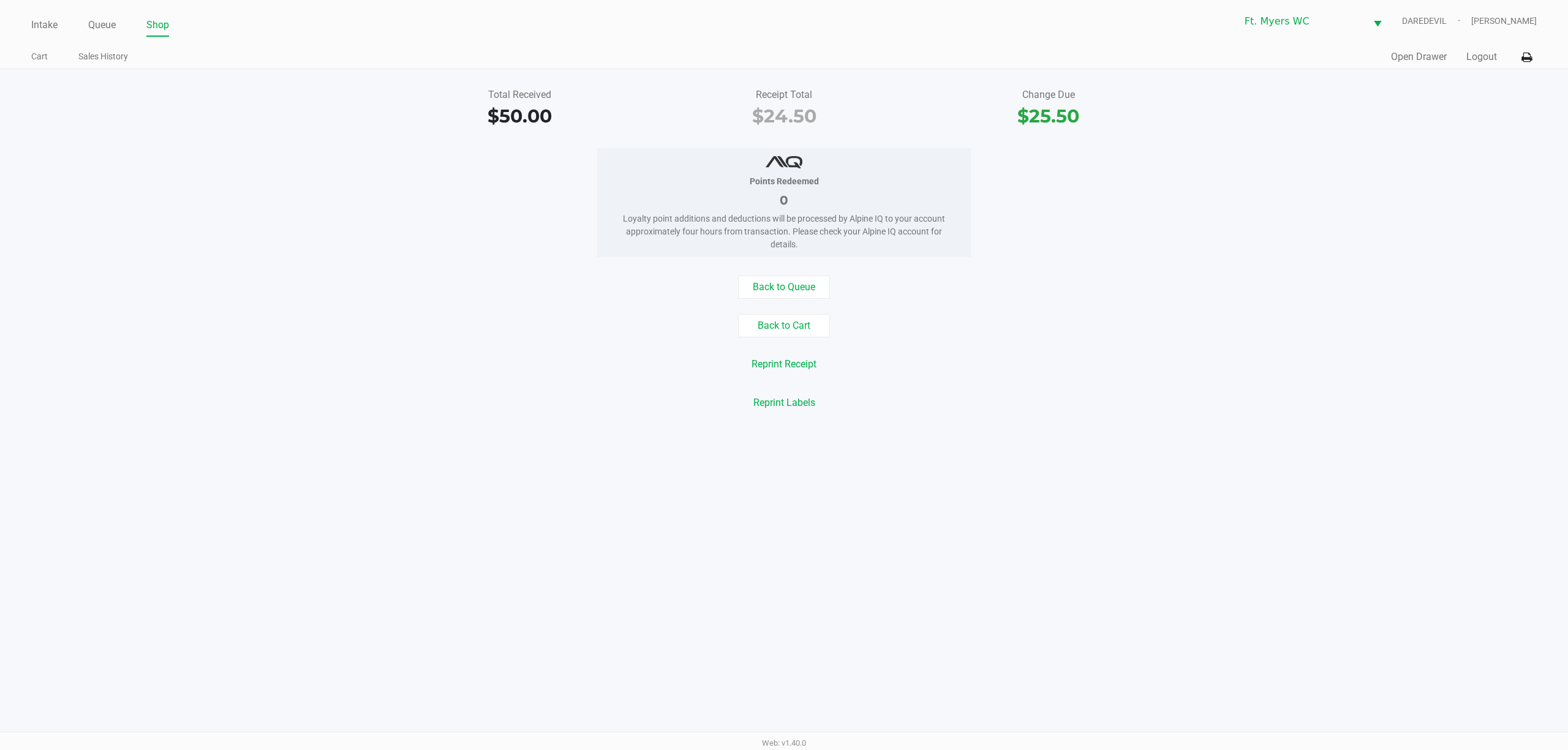
click at [59, 27] on ul "Intake Queue Shop" at bounding box center [408, 25] width 753 height 21
click at [53, 25] on link "Intake" at bounding box center [44, 25] width 26 height 17
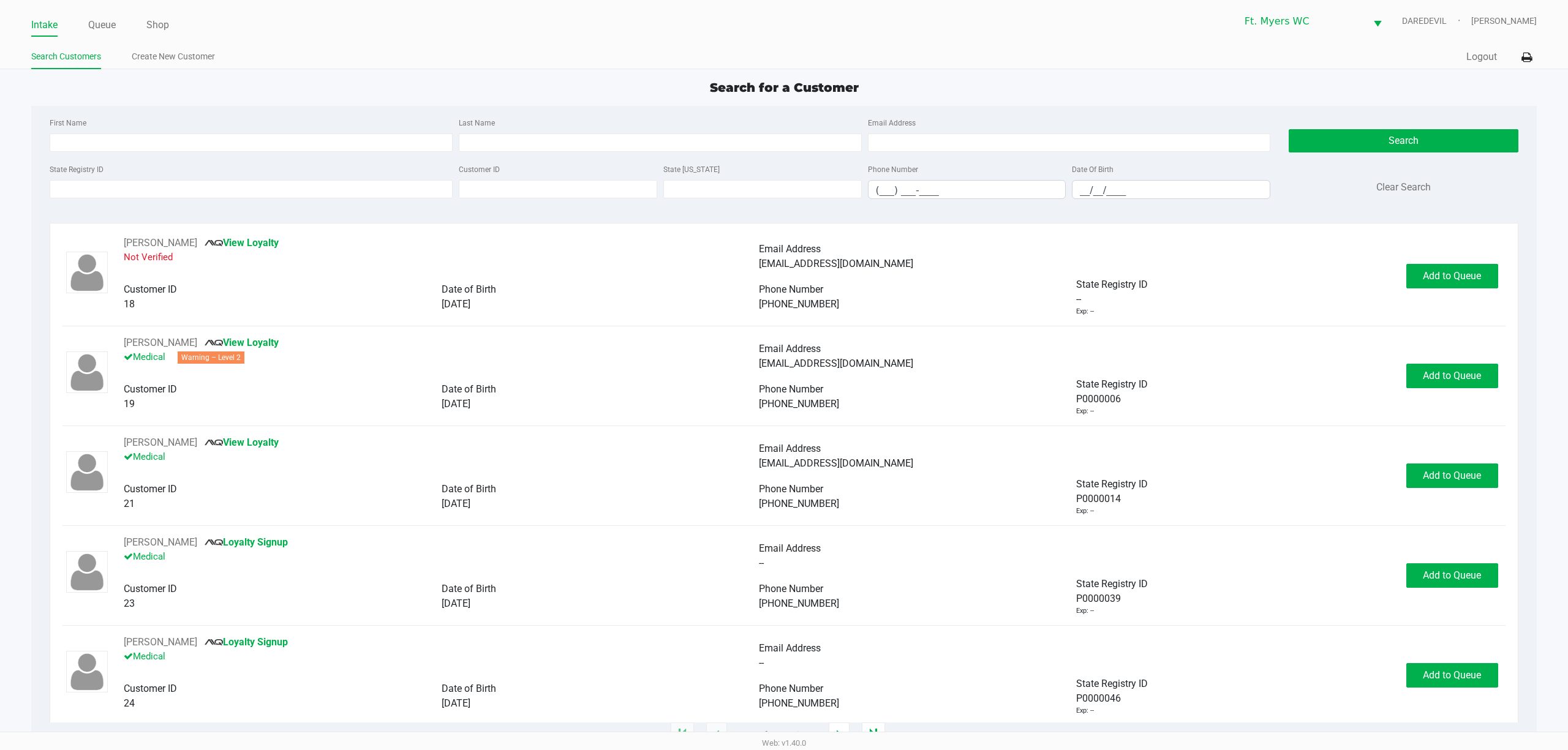
click at [158, 99] on div "Search for a Customer First Name Last Name Email Address State Registry ID Cust…" at bounding box center [784, 407] width 1505 height 657
click at [321, 143] on input "First Name" at bounding box center [251, 142] width 403 height 19
click at [240, 156] on div "First Name [PERSON_NAME] Last Name Email Address" at bounding box center [660, 137] width 1227 height 46
click at [192, 140] on input "[PERSON_NAME]" at bounding box center [251, 142] width 403 height 19
type input "[PERSON_NAME]"
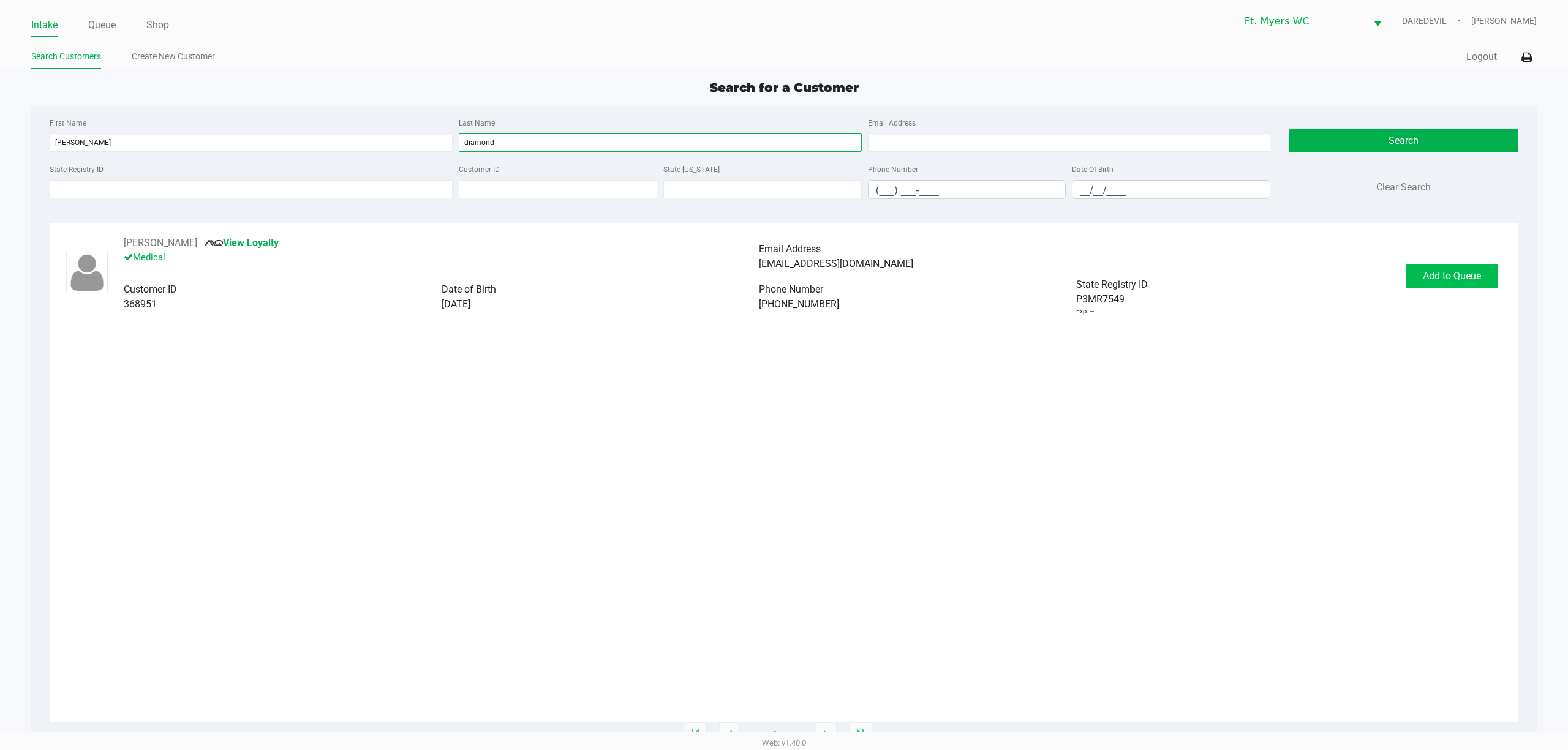
type input "diamond"
click at [1429, 277] on span "Add to Queue" at bounding box center [1450, 276] width 58 height 12
click at [1448, 280] on span "In [GEOGRAPHIC_DATA]" at bounding box center [1465, 276] width 103 height 12
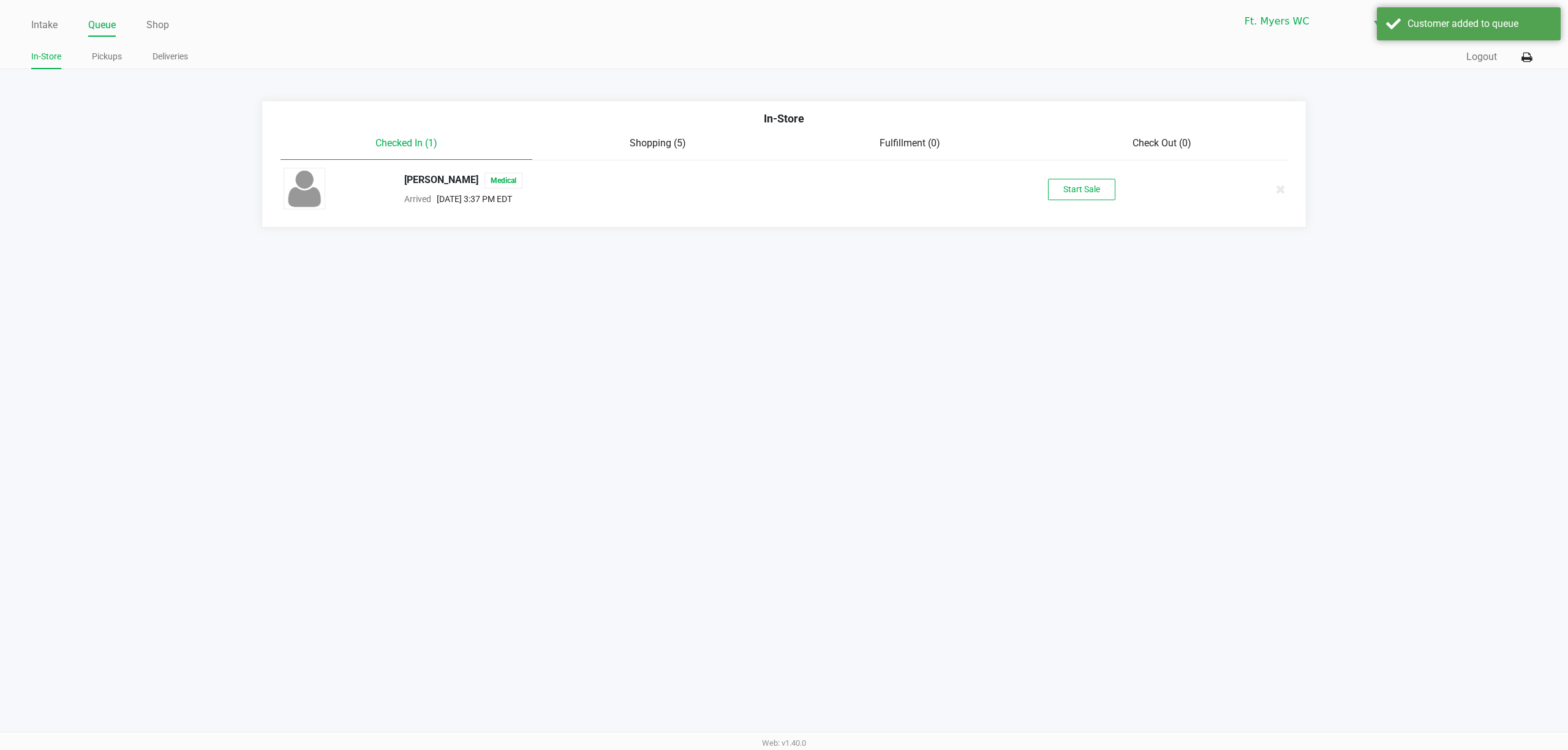
click at [1055, 209] on div "[PERSON_NAME] Medical Arrived [DATE] 3:37 PM EDT Start Sale" at bounding box center [784, 189] width 1019 height 43
click at [1064, 180] on button "Start Sale" at bounding box center [1081, 189] width 68 height 22
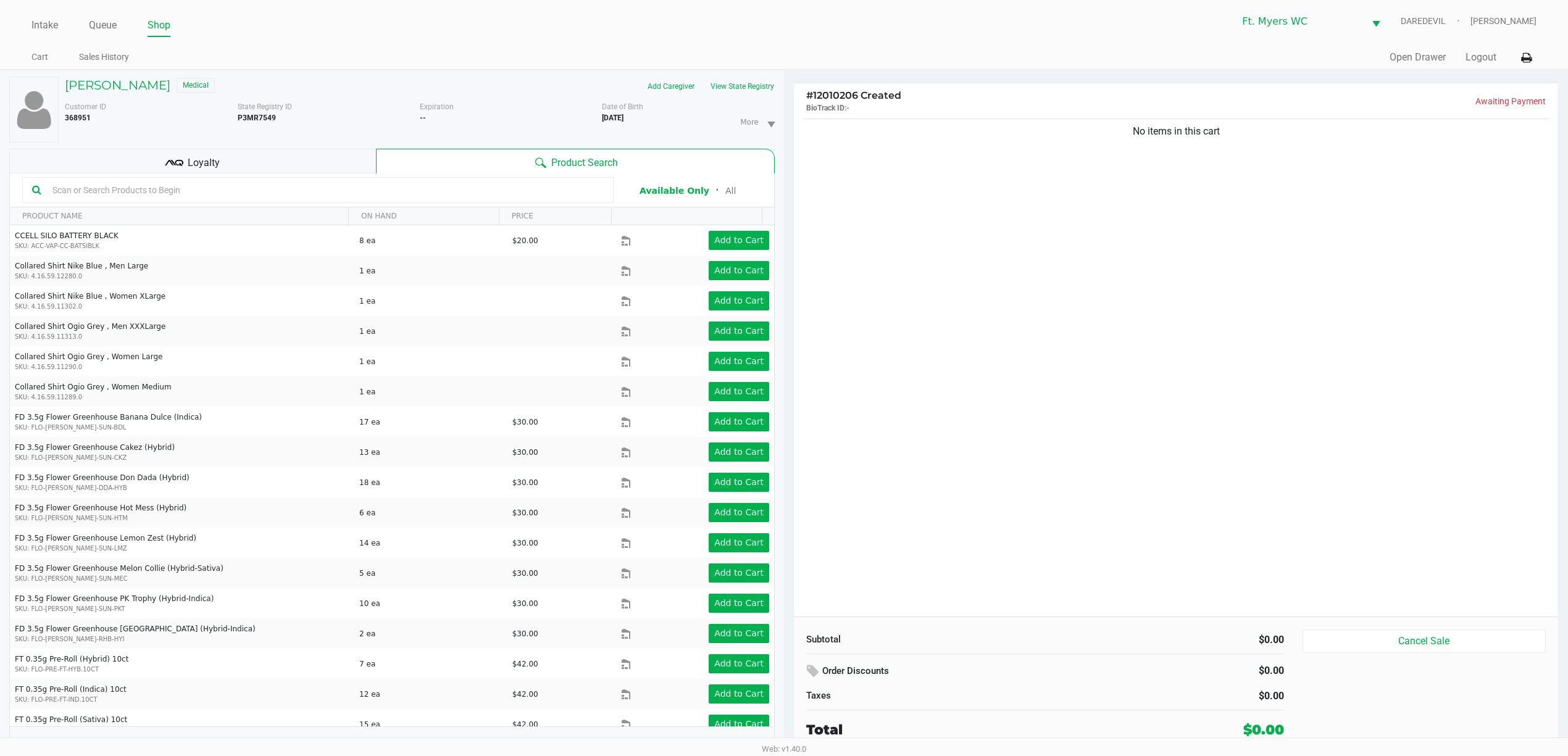
click at [242, 166] on div "Loyalty" at bounding box center [192, 161] width 367 height 25
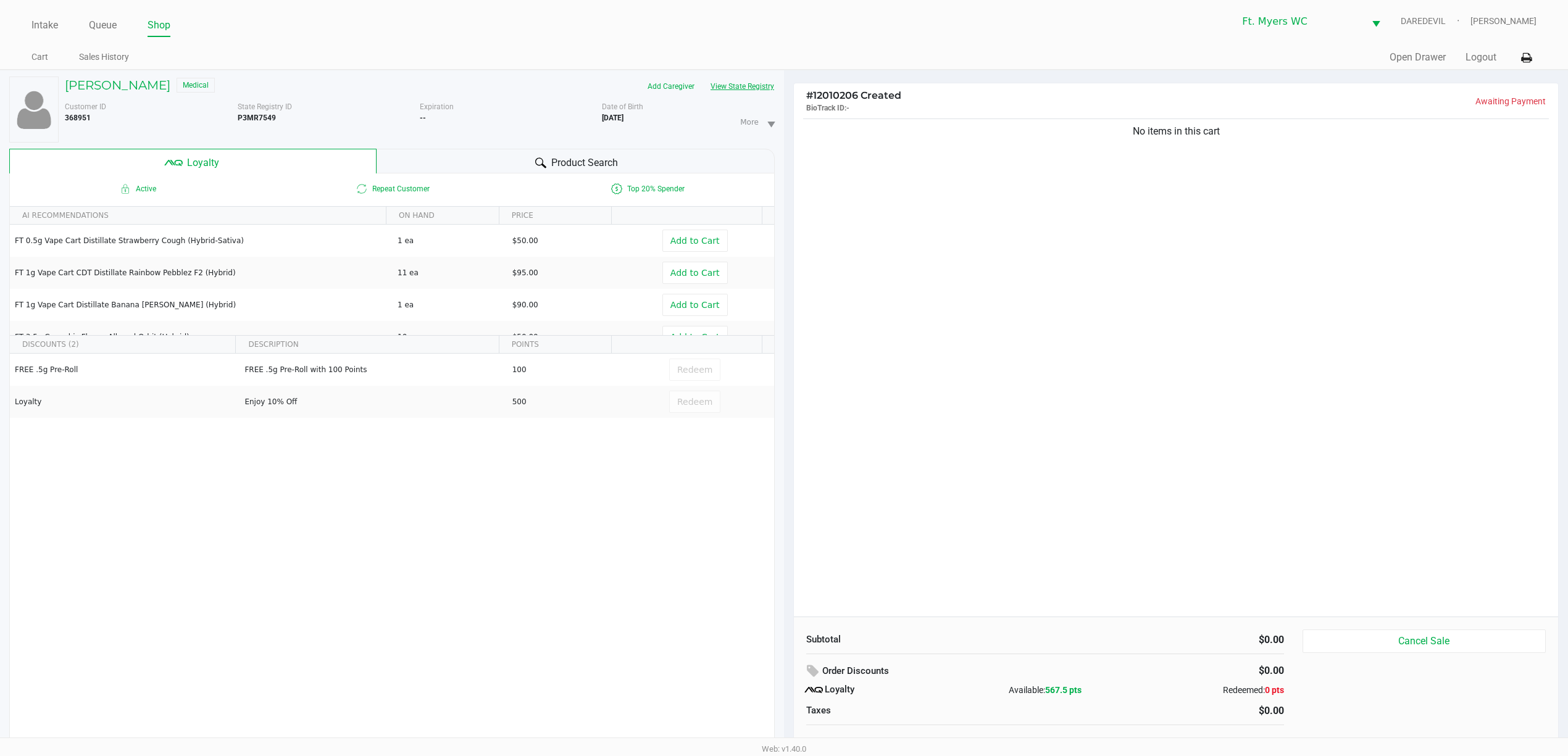
click at [709, 88] on button "View State Registry" at bounding box center [738, 86] width 72 height 20
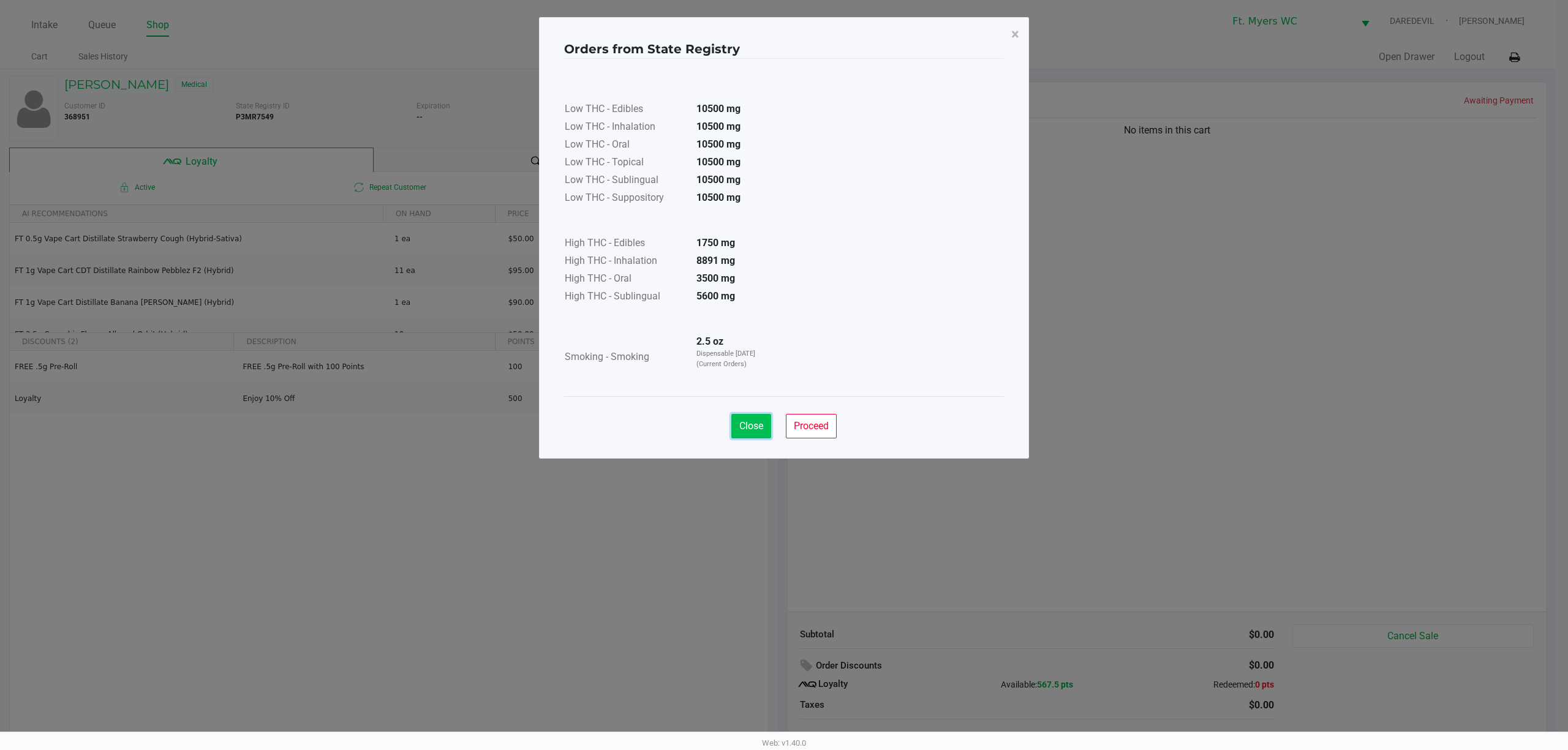
click at [760, 423] on span "Close" at bounding box center [751, 426] width 24 height 12
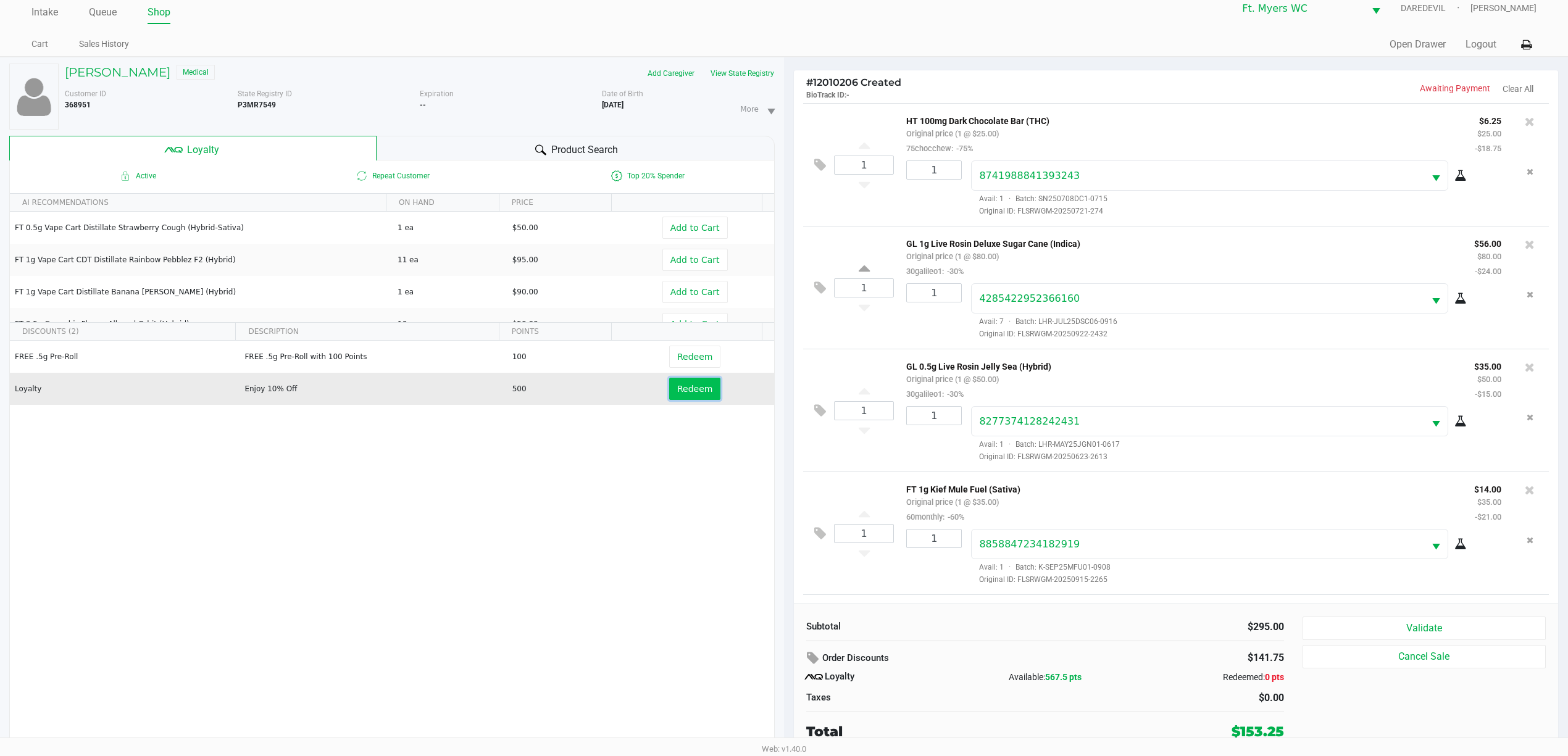
click at [680, 394] on span "Redeem" at bounding box center [695, 389] width 36 height 10
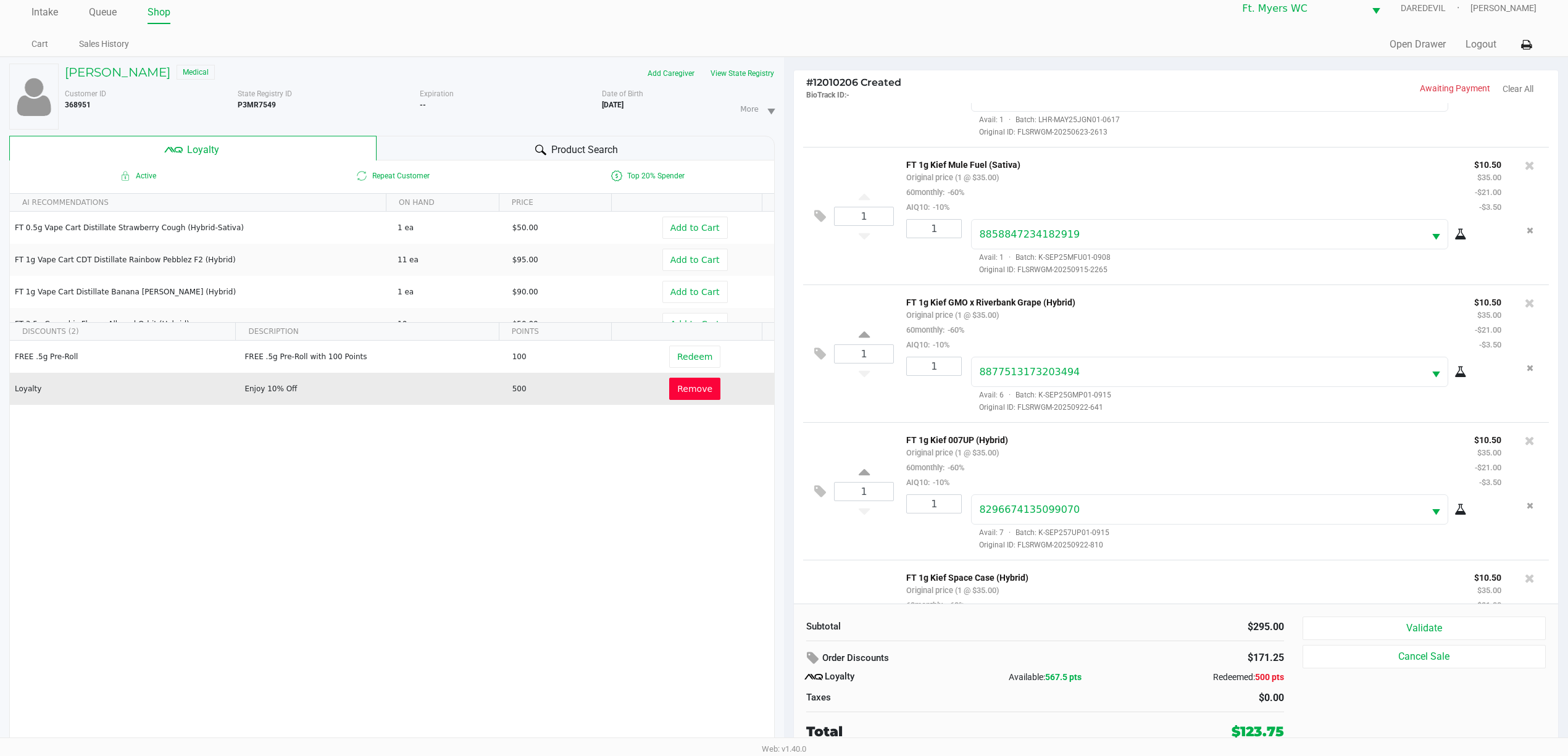
scroll to position [473, 0]
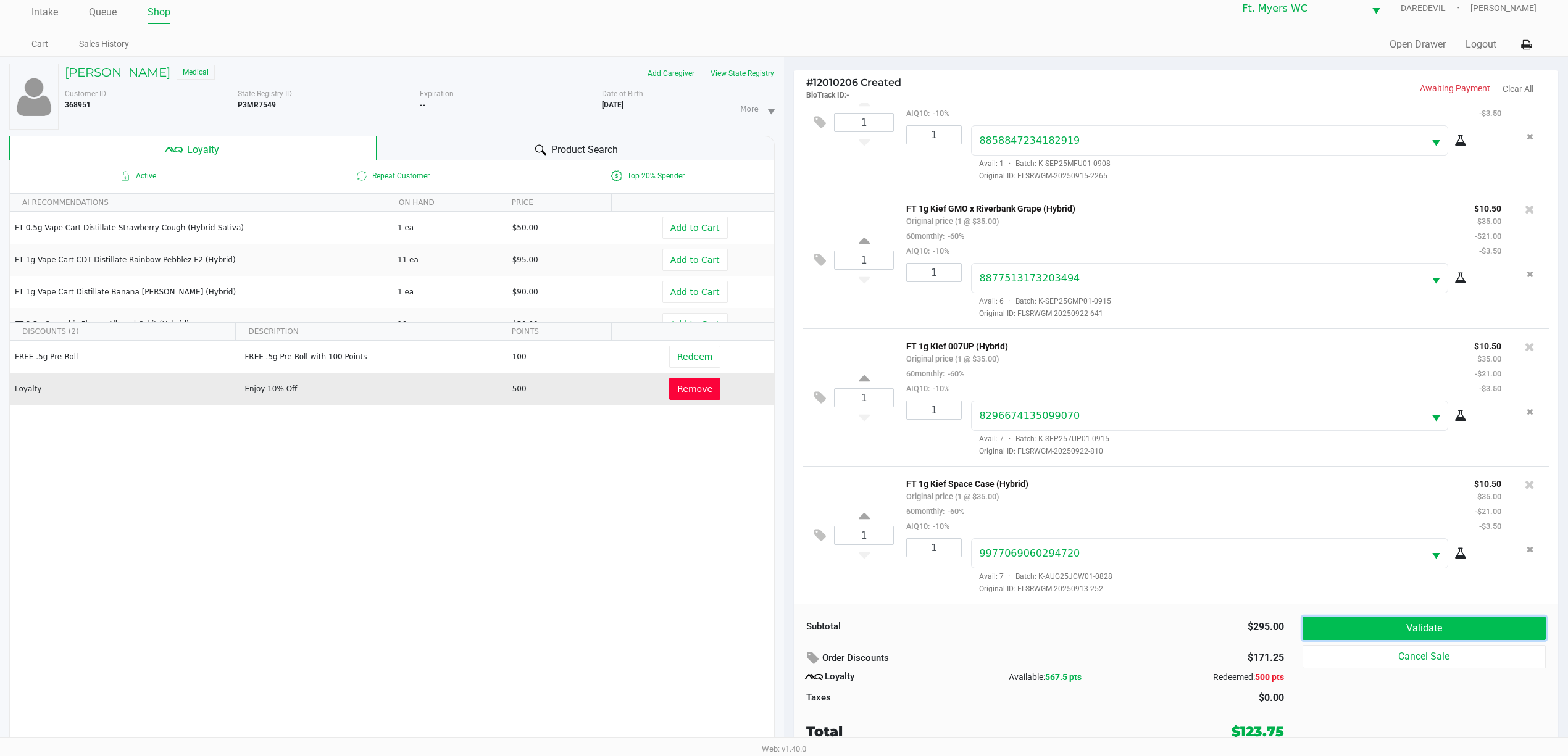
click at [1396, 626] on button "Validate" at bounding box center [1424, 629] width 243 height 24
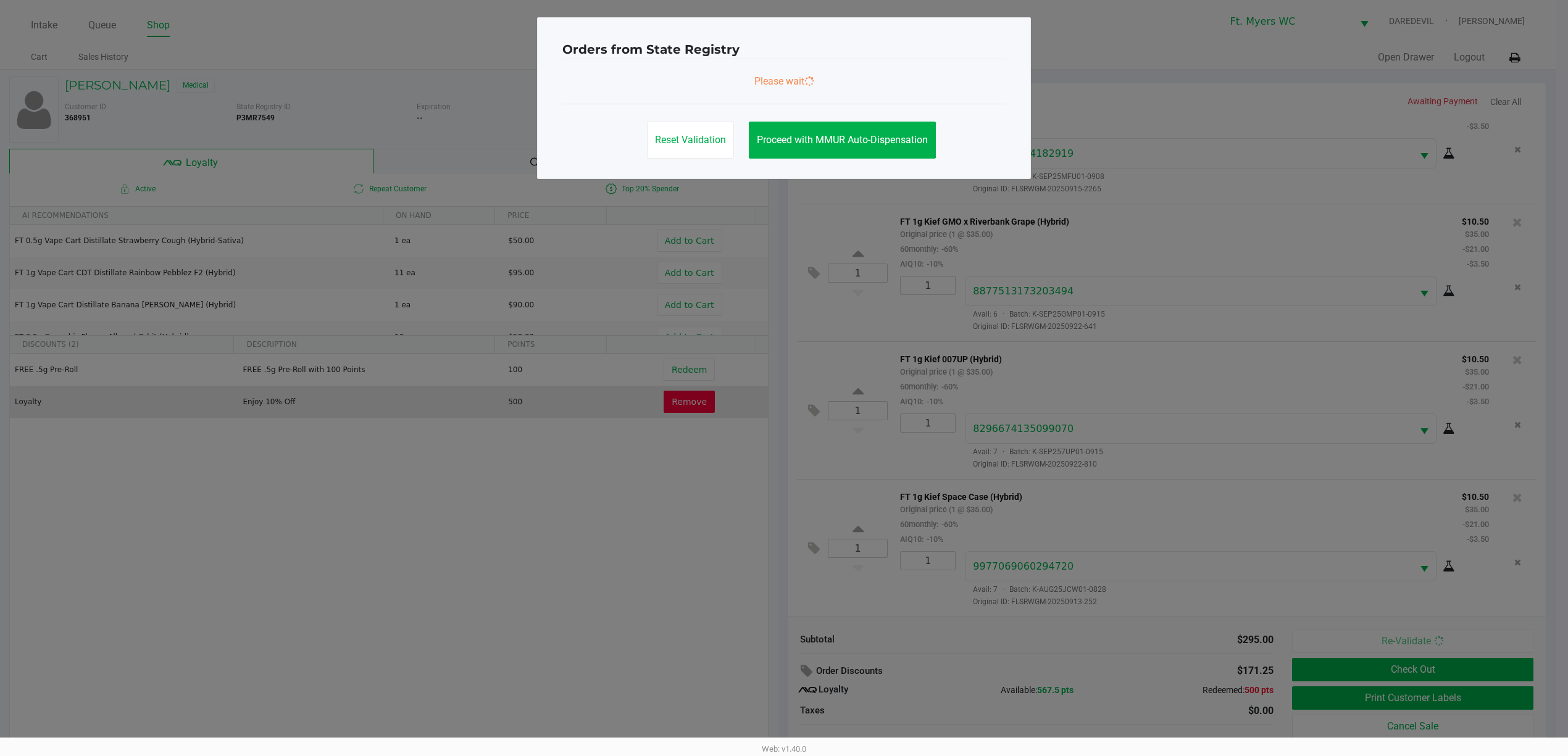
scroll to position [0, 0]
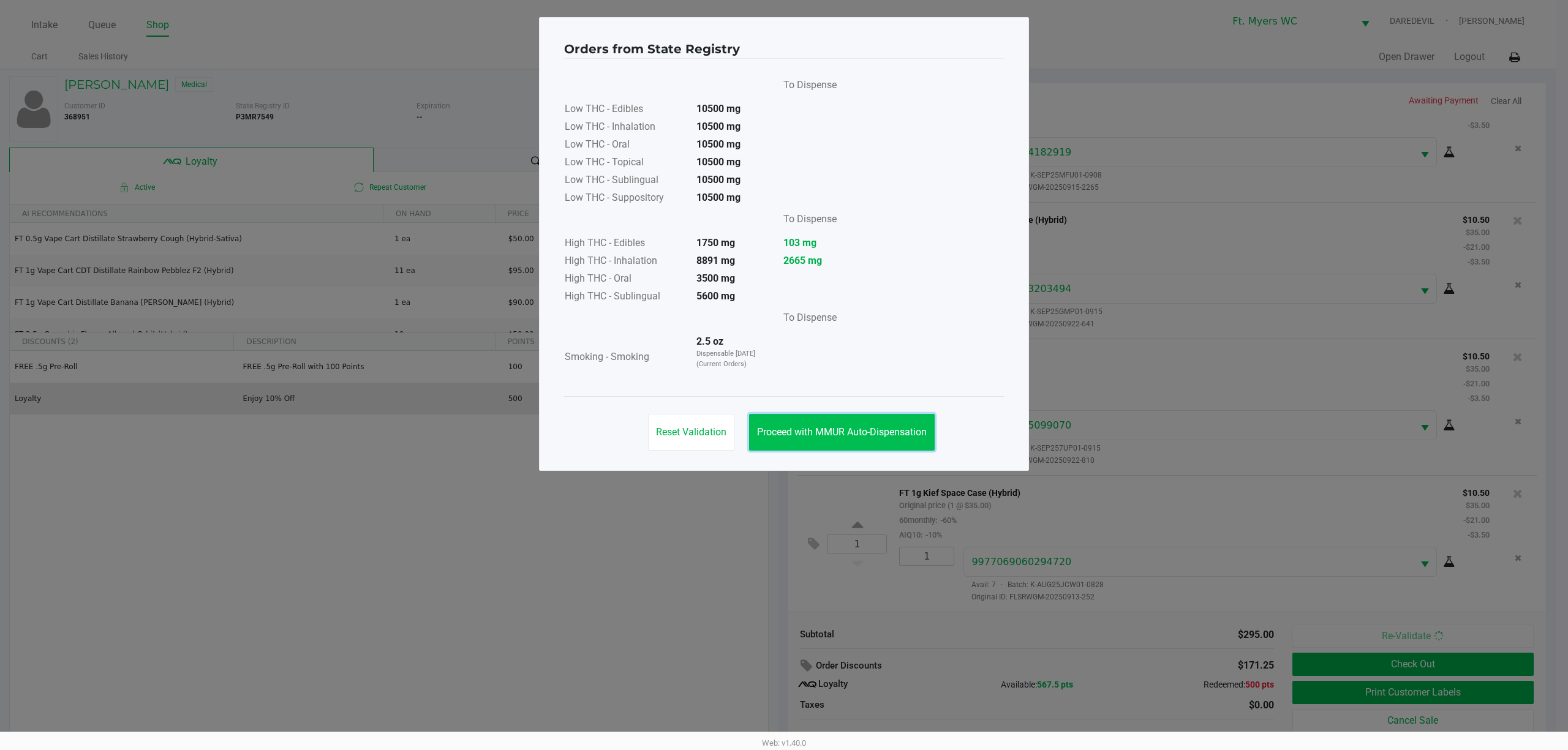
click at [836, 422] on button "Proceed with MMUR Auto-Dispensation" at bounding box center [841, 431] width 185 height 36
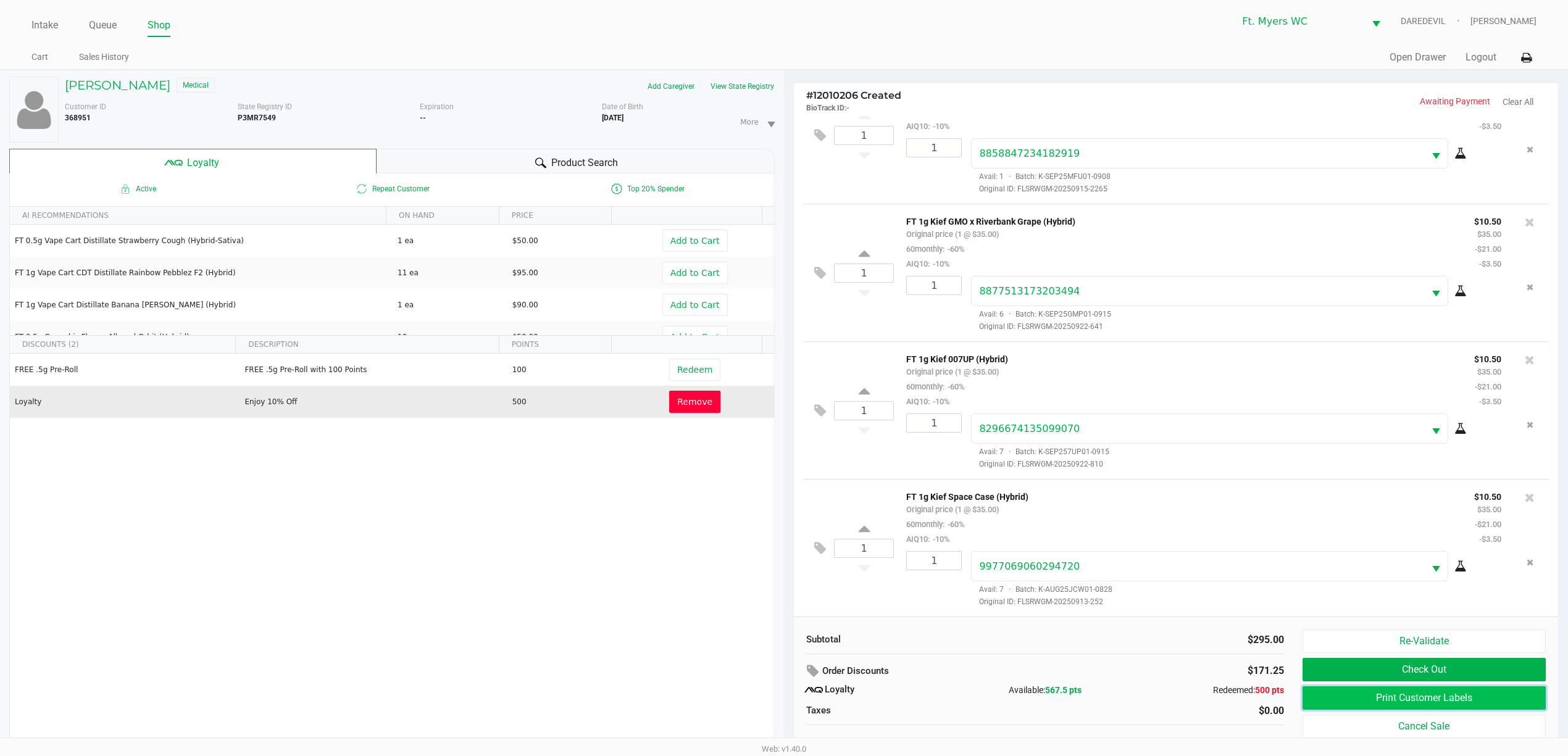
click at [1475, 702] on button "Print Customer Labels" at bounding box center [1424, 699] width 243 height 24
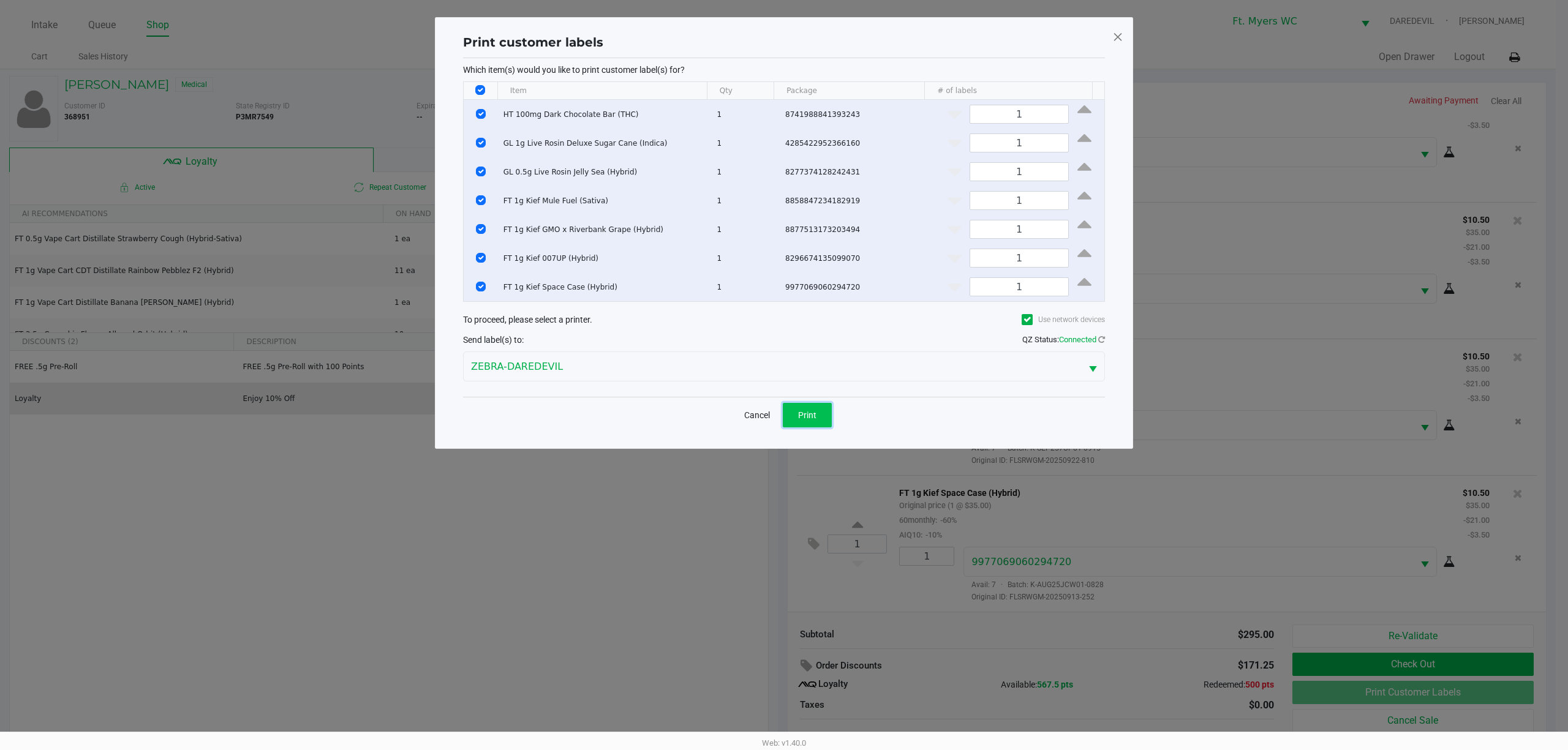
click at [818, 417] on button "Print" at bounding box center [808, 415] width 49 height 25
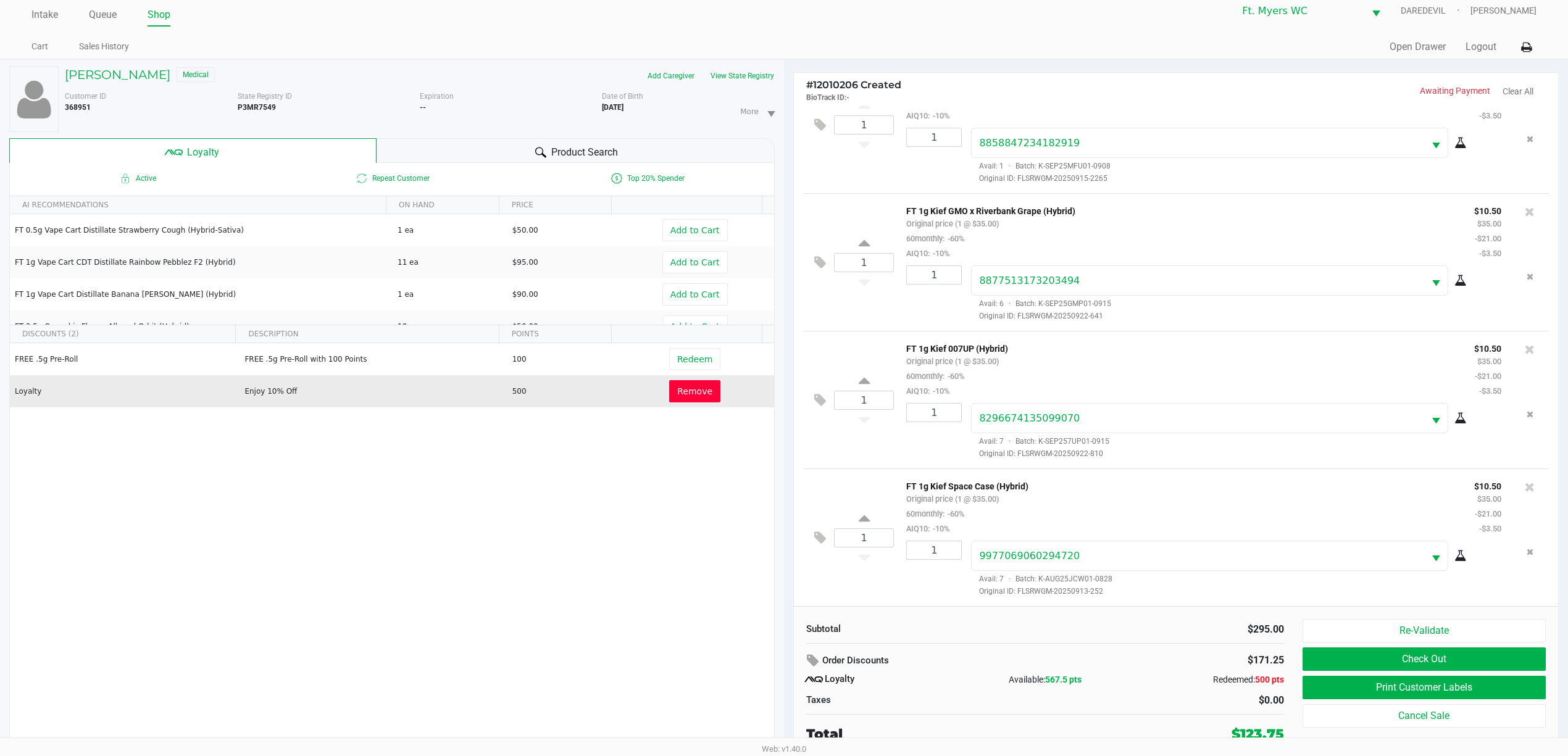
scroll to position [14, 0]
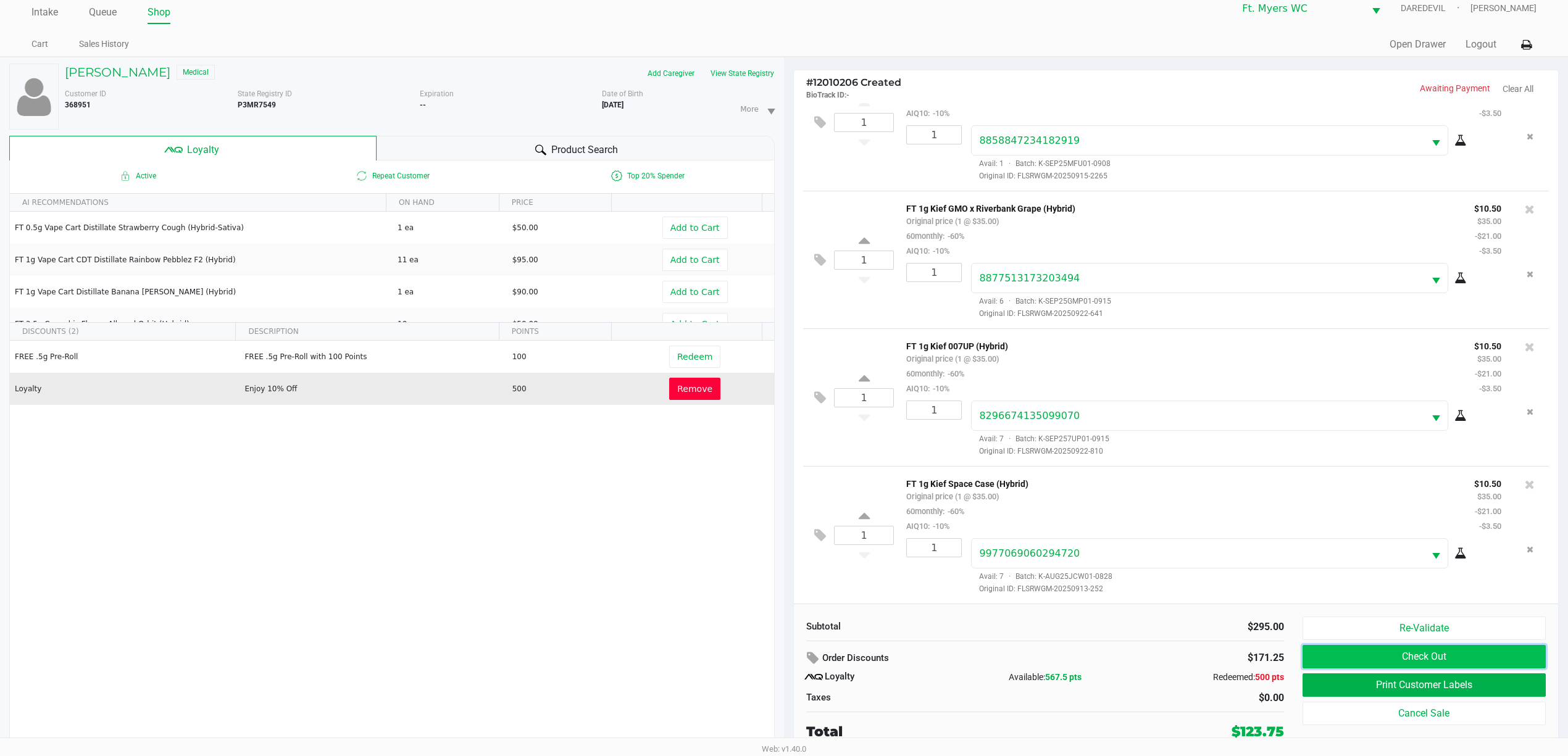
click at [1324, 647] on button "Check Out" at bounding box center [1424, 657] width 243 height 24
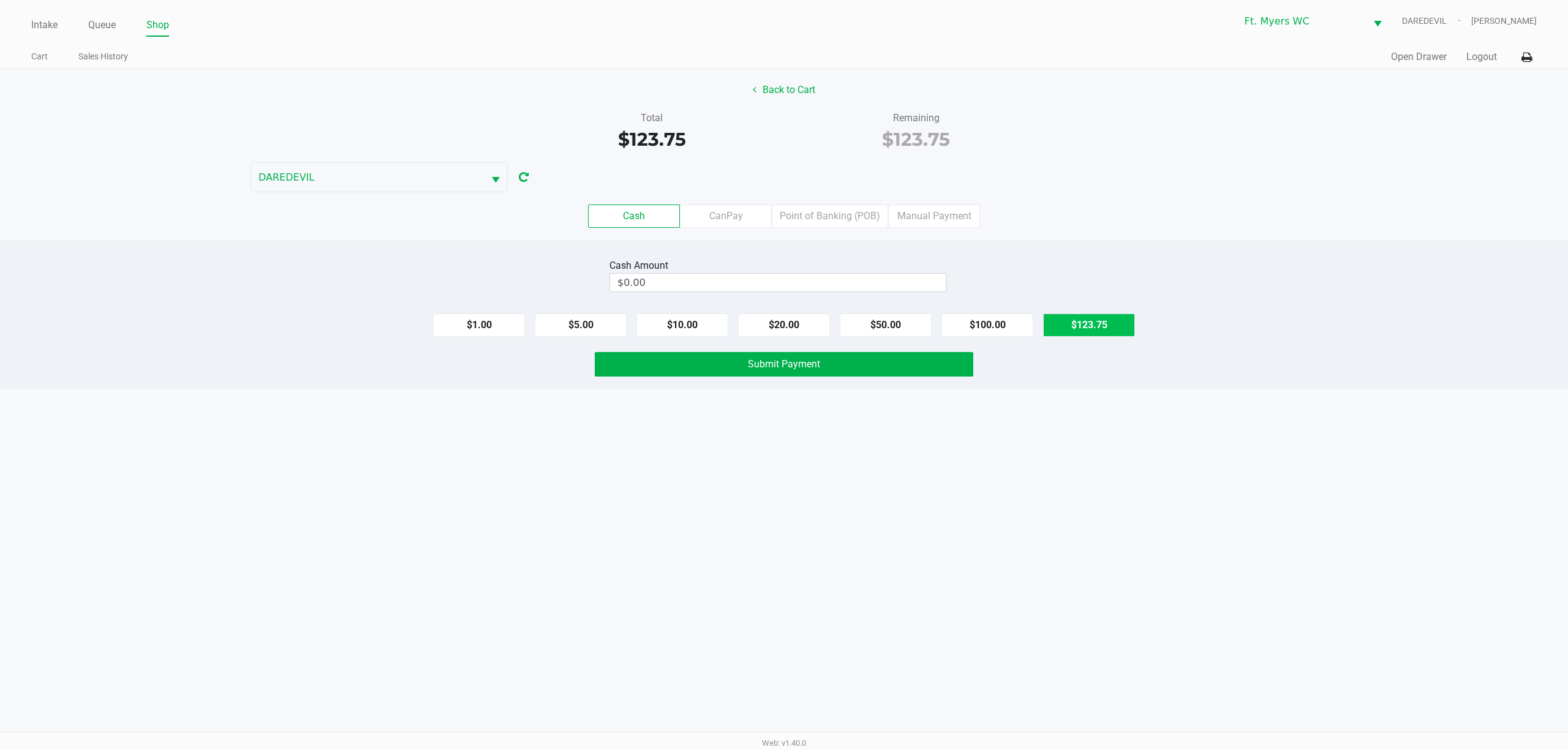
click at [1070, 329] on button "$123.75" at bounding box center [1089, 325] width 92 height 24
type input "$123.75"
click at [960, 369] on button "Submit Payment" at bounding box center [784, 364] width 378 height 25
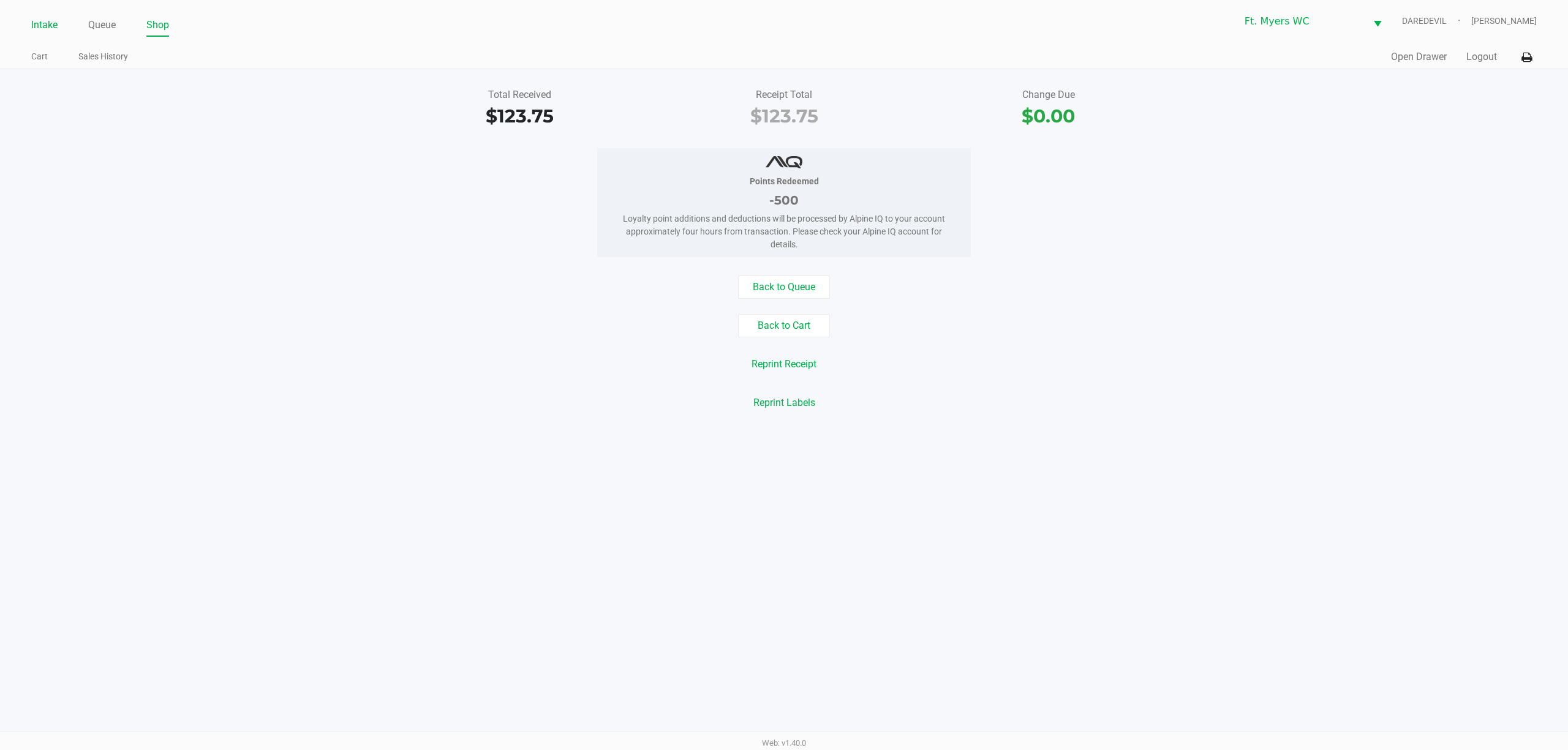
click at [50, 25] on link "Intake" at bounding box center [44, 25] width 26 height 17
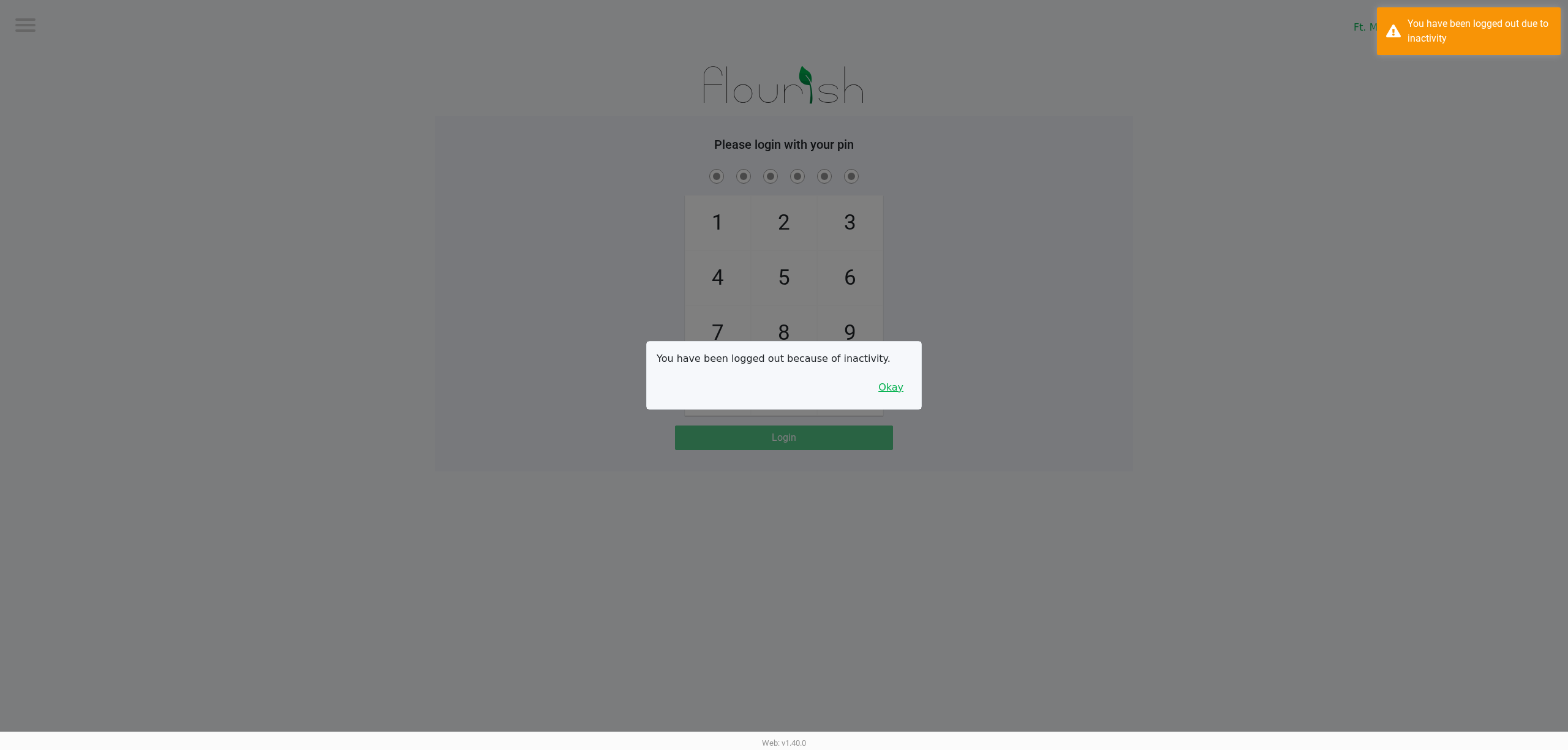
drag, startPoint x: 887, startPoint y: 394, endPoint x: 963, endPoint y: 374, distance: 78.6
click at [888, 395] on button "Okay" at bounding box center [891, 388] width 41 height 24
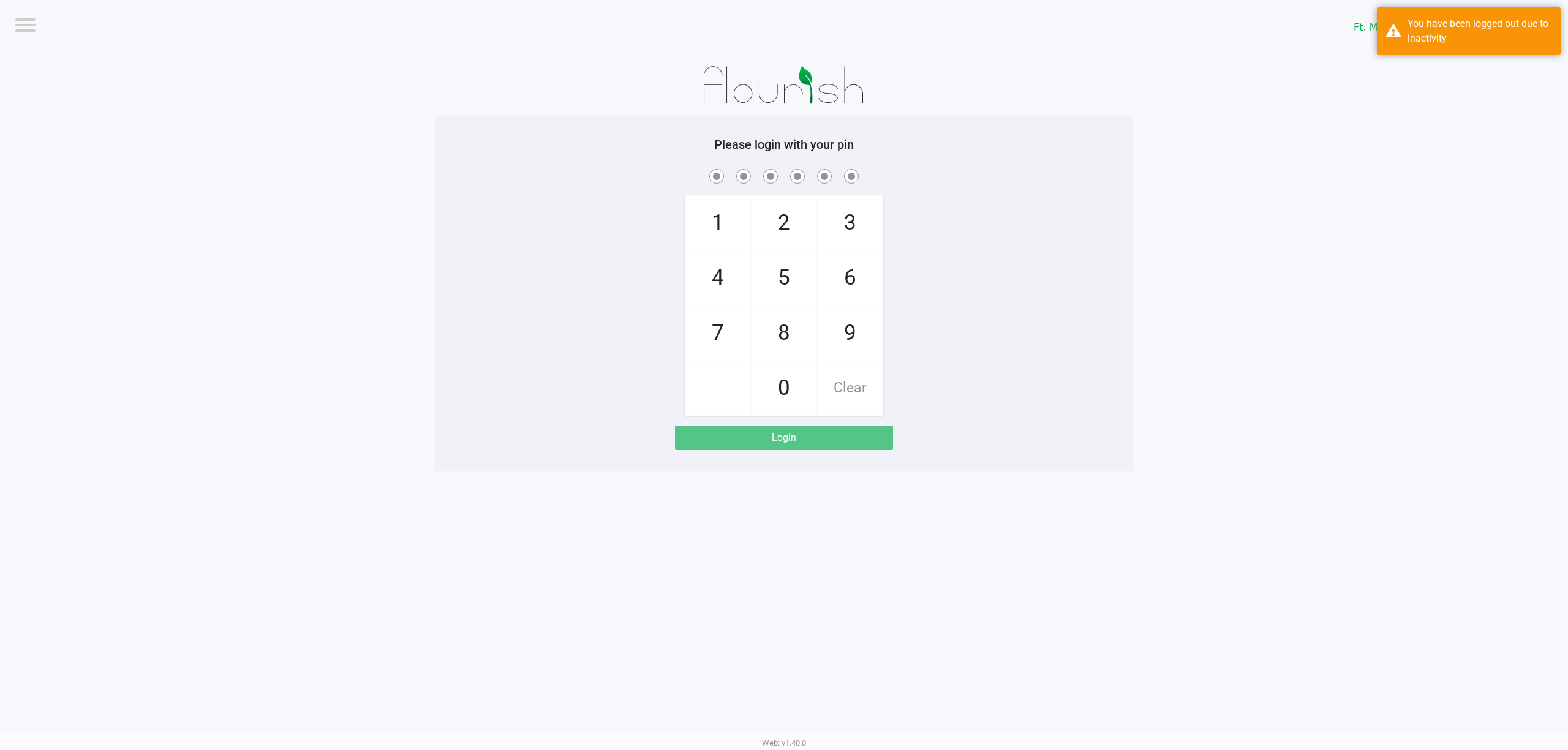
drag, startPoint x: 963, startPoint y: 374, endPoint x: 988, endPoint y: 361, distance: 28.2
click at [988, 361] on div "1 4 7 2 5 8 0 3 6 9 Clear" at bounding box center [784, 291] width 698 height 249
checkbox input "true"
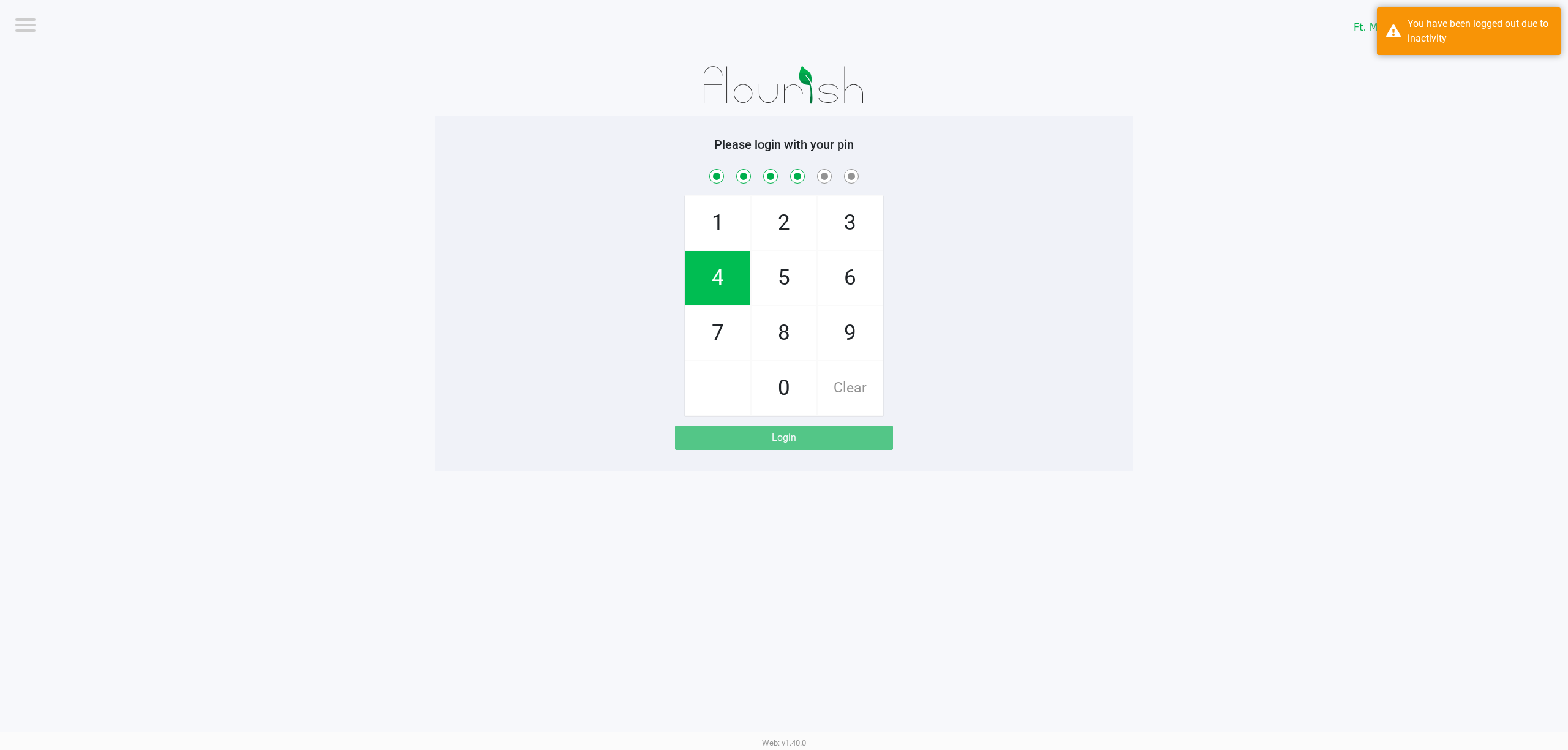
checkbox input "true"
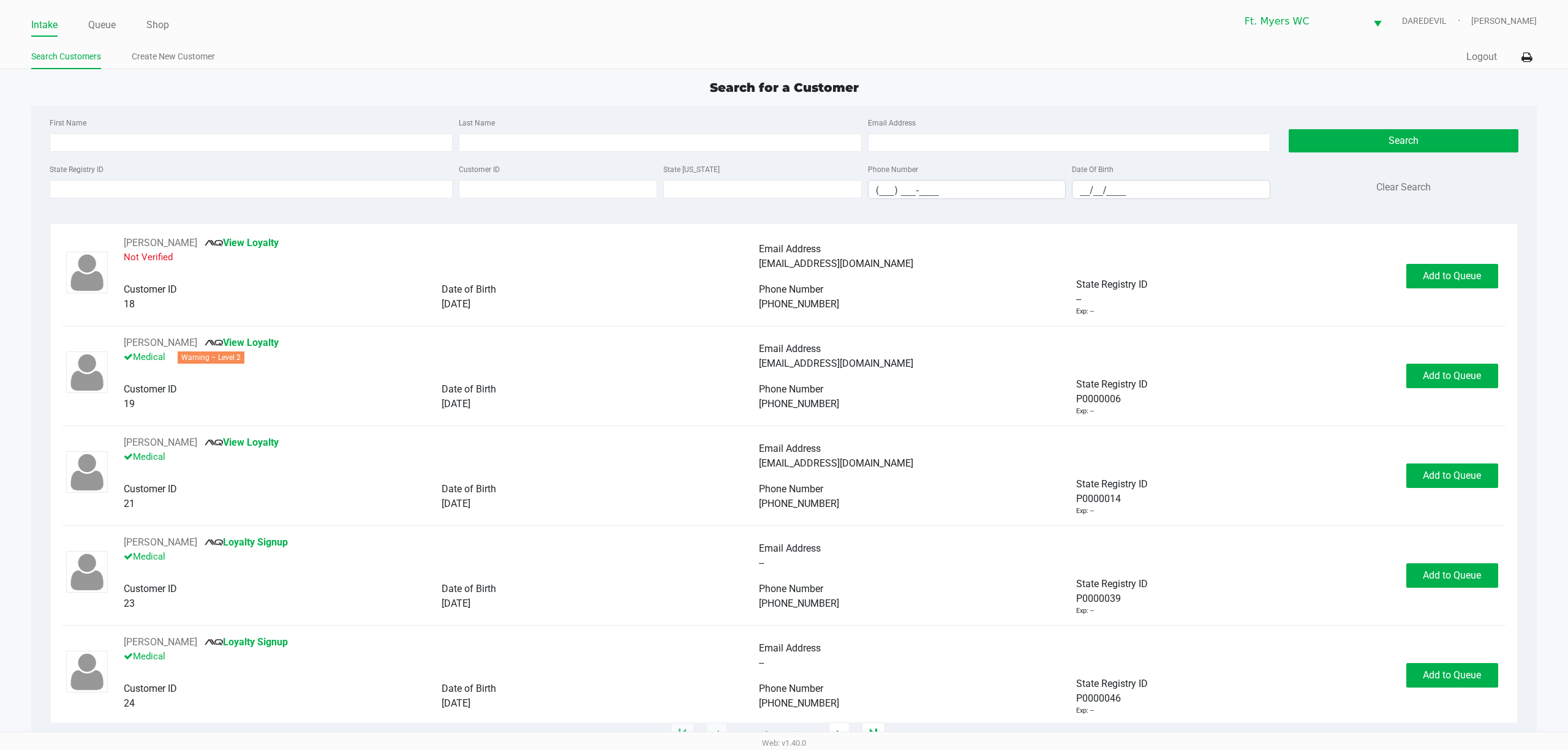
click at [270, 87] on div "Search for a Customer" at bounding box center [783, 87] width 1524 height 19
type input "AMAN"
type input "[PERSON_NAME]"
type input "[DATE]"
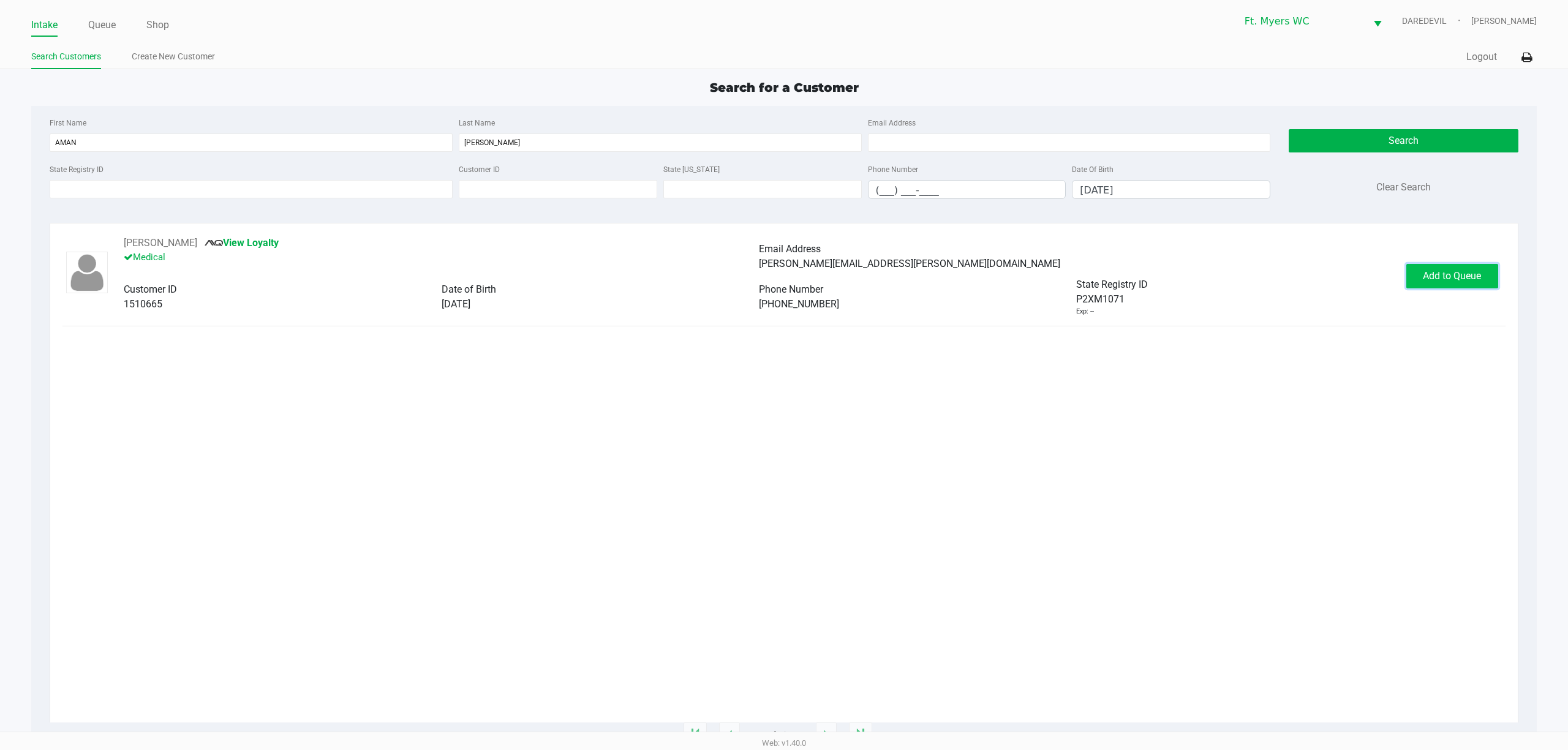
click at [1419, 274] on button "Add to Queue" at bounding box center [1452, 275] width 92 height 25
click at [1419, 274] on button "In [GEOGRAPHIC_DATA]" at bounding box center [1448, 275] width 85 height 25
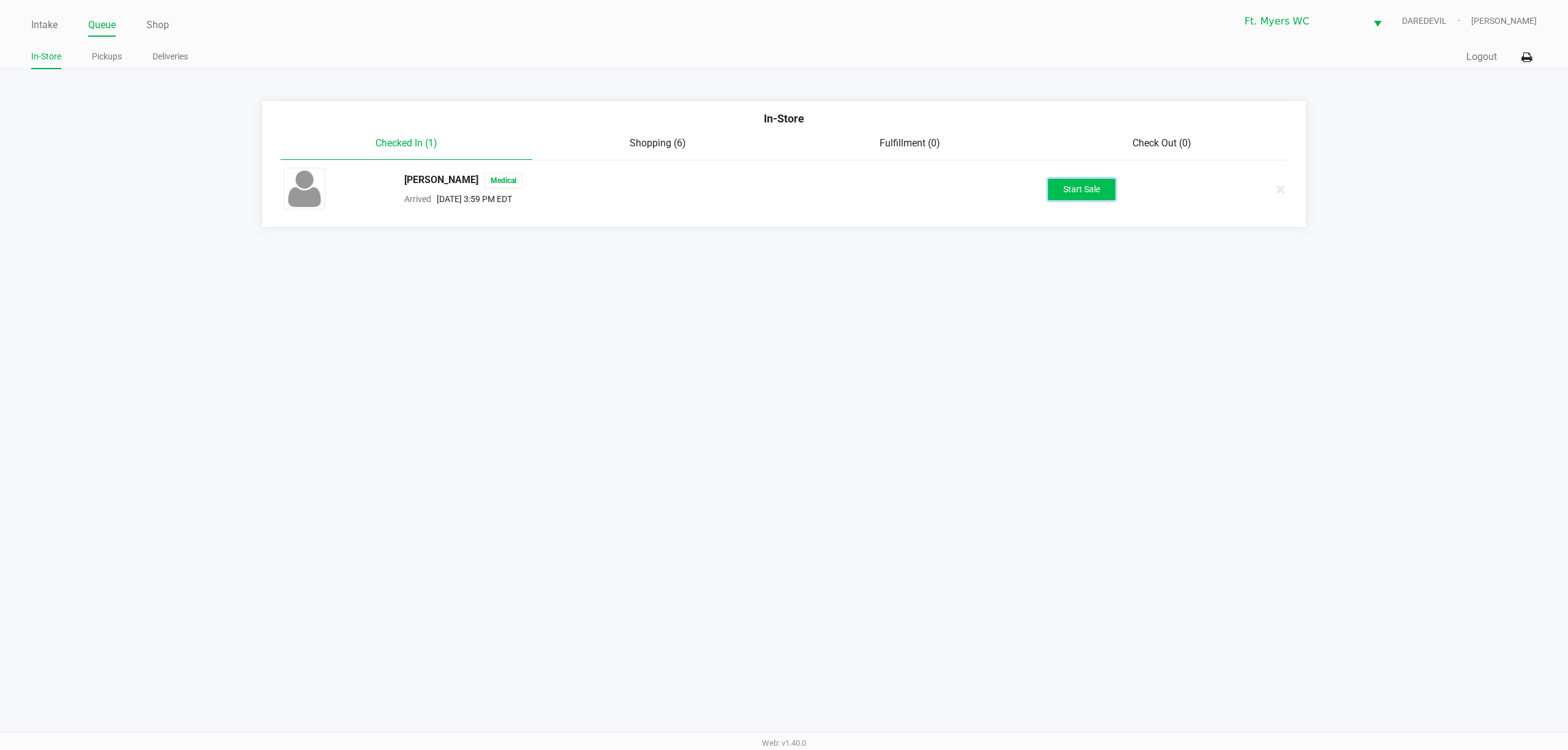
click at [1086, 196] on button "Start Sale" at bounding box center [1081, 189] width 68 height 22
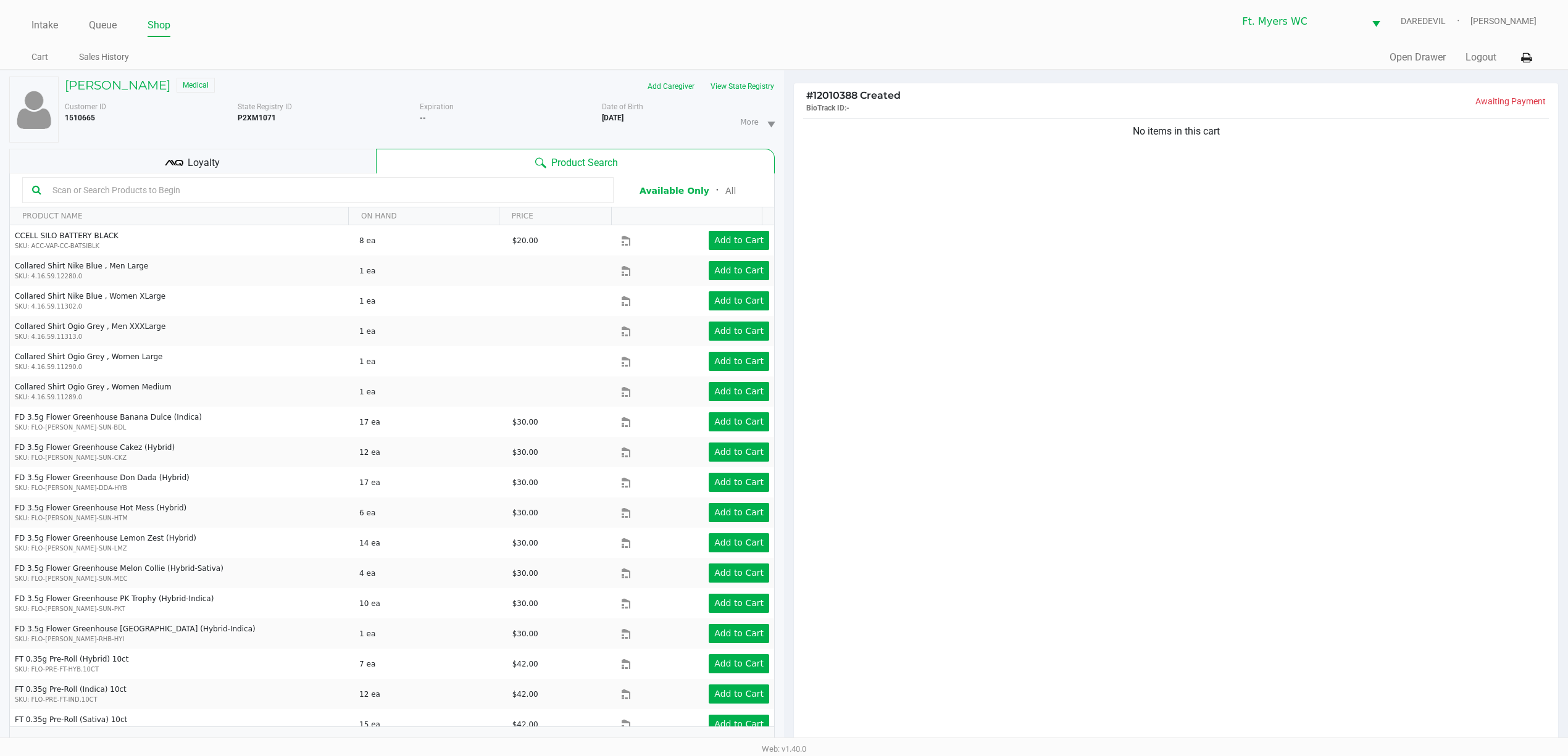
click at [229, 172] on div "Loyalty" at bounding box center [192, 161] width 367 height 25
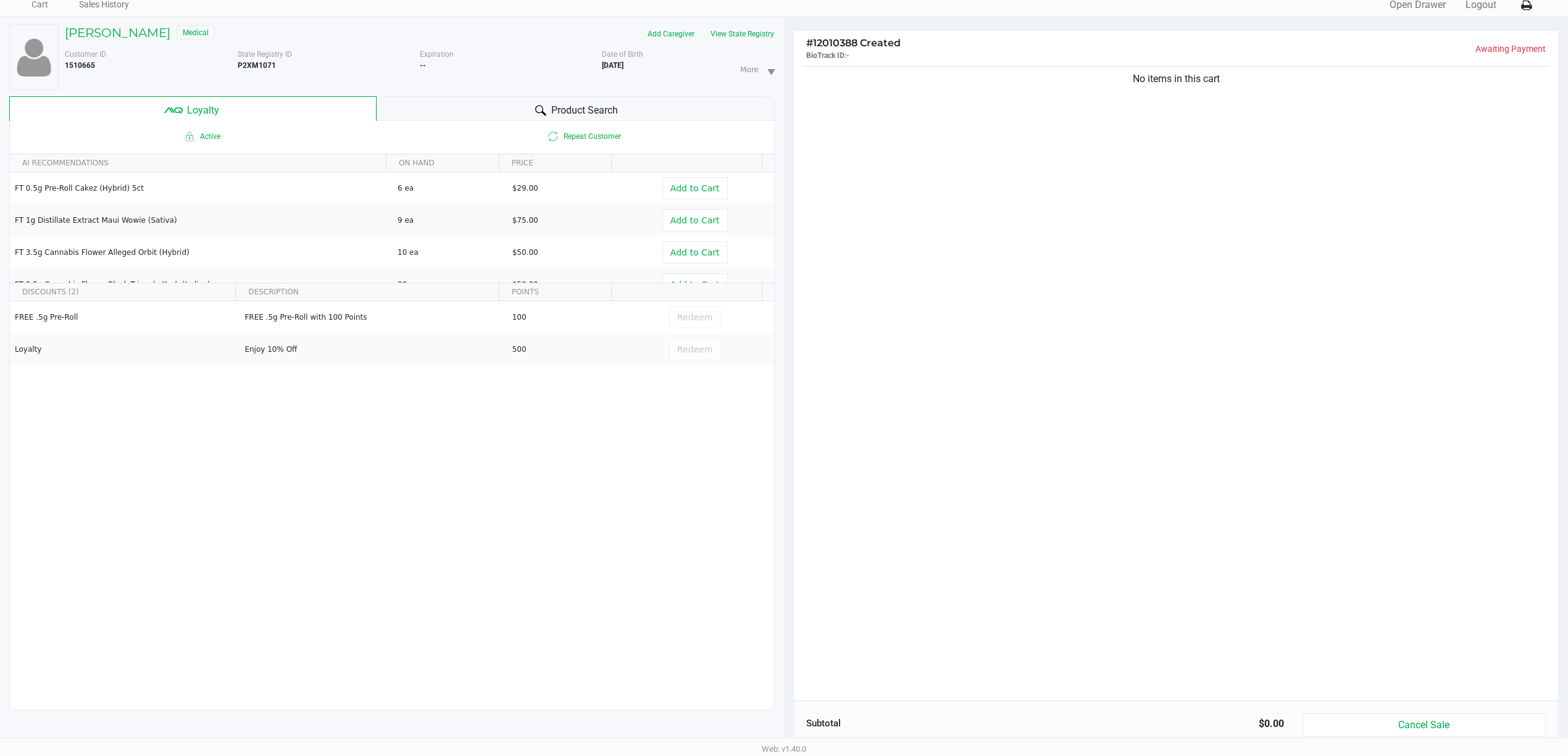
scroll to position [82, 0]
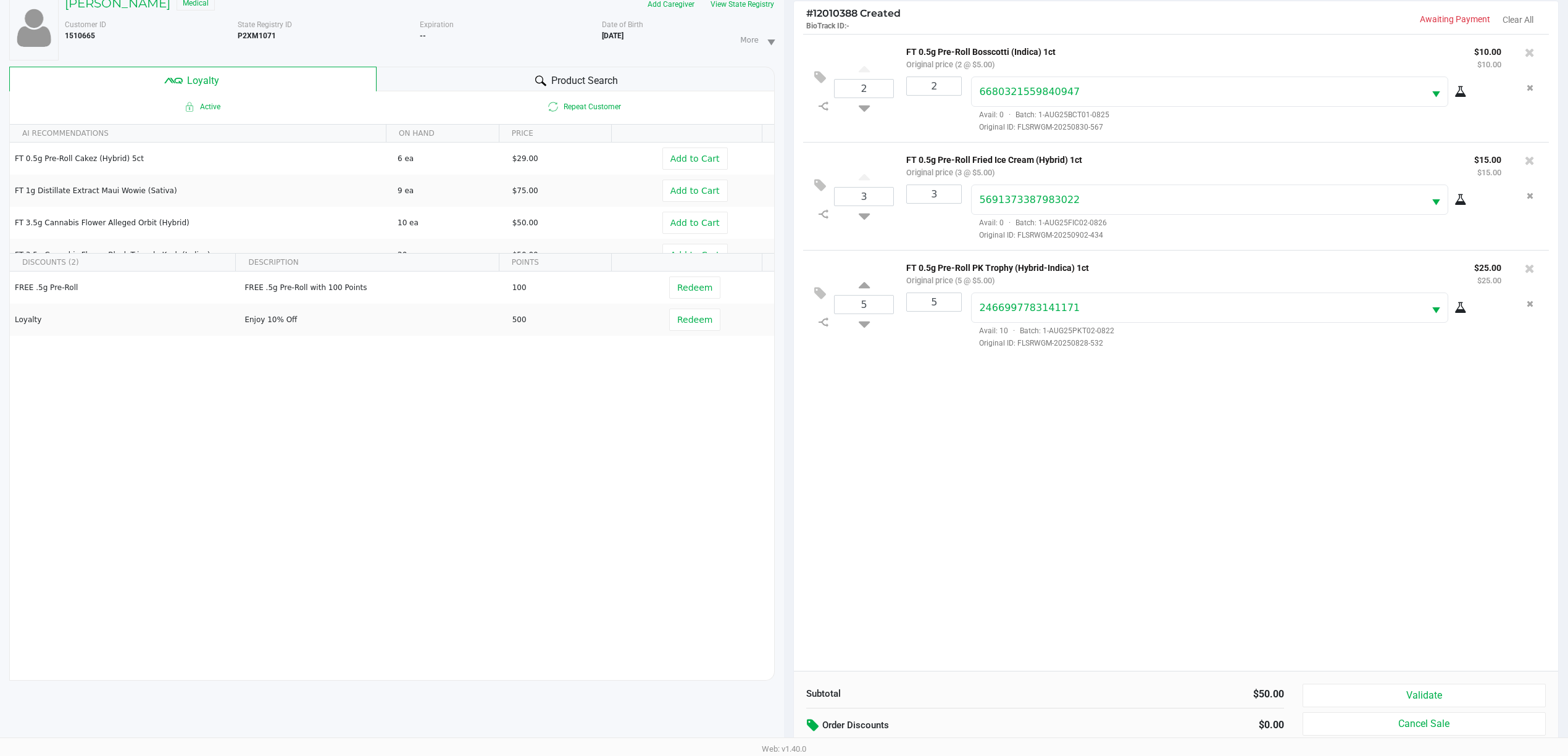
click at [821, 731] on icon at bounding box center [814, 725] width 15 height 14
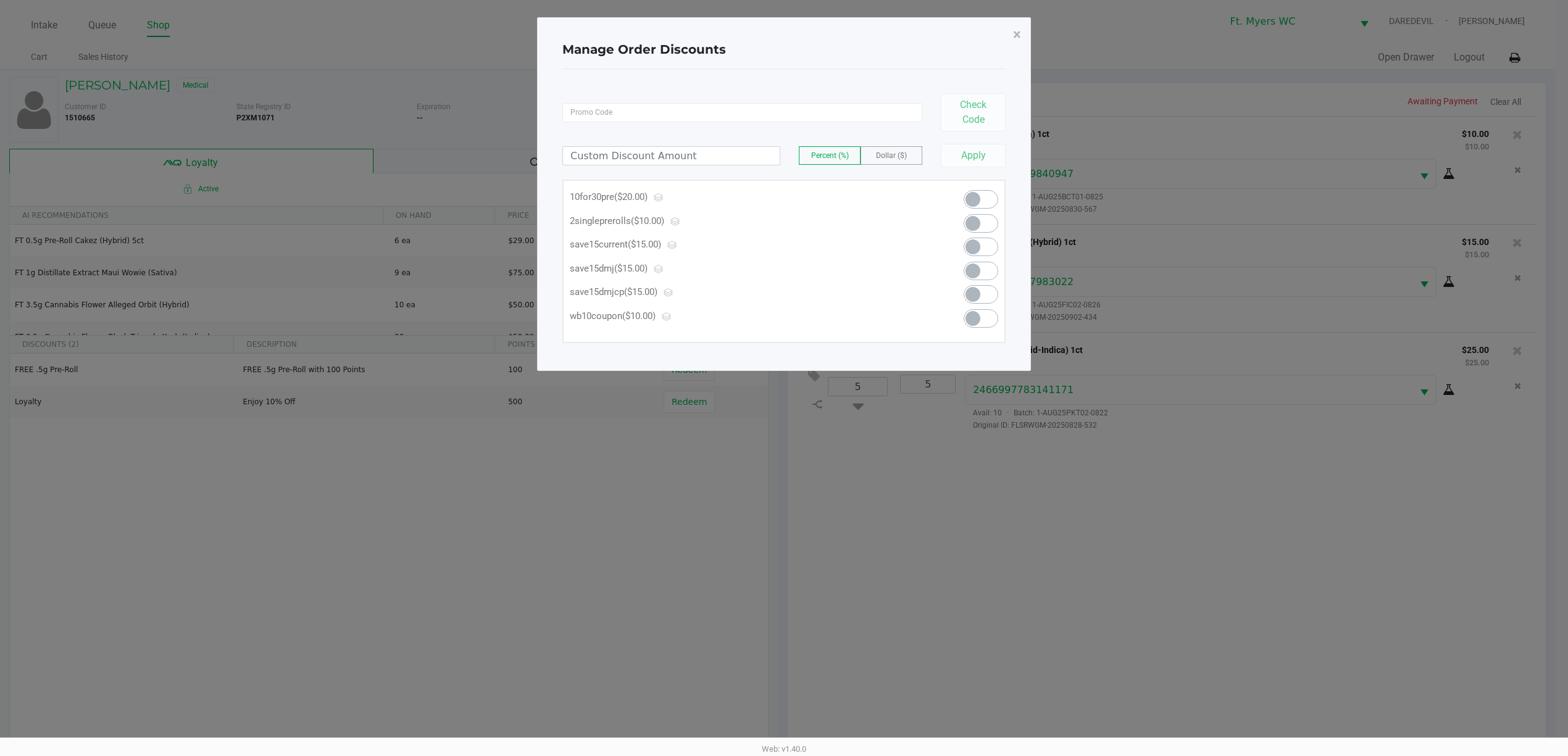
scroll to position [0, 0]
click at [1001, 194] on span at bounding box center [987, 199] width 35 height 19
click at [1026, 36] on span "×" at bounding box center [1024, 34] width 8 height 17
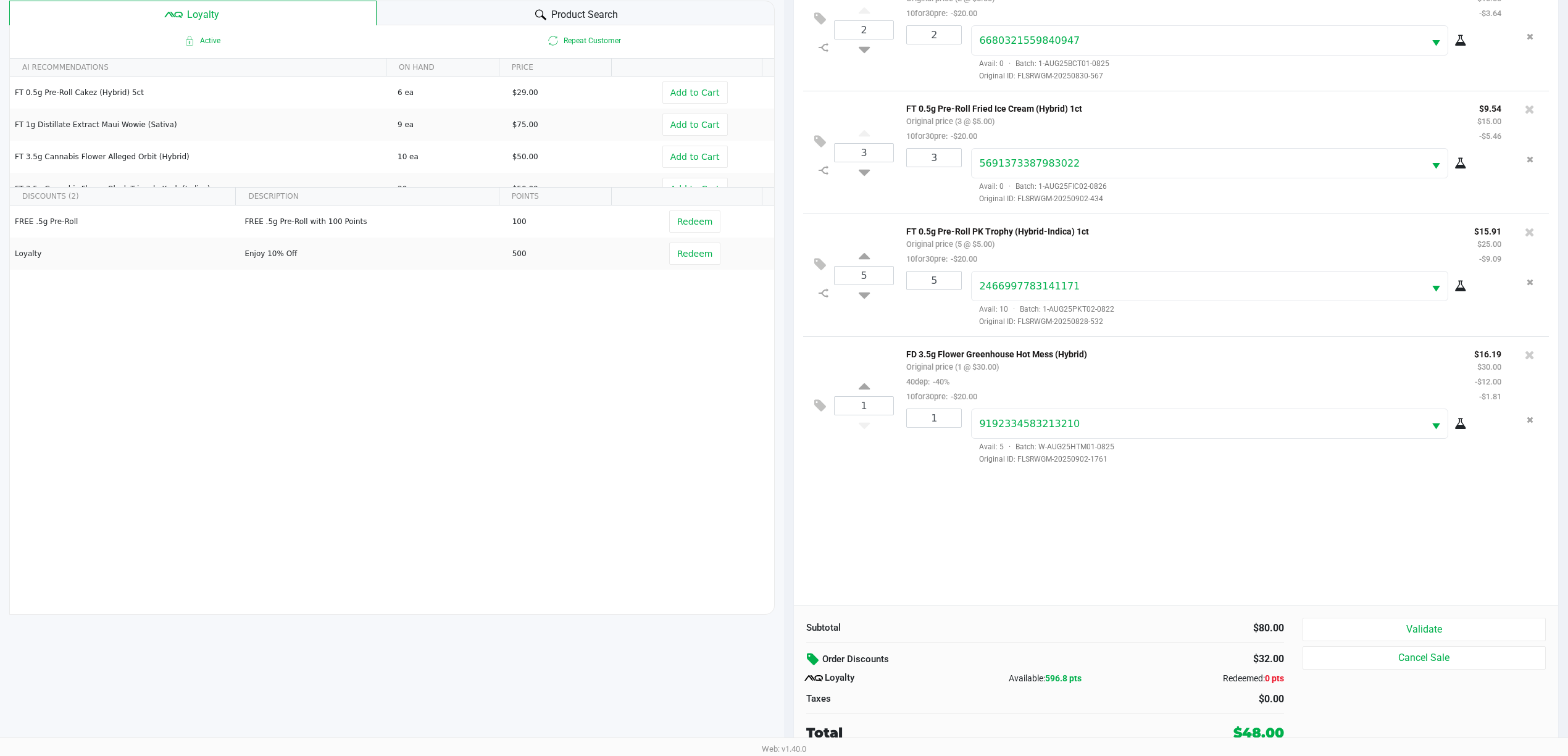
scroll to position [150, 0]
click at [1416, 630] on button "Validate" at bounding box center [1424, 630] width 243 height 24
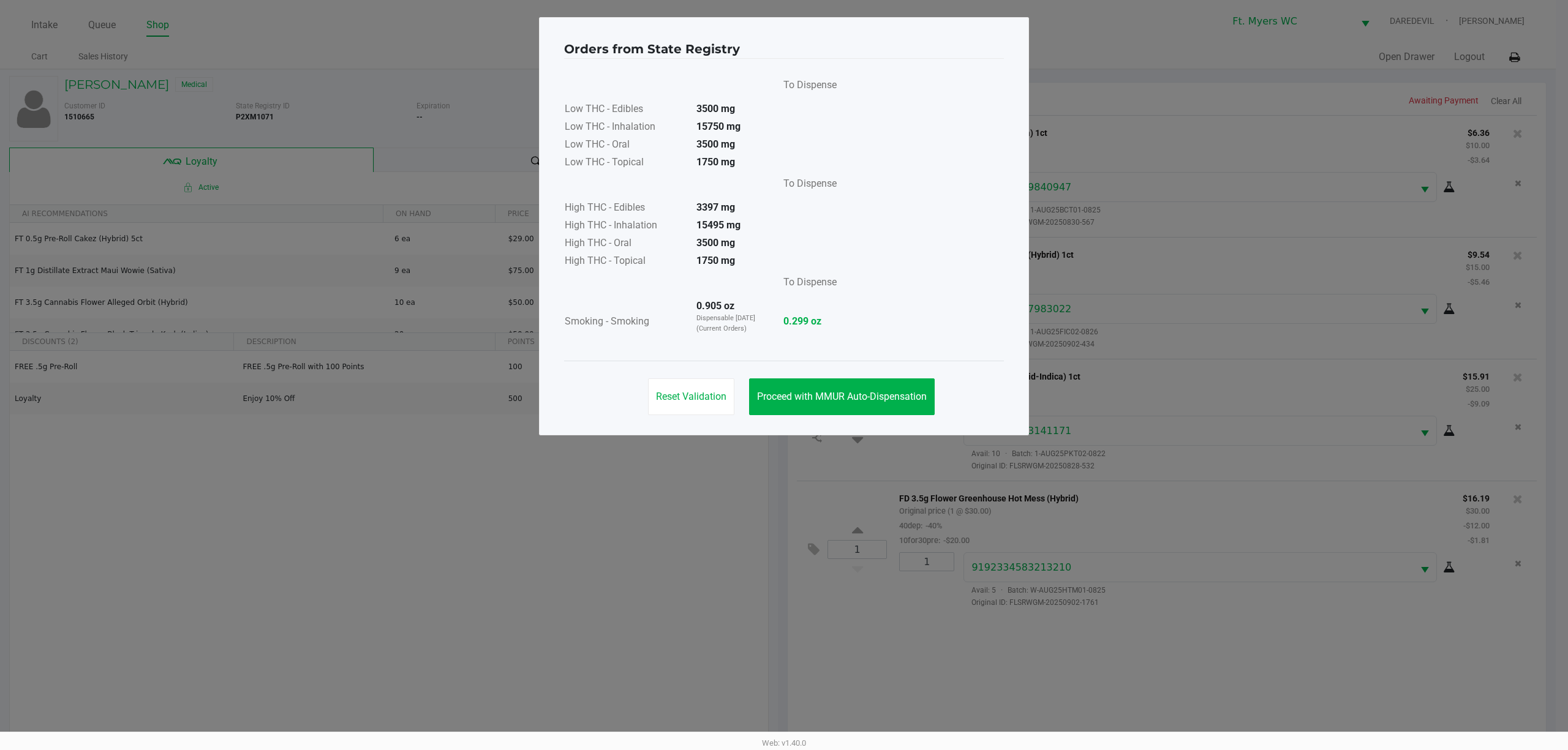
click at [895, 378] on div "Reset Validation Proceed with MMUR Auto-Dispensation" at bounding box center [783, 391] width 440 height 62
click at [917, 404] on button "Proceed with MMUR Auto-Dispensation" at bounding box center [841, 396] width 185 height 36
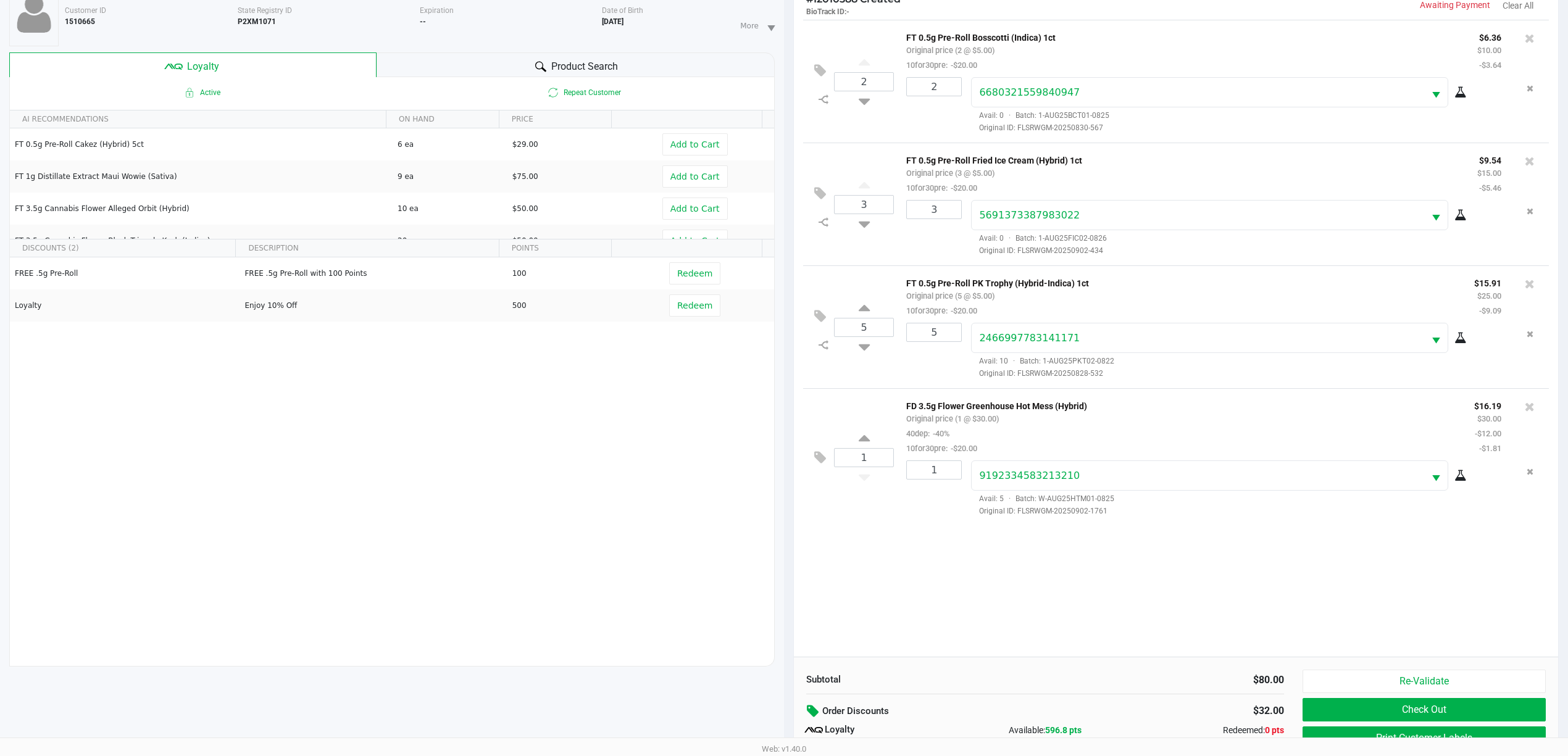
scroll to position [150, 0]
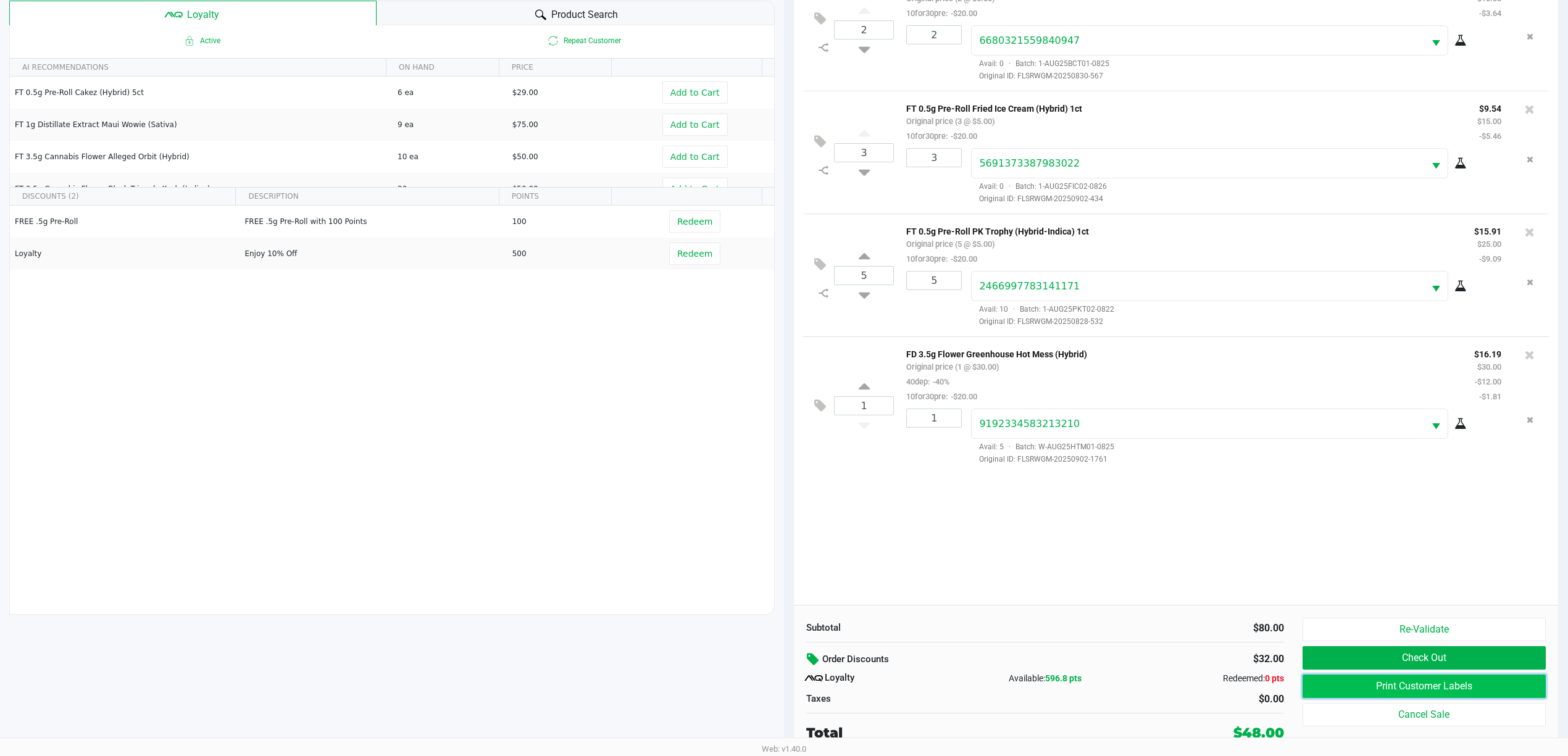
click at [1416, 692] on button "Print Customer Labels" at bounding box center [1424, 687] width 243 height 24
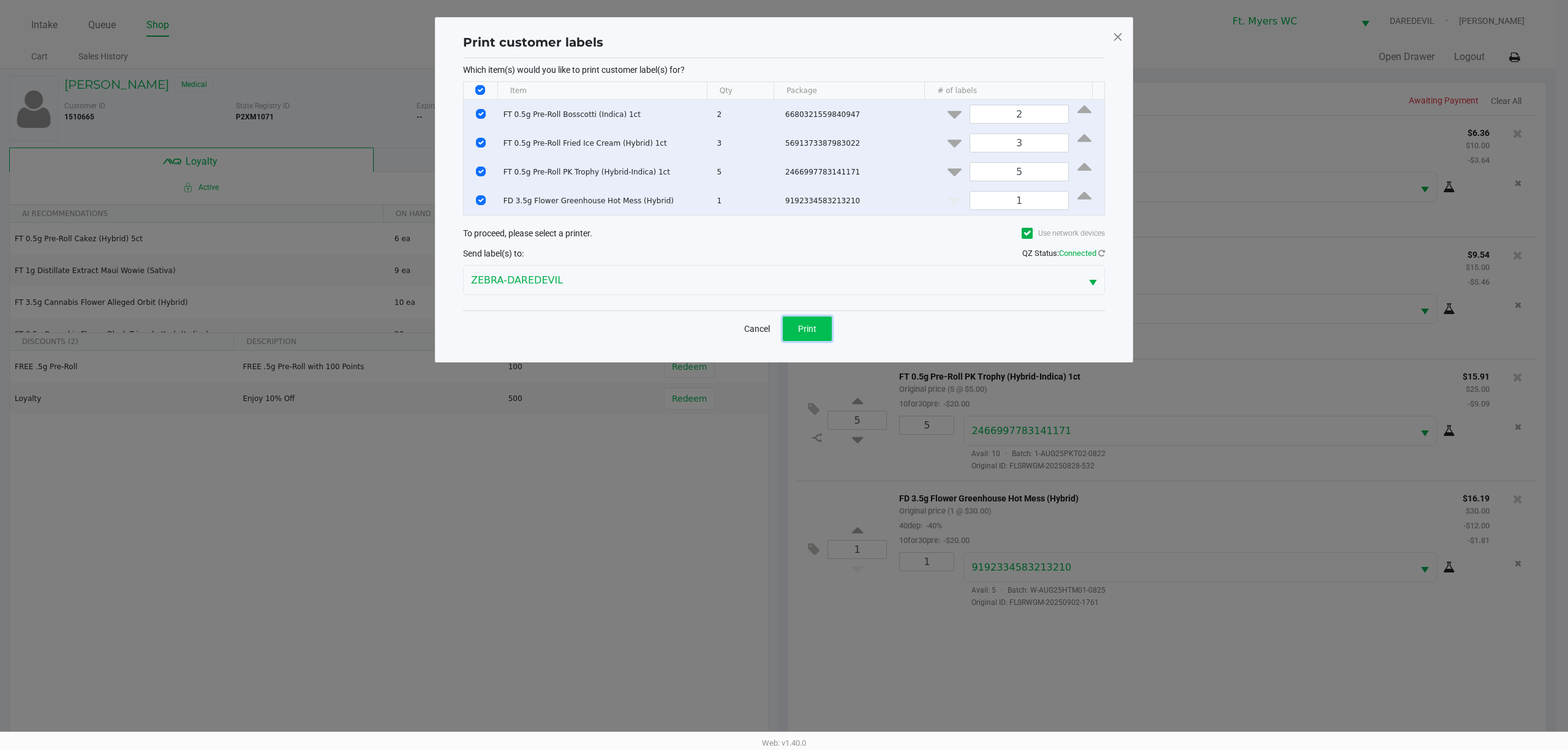
click at [807, 323] on button "Print" at bounding box center [808, 328] width 49 height 25
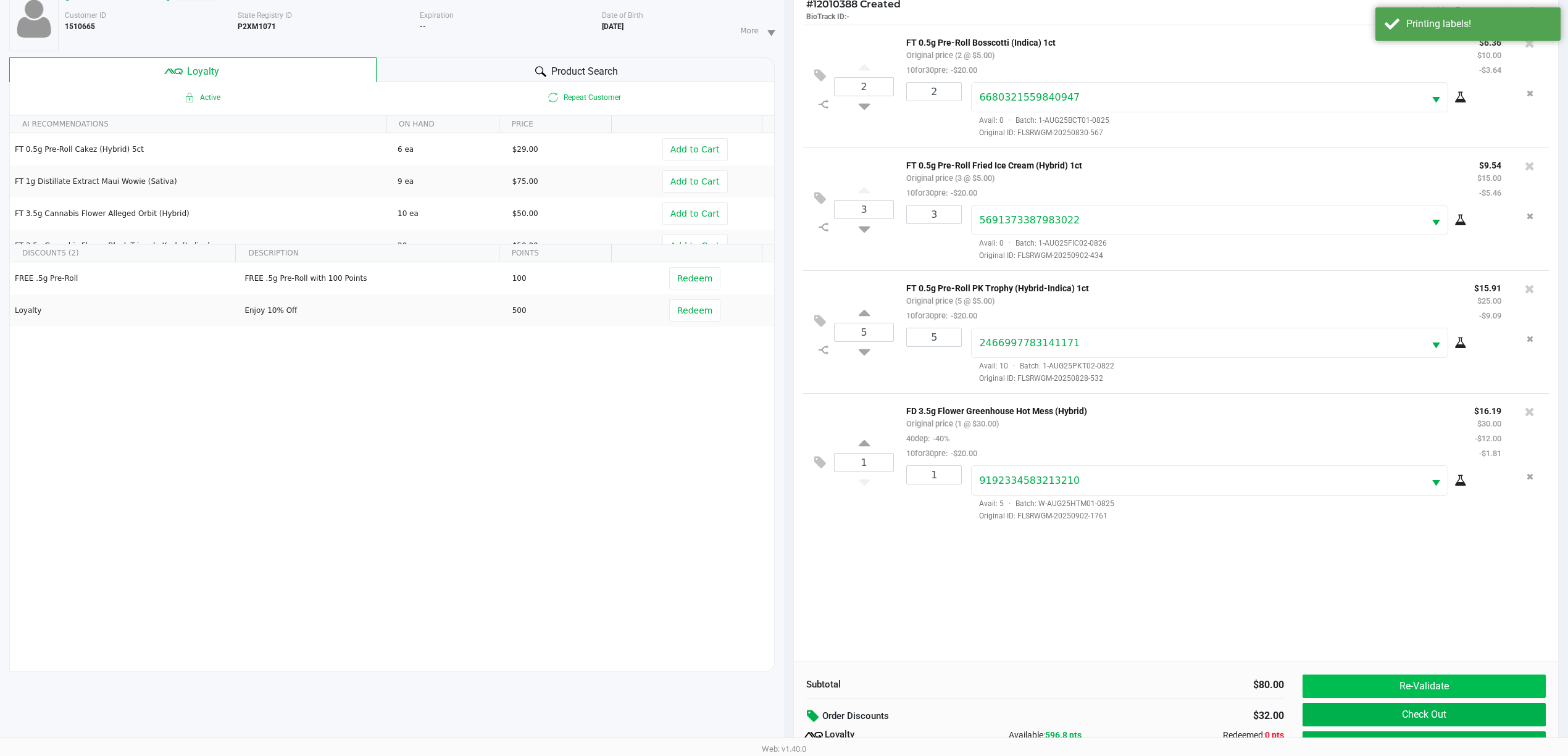
scroll to position [150, 0]
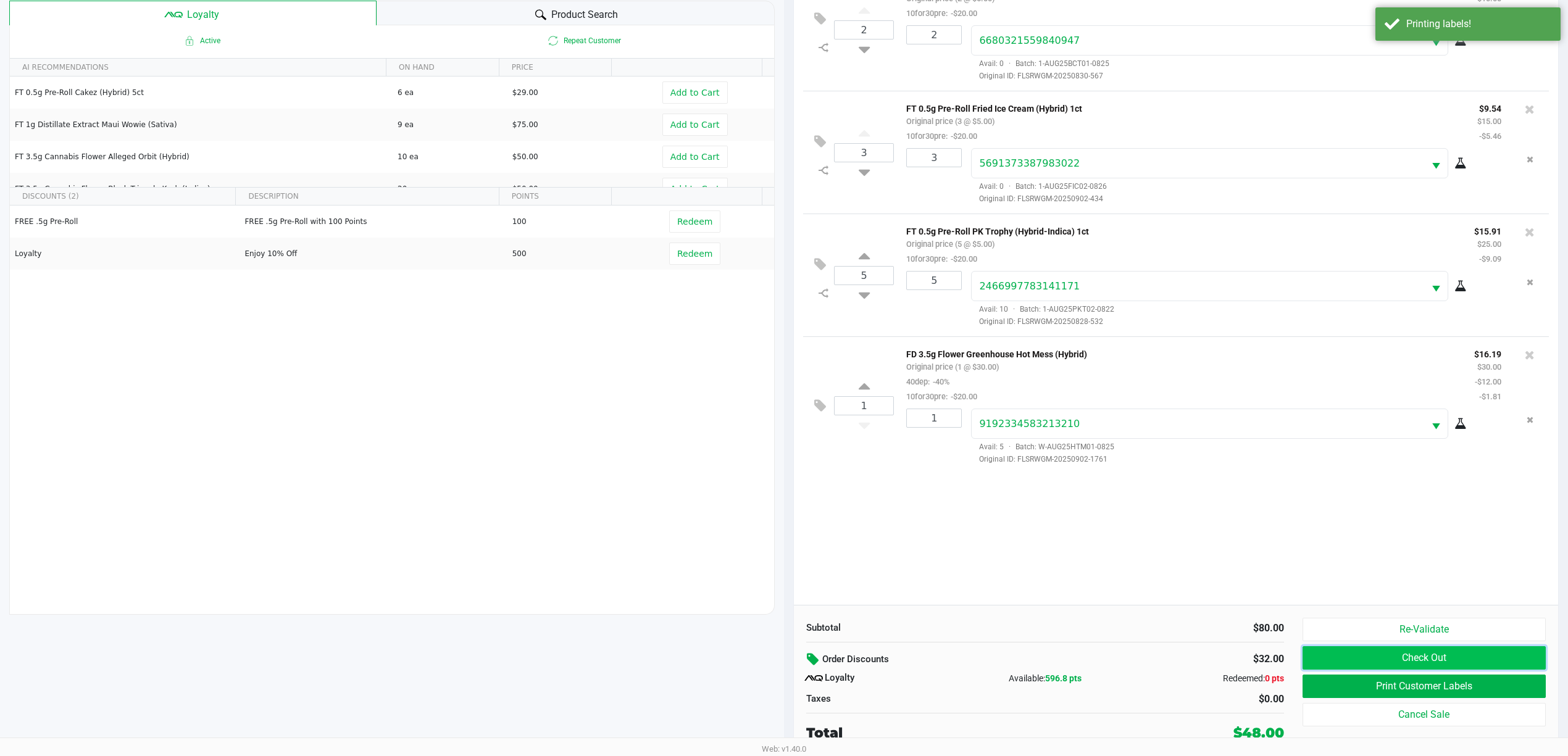
click at [1396, 667] on button "Check Out" at bounding box center [1424, 658] width 243 height 24
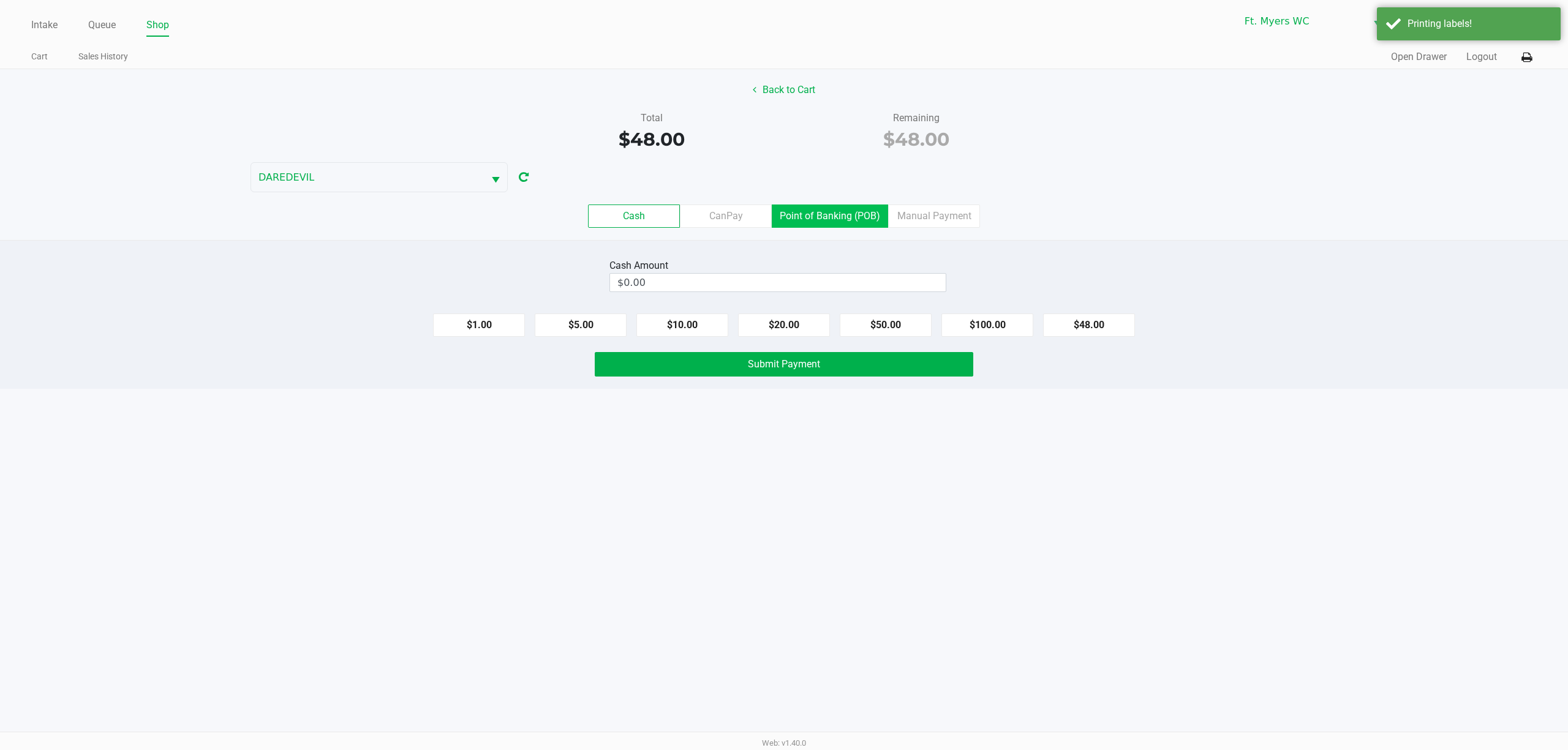
click at [844, 223] on label "Point of Banking (POB)" at bounding box center [829, 217] width 117 height 24
click at [0, 0] on 7 "Point of Banking (POB)" at bounding box center [0, 0] width 0 height 0
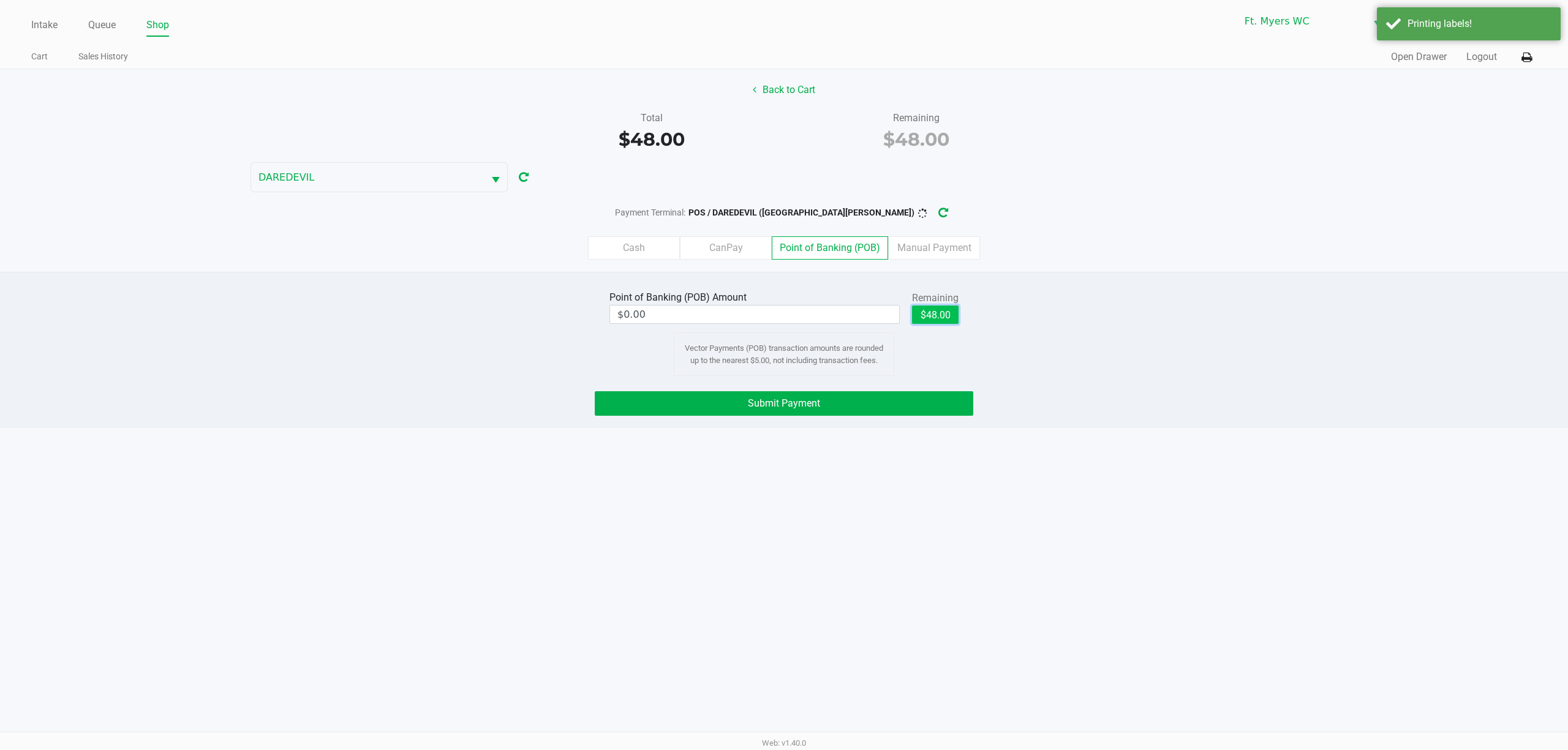
click at [938, 315] on button "$48.00" at bounding box center [934, 315] width 46 height 19
type input "$48.00"
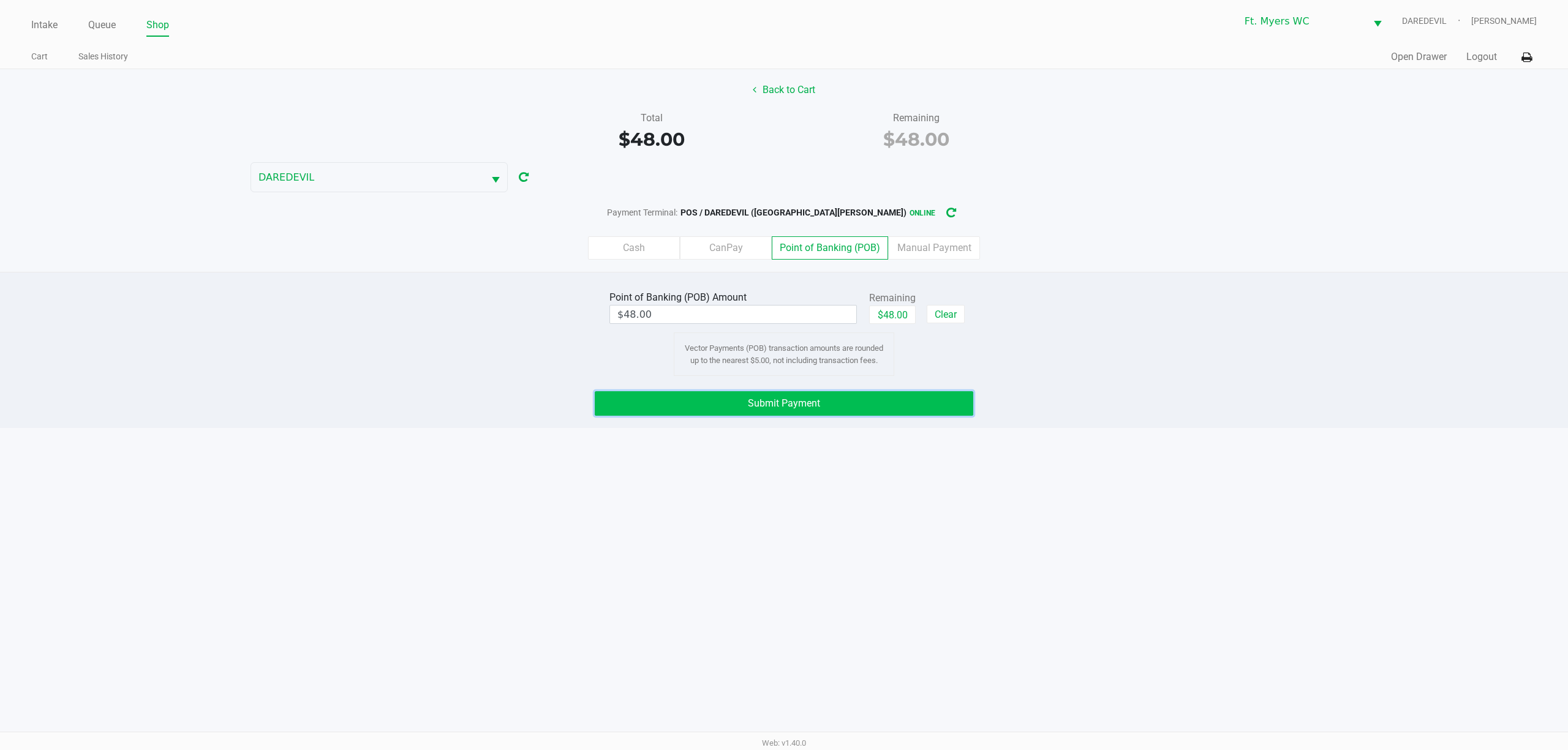
click at [893, 413] on button "Submit Payment" at bounding box center [784, 403] width 378 height 25
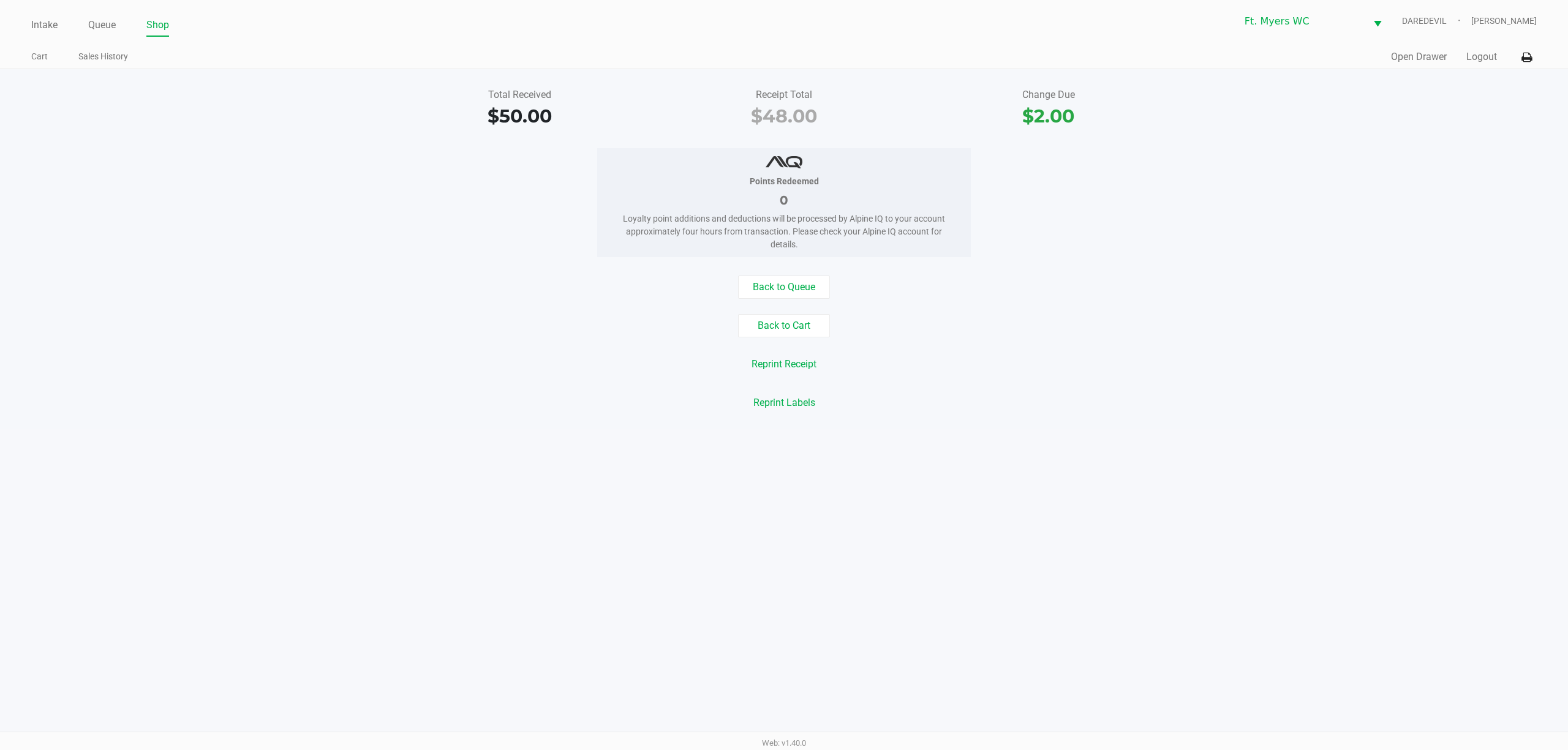
click at [57, 13] on div "Intake Queue Shop Ft. [PERSON_NAME] DAREDEVIL [PERSON_NAME]" at bounding box center [784, 21] width 1505 height 30
click at [56, 25] on link "Intake" at bounding box center [44, 25] width 26 height 17
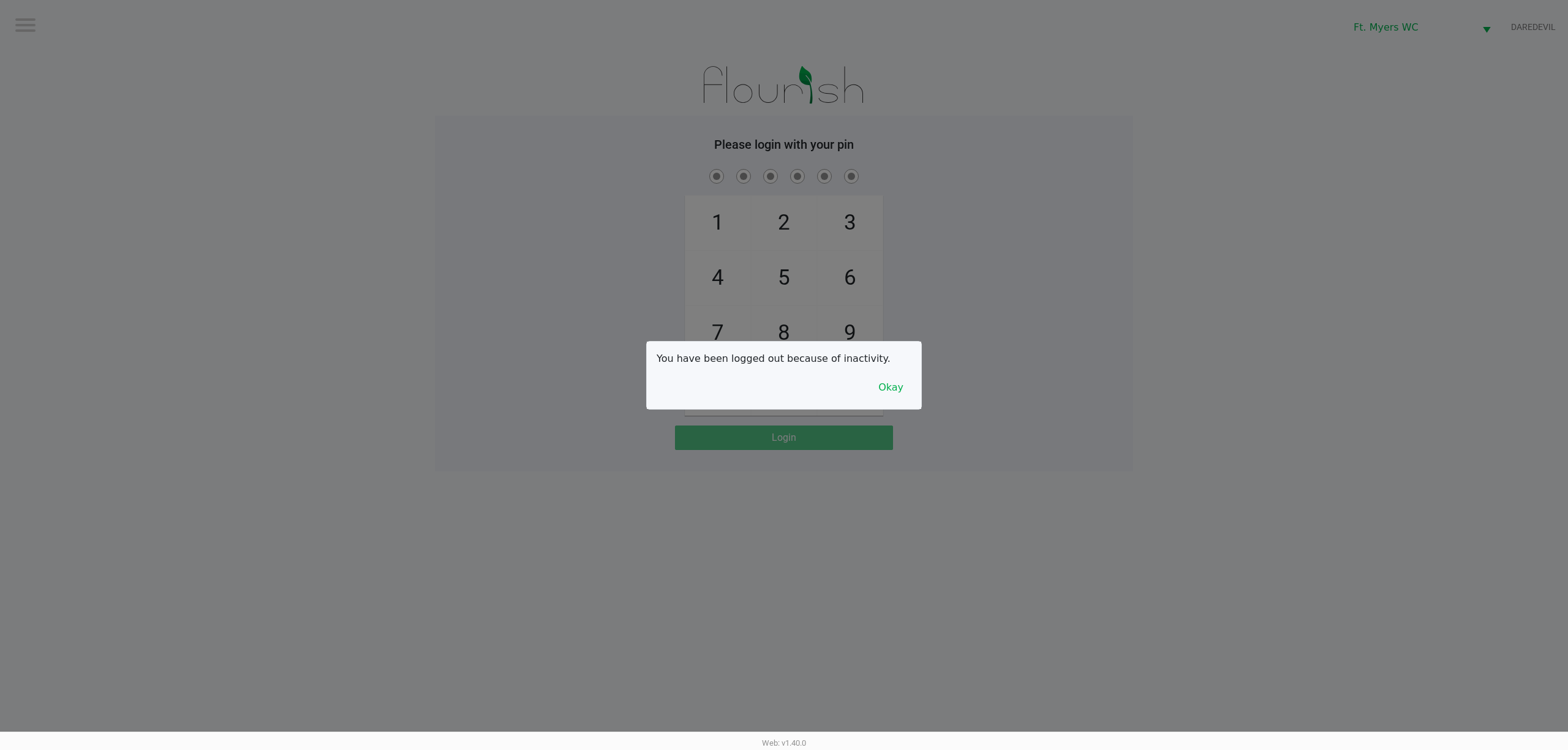
click at [56, 25] on div at bounding box center [784, 375] width 1568 height 750
click at [883, 401] on div "You have been logged out because of inactivity. Okay" at bounding box center [784, 375] width 274 height 68
click at [892, 389] on button "Okay" at bounding box center [891, 388] width 41 height 24
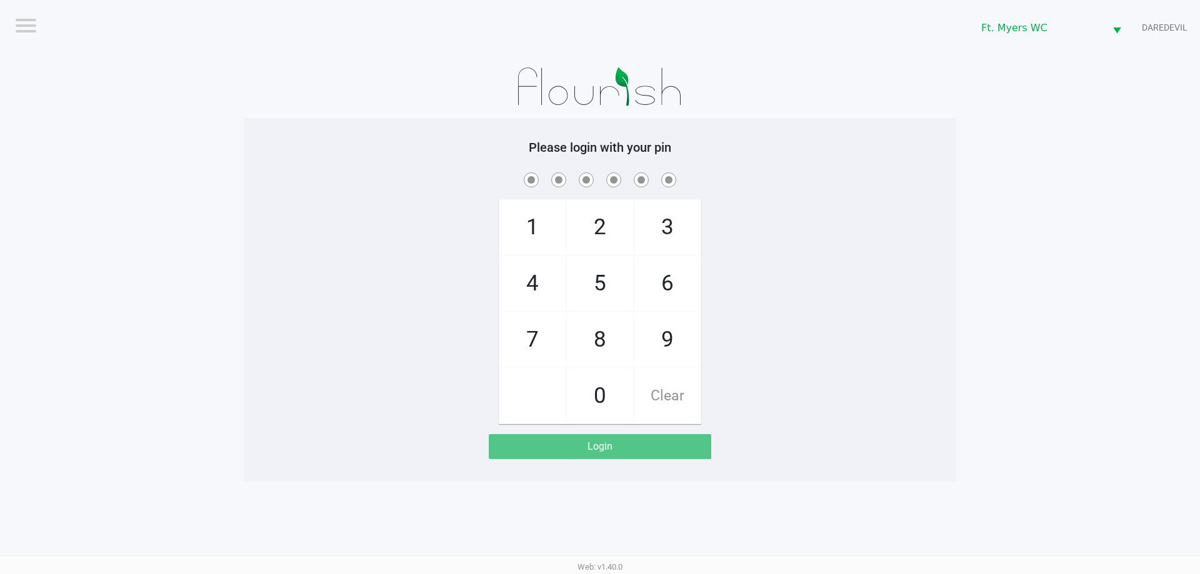
drag, startPoint x: 530, startPoint y: 347, endPoint x: 575, endPoint y: 306, distance: 61.0
click at [531, 347] on span "7" at bounding box center [532, 339] width 66 height 55
checkbox input "true"
drag, startPoint x: 587, startPoint y: 287, endPoint x: 605, endPoint y: 291, distance: 18.4
click at [592, 289] on span "5" at bounding box center [600, 283] width 66 height 55
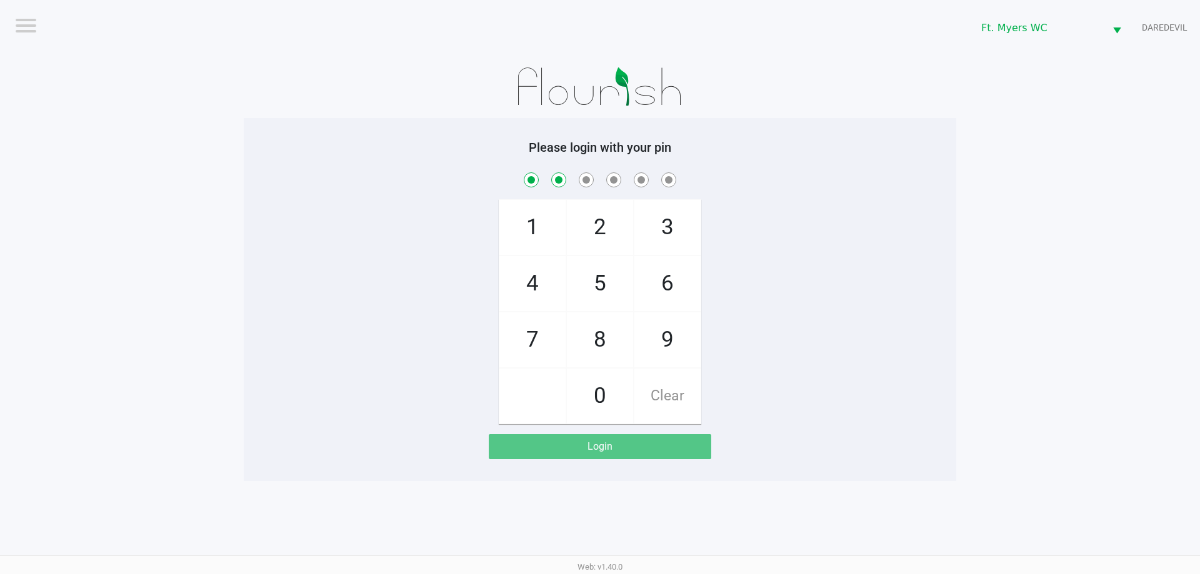
checkbox input "true"
click at [686, 286] on span "6" at bounding box center [667, 283] width 66 height 55
checkbox input "true"
click at [686, 286] on span "6" at bounding box center [667, 283] width 66 height 55
checkbox input "true"
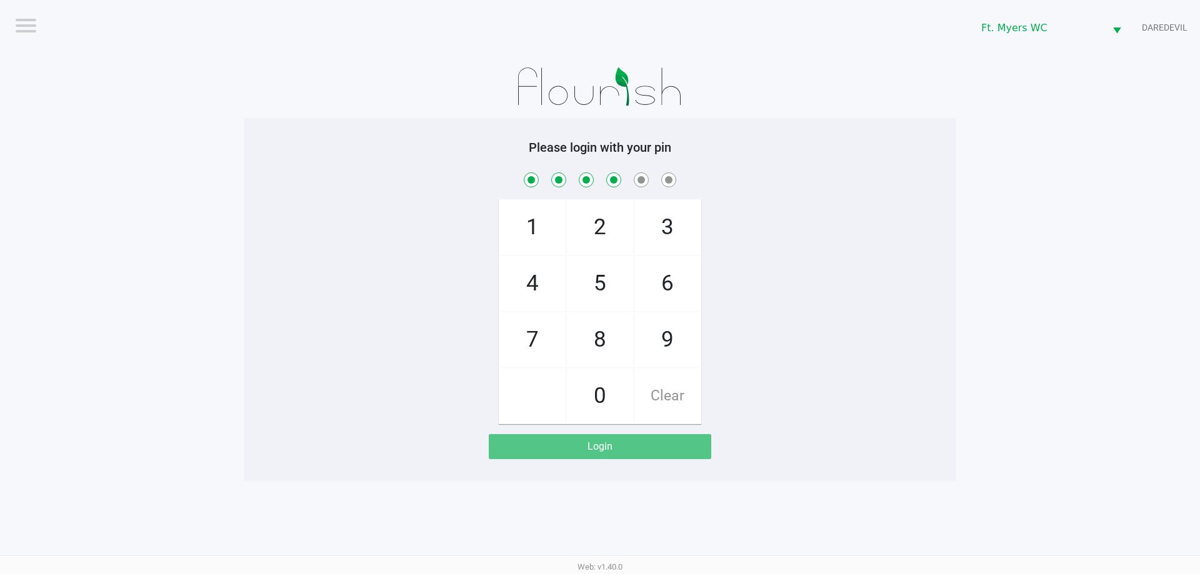
drag, startPoint x: 548, startPoint y: 294, endPoint x: 584, endPoint y: 276, distance: 39.7
click at [553, 291] on span "4" at bounding box center [532, 283] width 66 height 55
checkbox input "true"
click at [665, 222] on span "3" at bounding box center [667, 227] width 66 height 55
checkbox input "true"
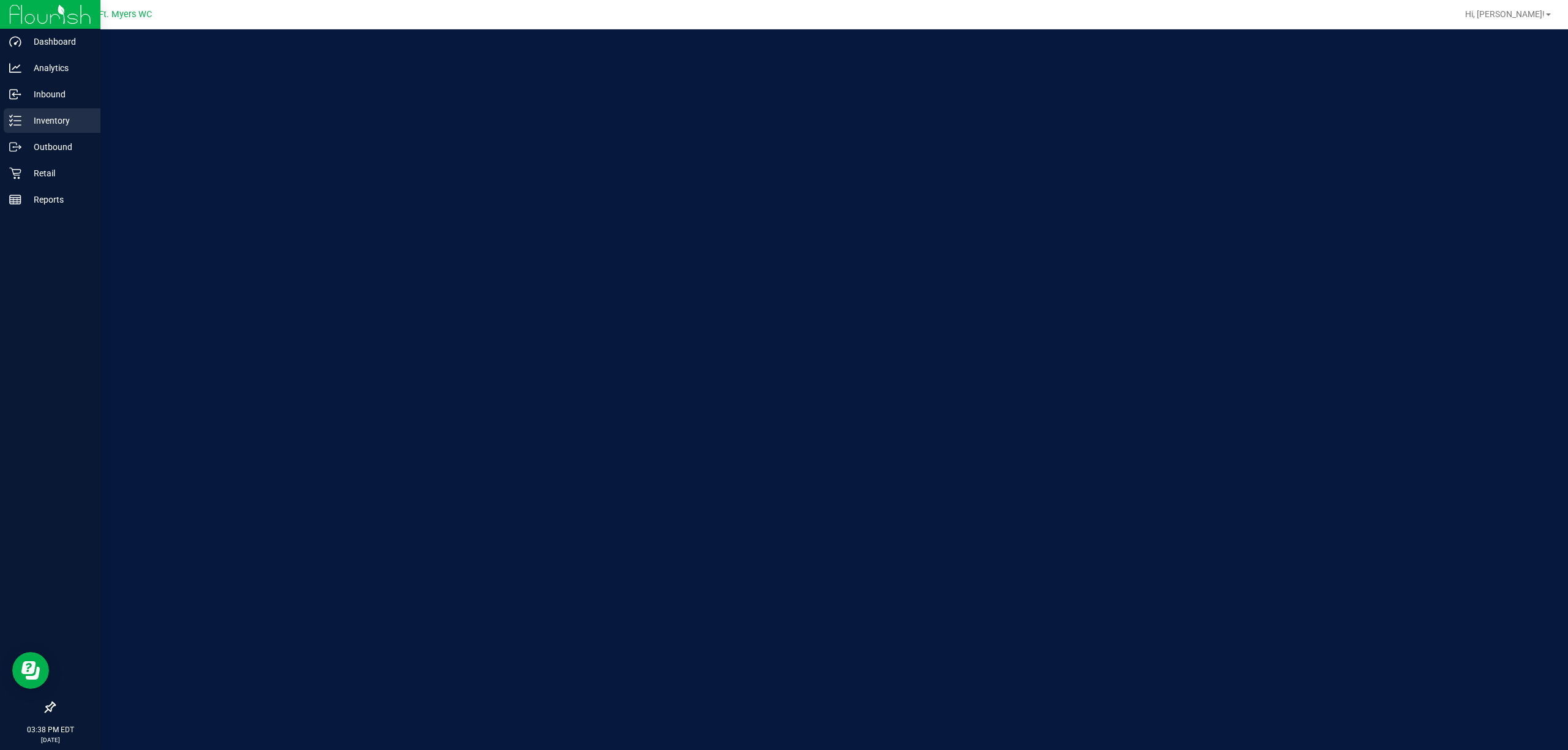
click at [24, 129] on div "Inventory" at bounding box center [52, 121] width 97 height 25
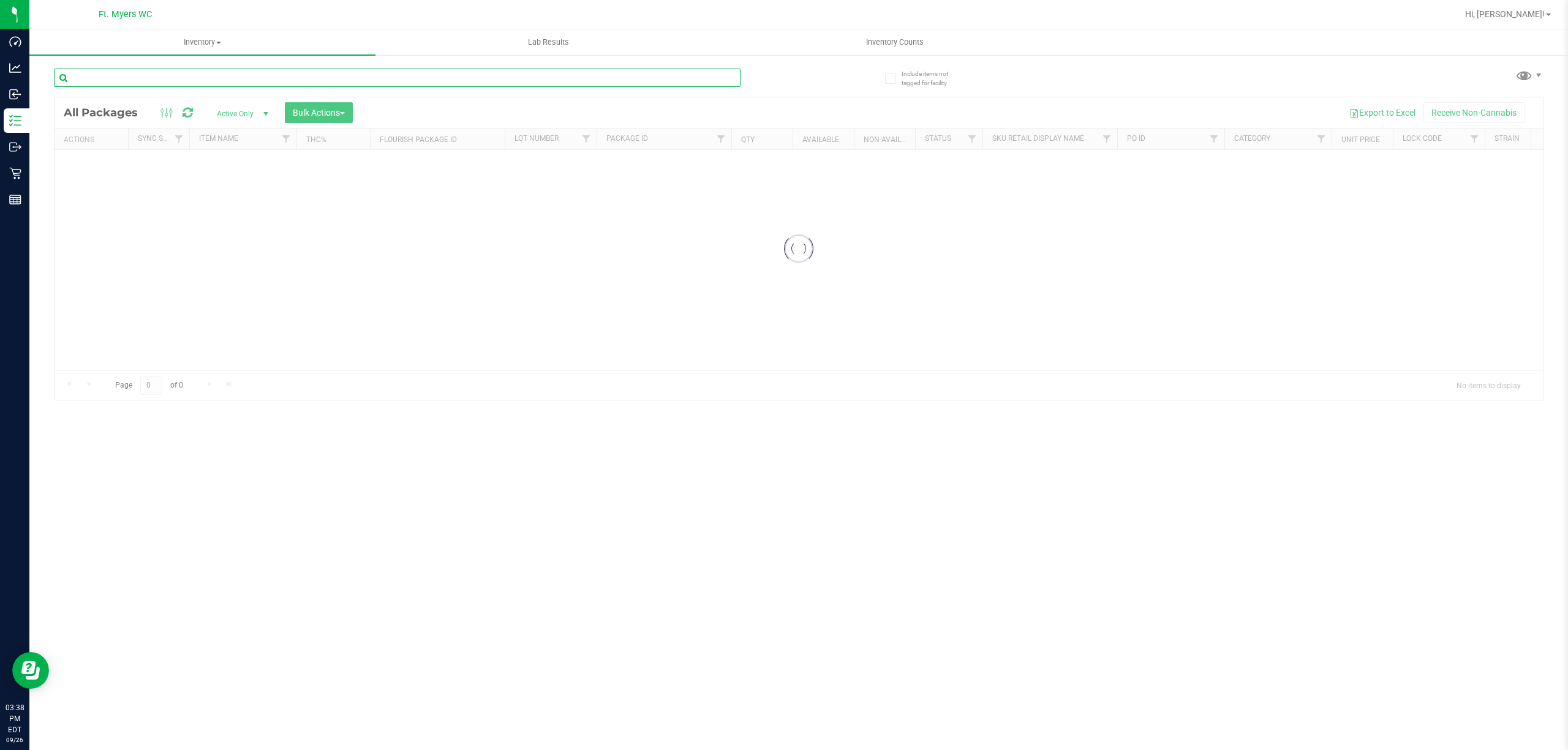
click at [299, 84] on input "text" at bounding box center [397, 77] width 686 height 19
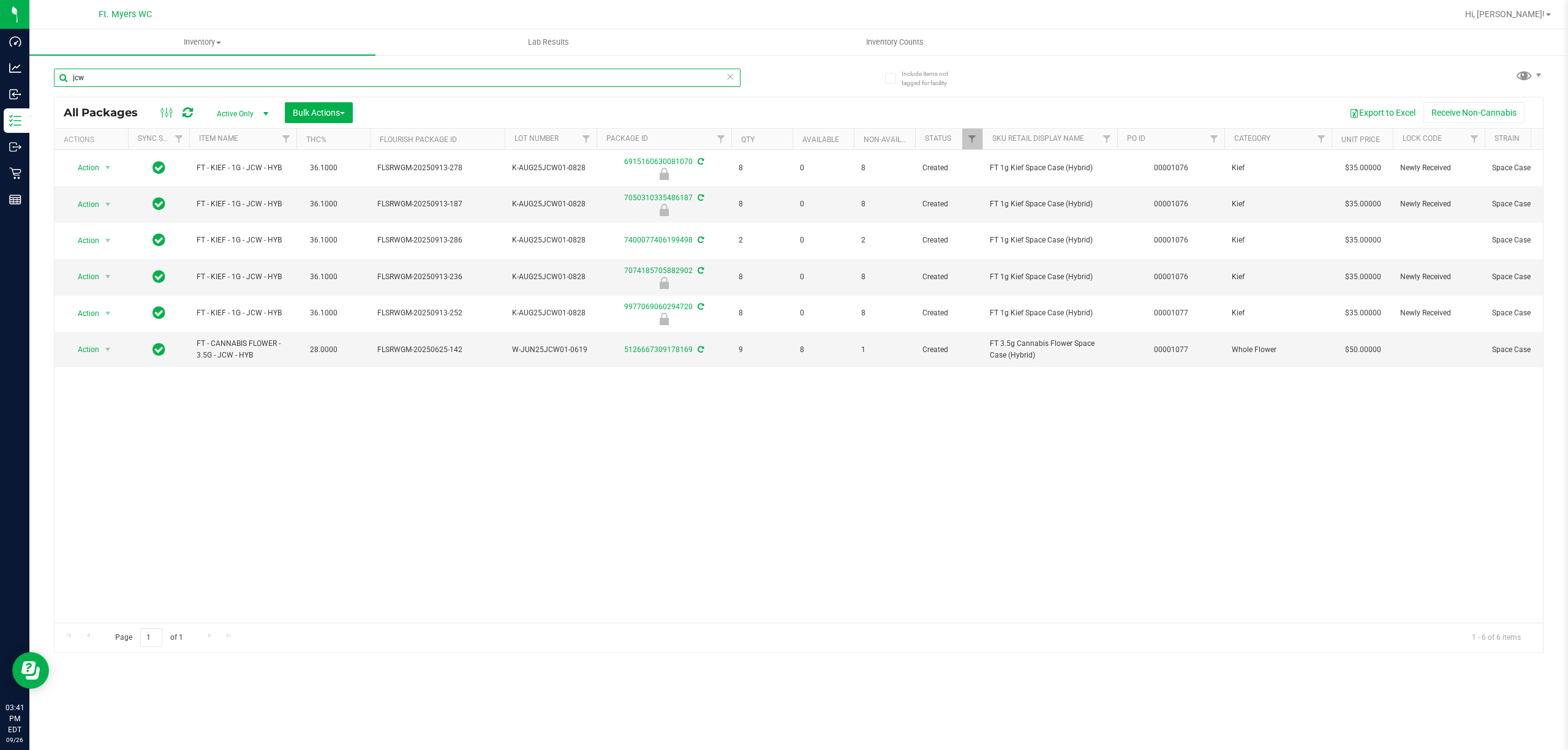
type input "jcw"
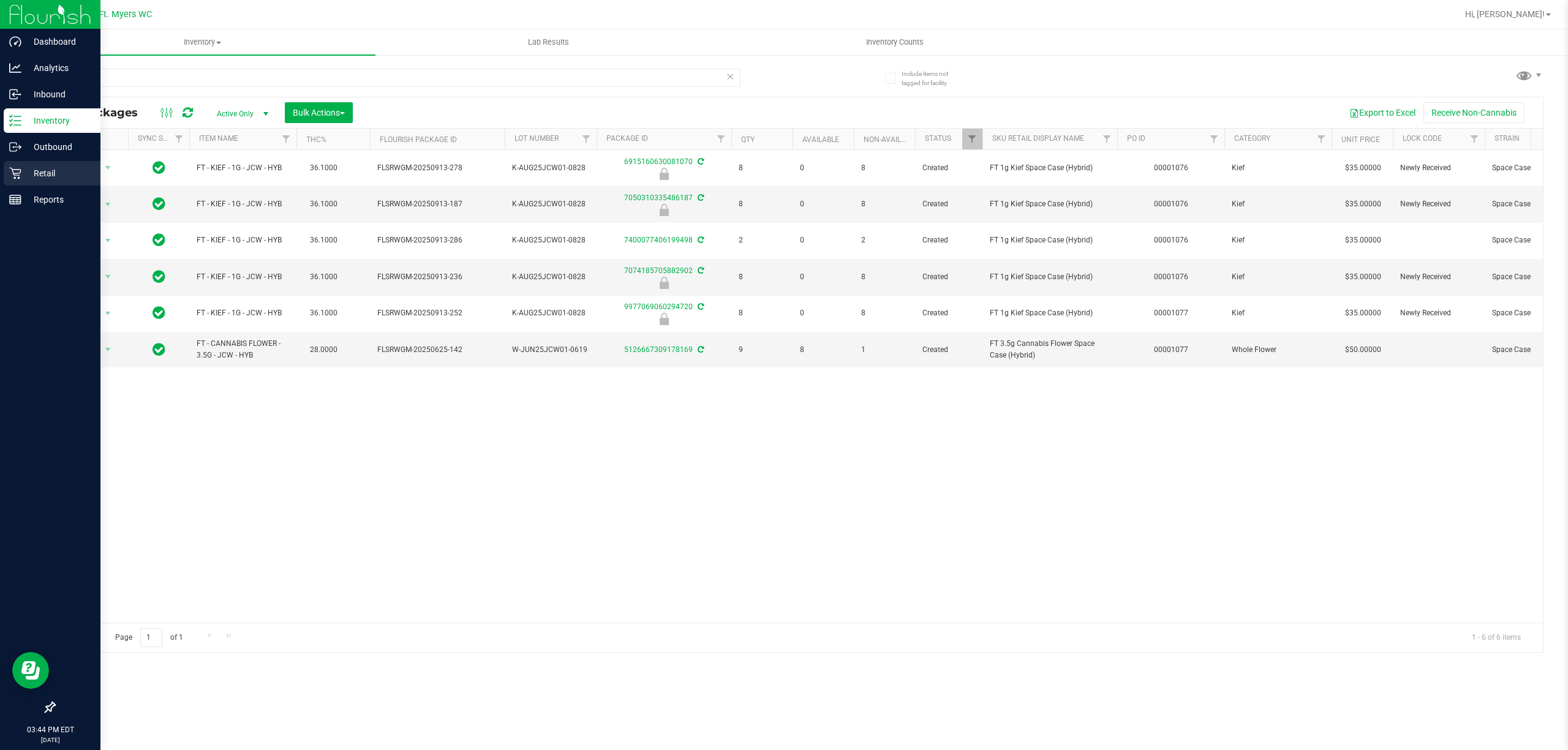
click at [6, 173] on div "Retail" at bounding box center [52, 173] width 97 height 25
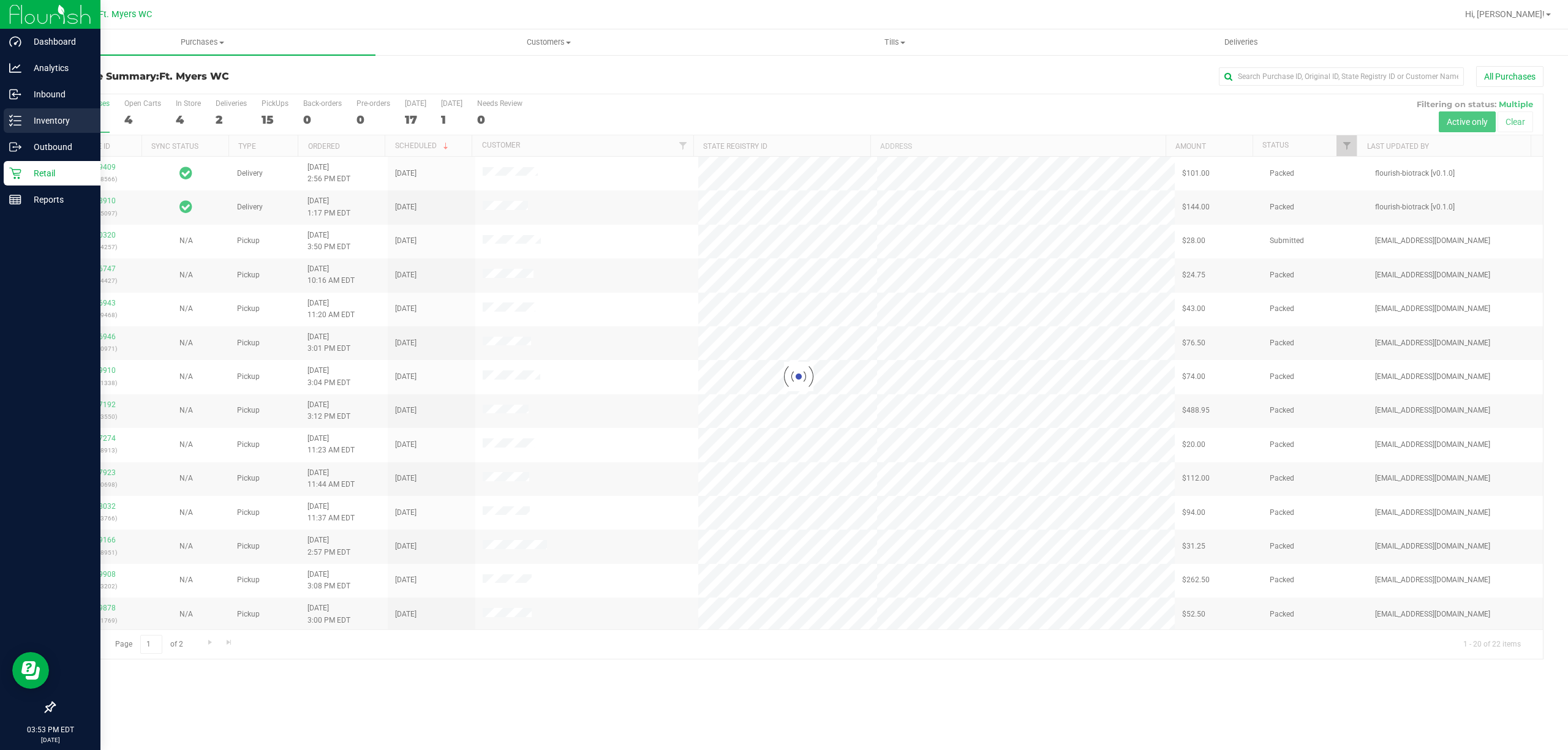
click at [11, 121] on icon at bounding box center [11, 121] width 2 height 2
click at [22, 123] on p "Inventory" at bounding box center [58, 121] width 74 height 15
click at [14, 123] on icon at bounding box center [15, 121] width 12 height 12
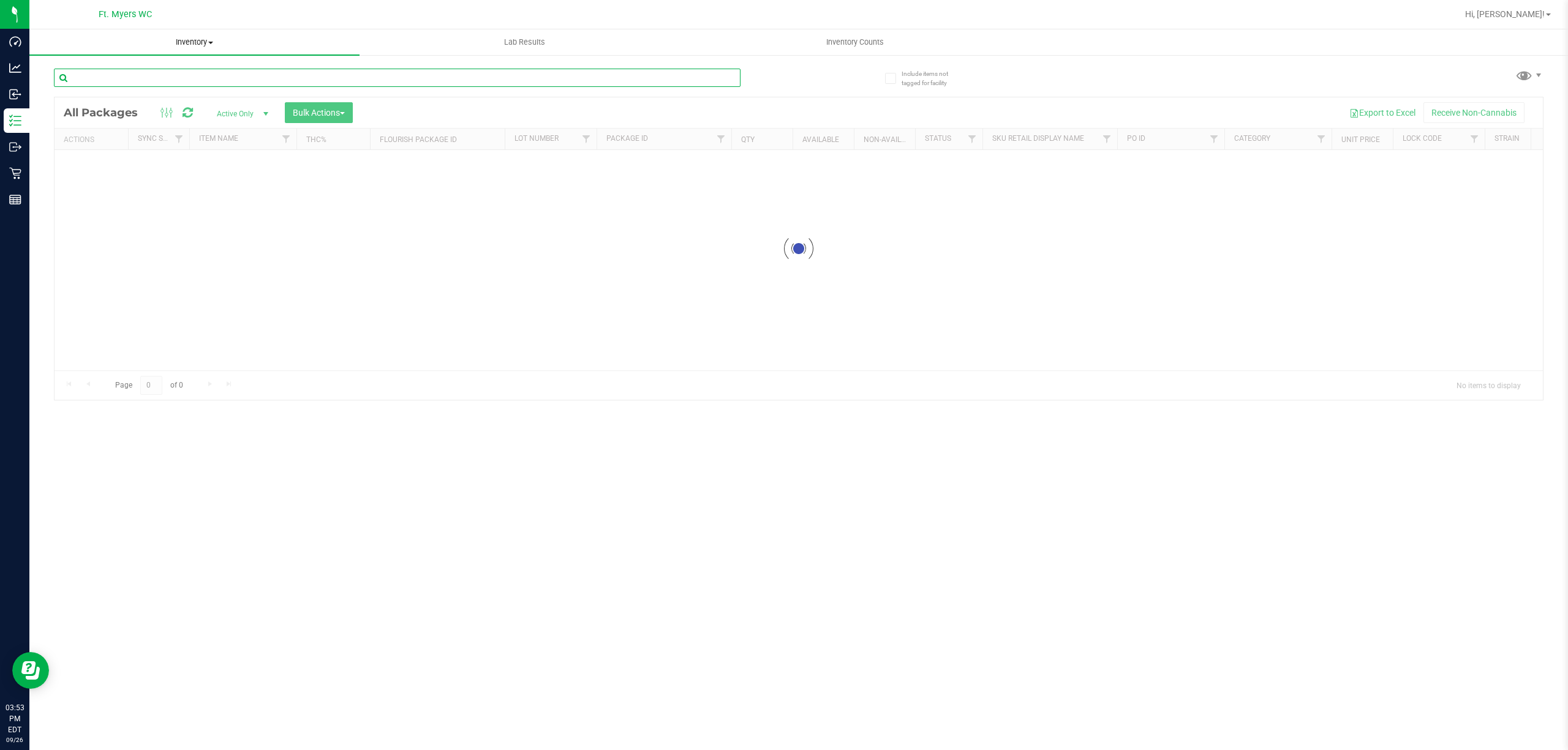
drag, startPoint x: 256, startPoint y: 80, endPoint x: 158, endPoint y: 42, distance: 105.1
click at [256, 80] on input "text" at bounding box center [397, 77] width 686 height 19
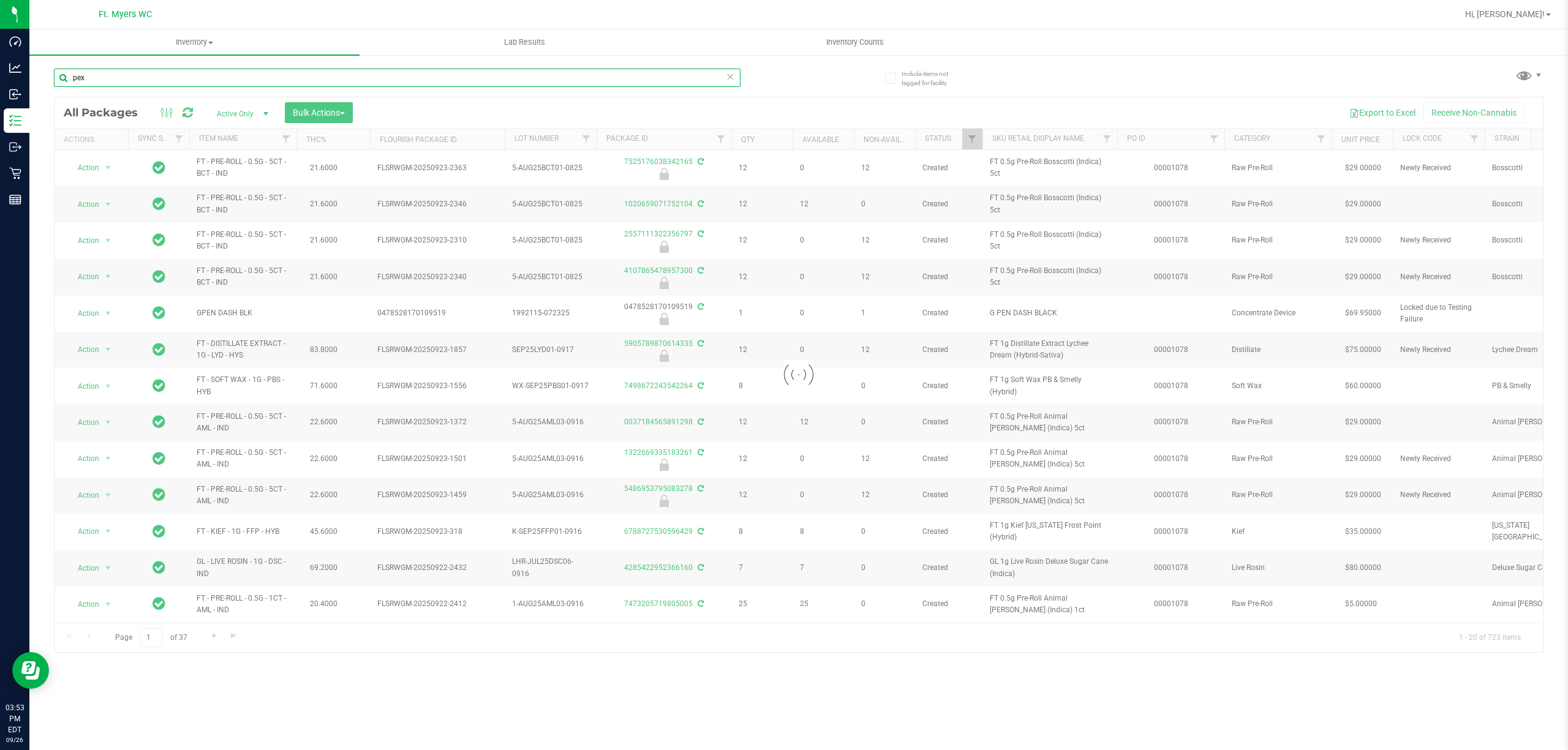
type input "pex"
